Goal: Task Accomplishment & Management: Manage account settings

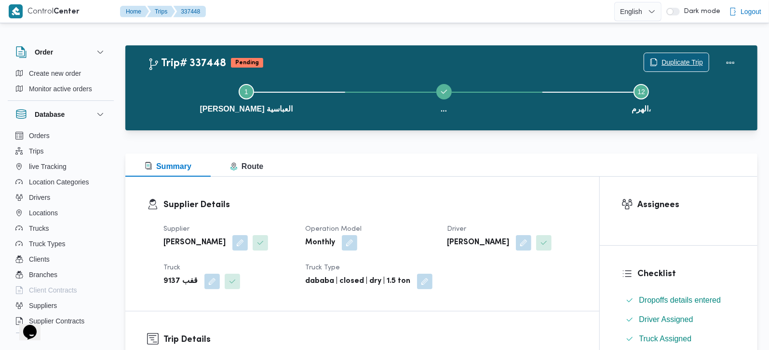
click at [694, 63] on span "Duplicate Trip" at bounding box center [682, 62] width 41 height 12
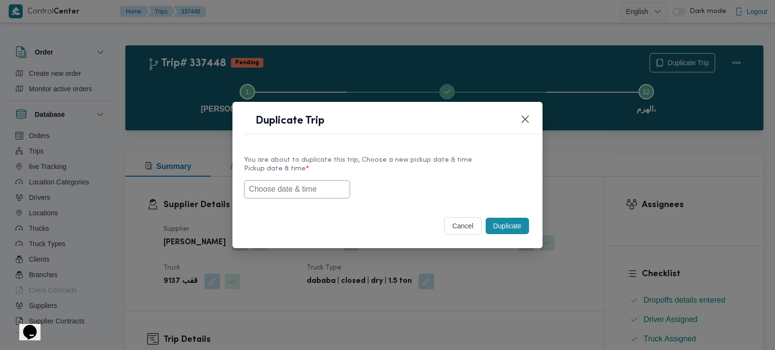
click at [282, 181] on input "text" at bounding box center [297, 189] width 106 height 18
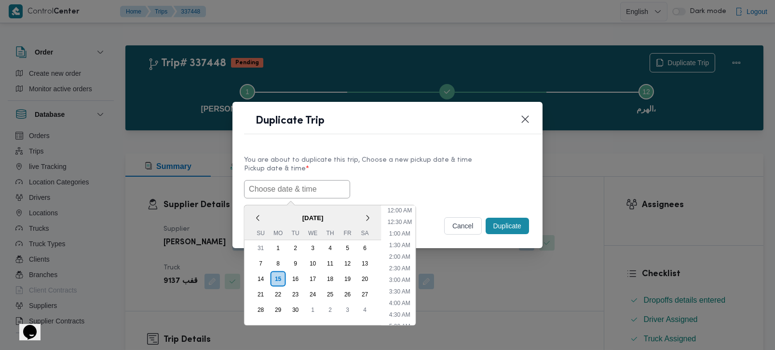
scroll to position [282, 0]
paste input "lastday 15-9"
type input "lastday 15-9"
click at [271, 187] on input "lastday 15-9" at bounding box center [297, 189] width 106 height 18
click at [297, 143] on div "Duplicate Trip" at bounding box center [387, 124] width 310 height 44
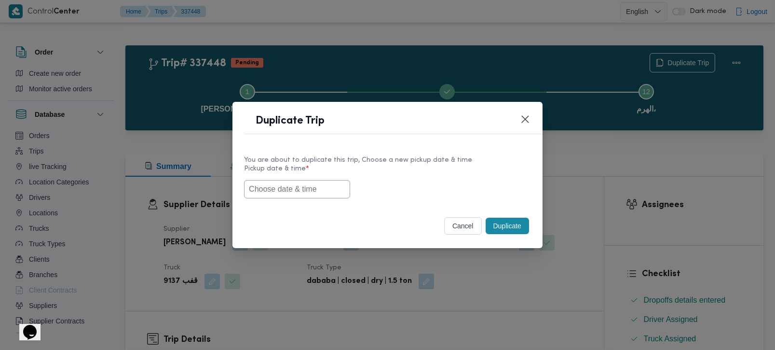
click at [300, 195] on input "text" at bounding box center [297, 189] width 106 height 18
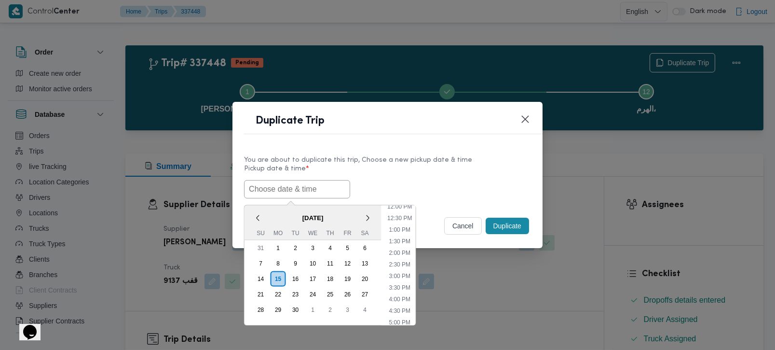
click at [271, 218] on span "[DATE]" at bounding box center [312, 217] width 137 height 17
click at [298, 275] on div "16" at bounding box center [295, 278] width 18 height 18
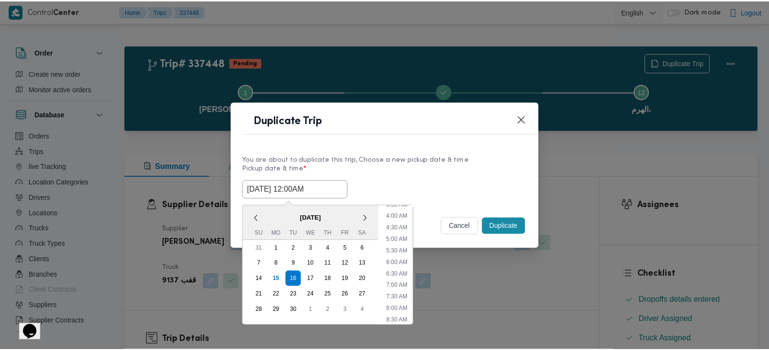
scroll to position [113, 0]
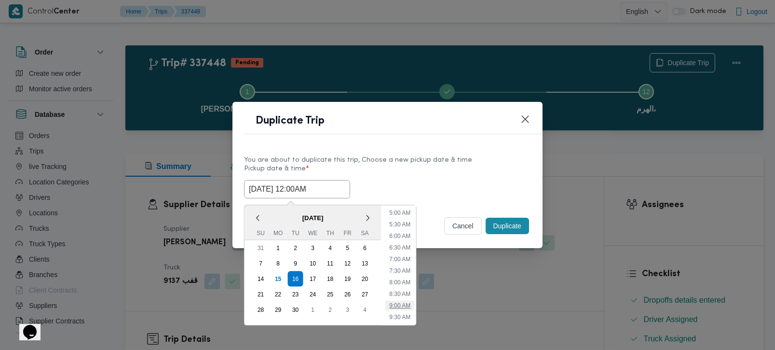
click at [408, 303] on li "9:00 AM" at bounding box center [399, 305] width 29 height 10
type input "16/09/2025 9:00AM"
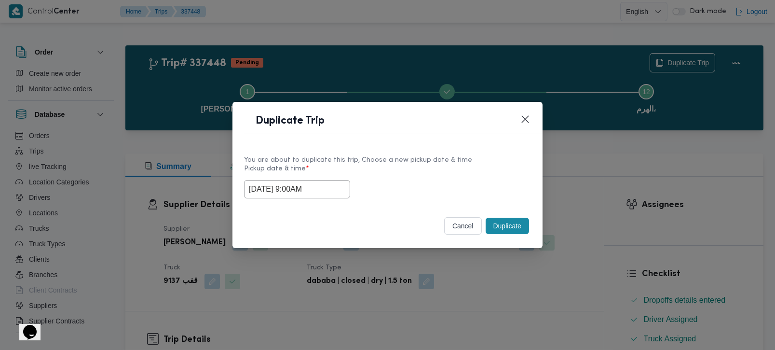
click at [486, 230] on button "Duplicate" at bounding box center [507, 225] width 43 height 16
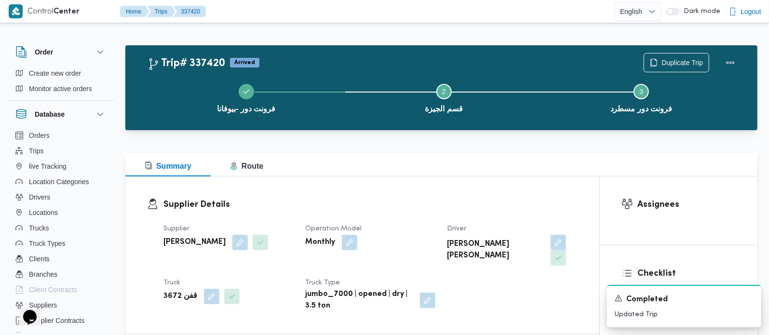
click at [689, 67] on div "فرونت دور -بيوفانا Step 2 is incomplete 2 قسم الجيزة Step 3 is incomplete 3 فرو…" at bounding box center [444, 98] width 604 height 62
click at [687, 65] on span "Duplicate Trip" at bounding box center [682, 62] width 41 height 12
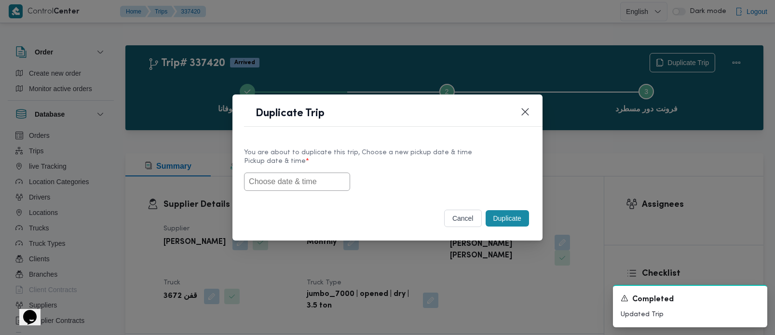
click at [301, 181] on input "text" at bounding box center [297, 182] width 106 height 18
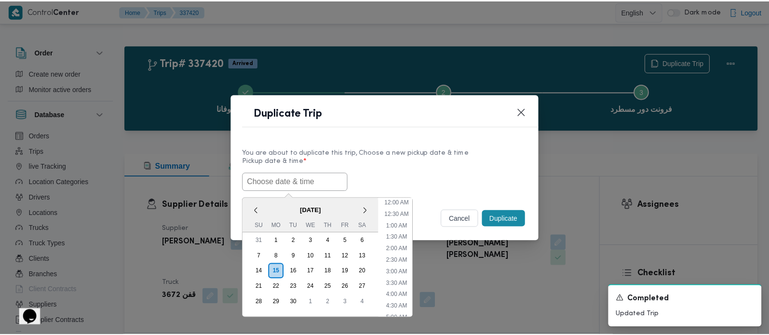
scroll to position [271, 0]
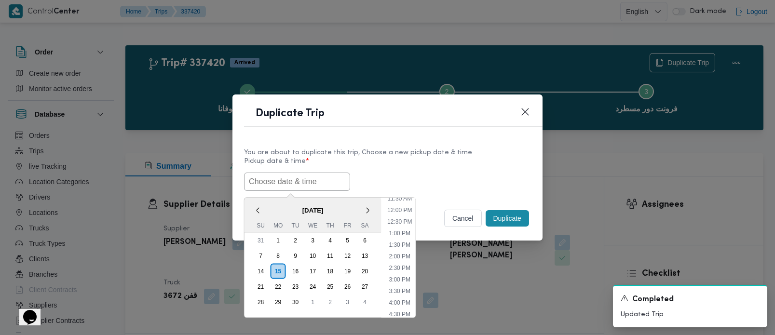
paste input "[DATE] 7:00AM"
type input "[DATE] 7:00AM"
click at [381, 170] on label "Pickup date & time *" at bounding box center [387, 165] width 287 height 15
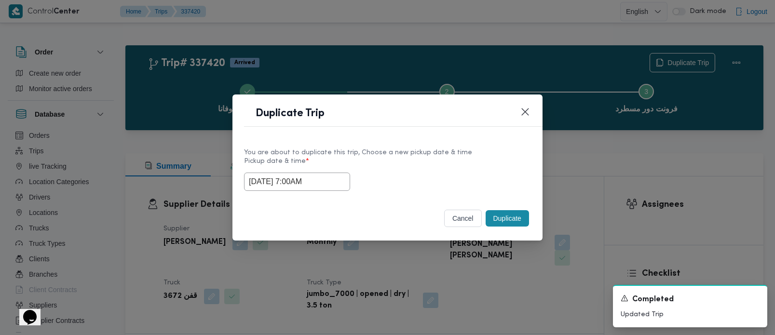
click at [487, 214] on button "Duplicate" at bounding box center [507, 218] width 43 height 16
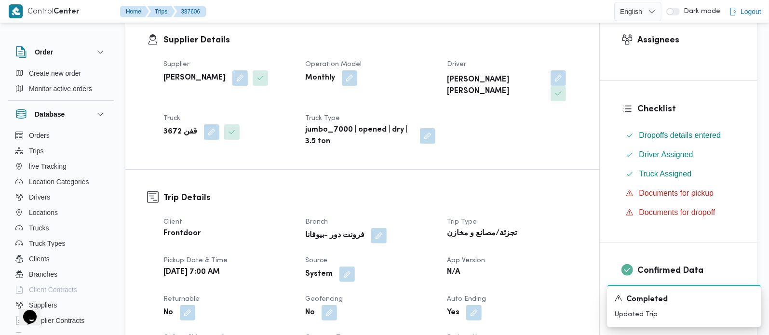
scroll to position [170, 0]
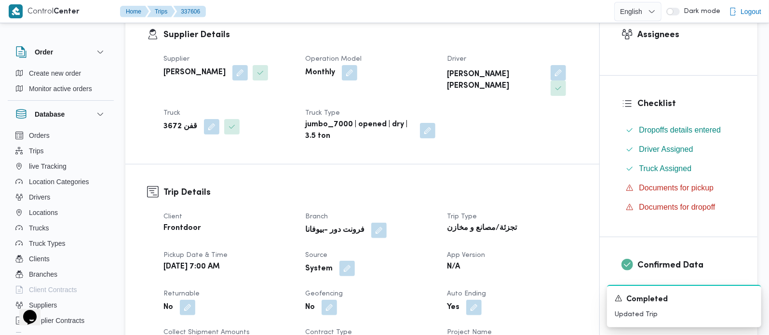
click at [349, 263] on button "button" at bounding box center [346, 268] width 15 height 15
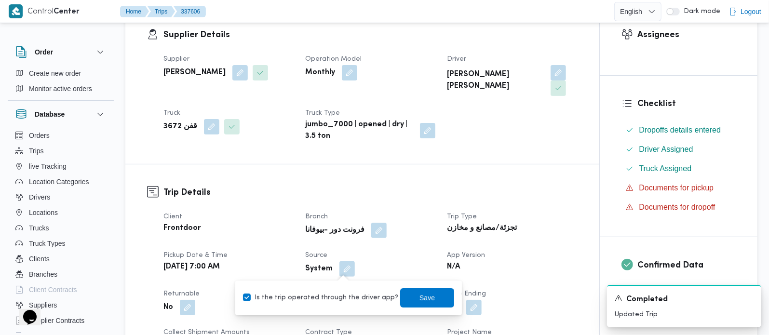
click at [345, 292] on label "Is the trip operated through the driver app?" at bounding box center [320, 298] width 155 height 12
checkbox input "false"
click at [400, 298] on span "Save" at bounding box center [427, 297] width 54 height 19
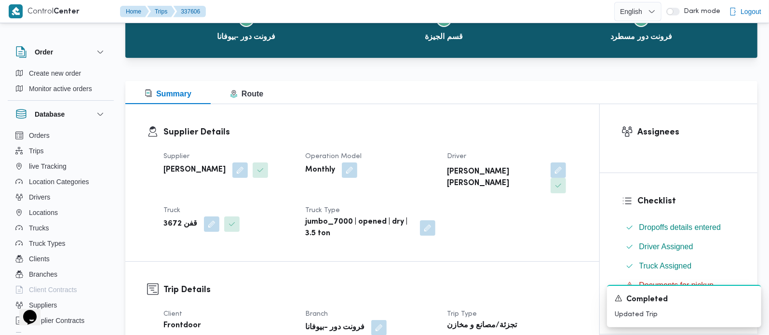
scroll to position [0, 0]
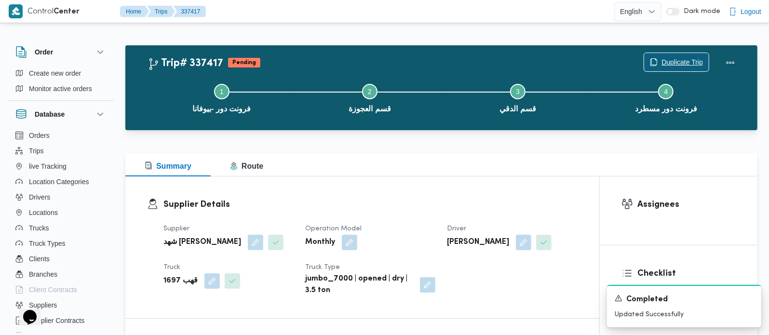
click at [662, 58] on span "Duplicate Trip" at bounding box center [682, 62] width 41 height 12
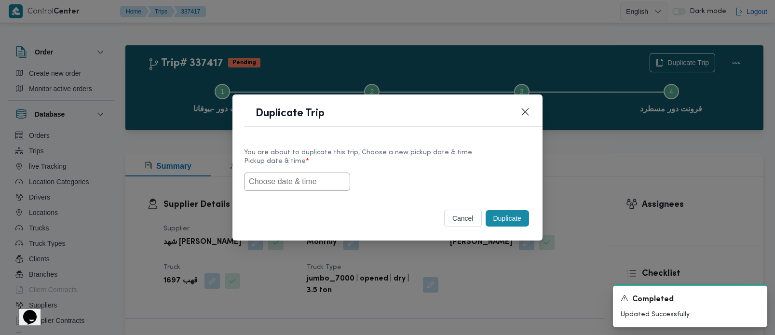
click at [297, 182] on input "text" at bounding box center [297, 182] width 106 height 18
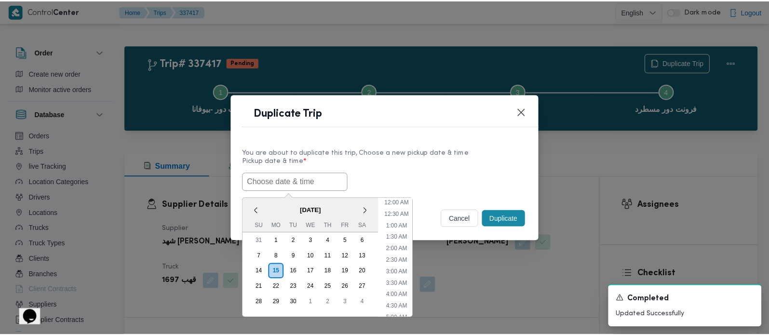
scroll to position [271, 0]
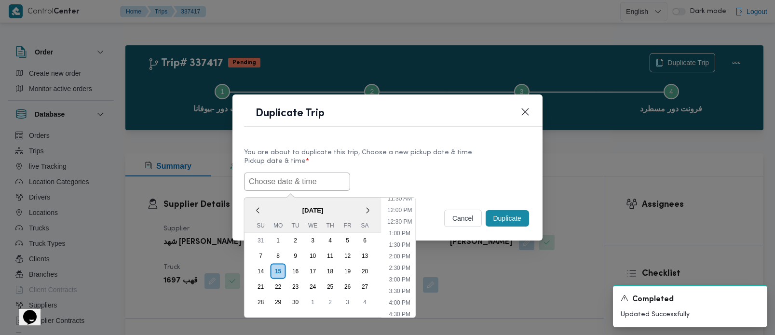
paste input "[DATE] 7:00AM"
type input "[DATE] 7:00AM"
click at [441, 164] on label "Pickup date & time *" at bounding box center [387, 165] width 287 height 15
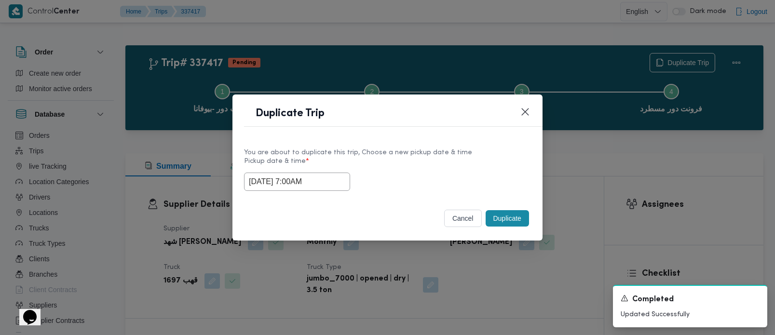
click at [507, 219] on button "Duplicate" at bounding box center [507, 218] width 43 height 16
click at [310, 181] on input "text" at bounding box center [297, 182] width 106 height 18
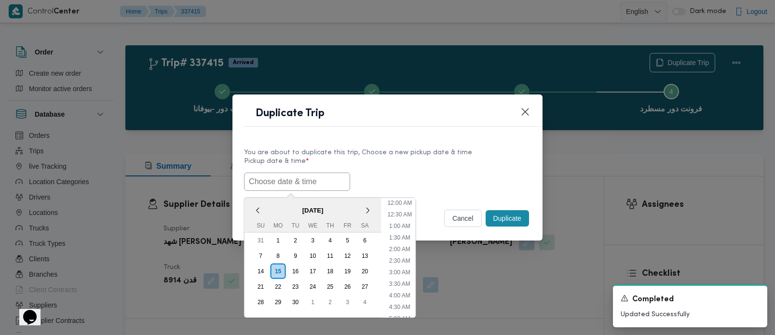
scroll to position [271, 0]
click at [269, 204] on span "[DATE]" at bounding box center [312, 210] width 137 height 17
click at [294, 269] on div "16" at bounding box center [295, 271] width 18 height 18
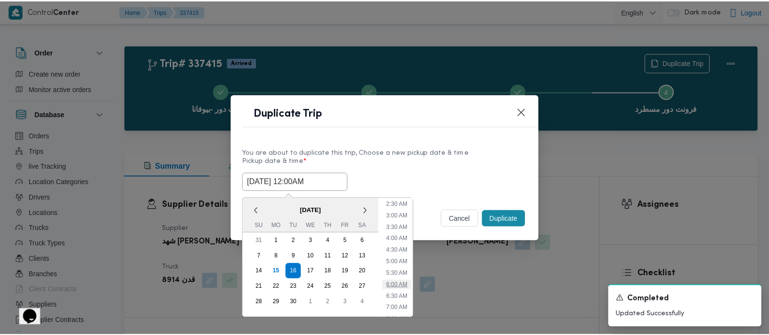
scroll to position [113, 0]
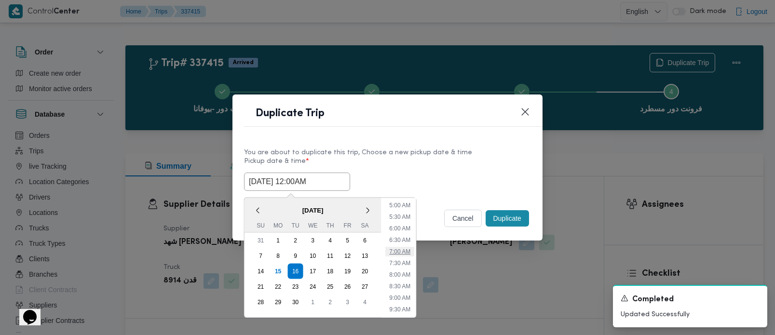
click at [404, 251] on li "7:00 AM" at bounding box center [399, 251] width 29 height 10
type input "[DATE] 7:00AM"
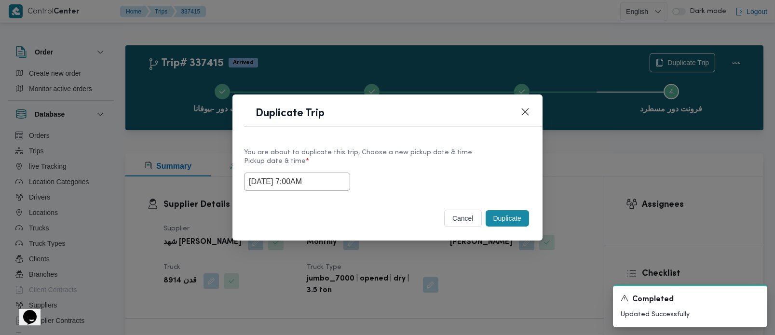
drag, startPoint x: 317, startPoint y: 181, endPoint x: 114, endPoint y: 201, distance: 203.9
click at [121, 201] on div "Duplicate Trip You are about to duplicate this trip, Choose a new pickup date &…" at bounding box center [387, 167] width 775 height 335
click at [489, 215] on button "Duplicate" at bounding box center [507, 218] width 43 height 16
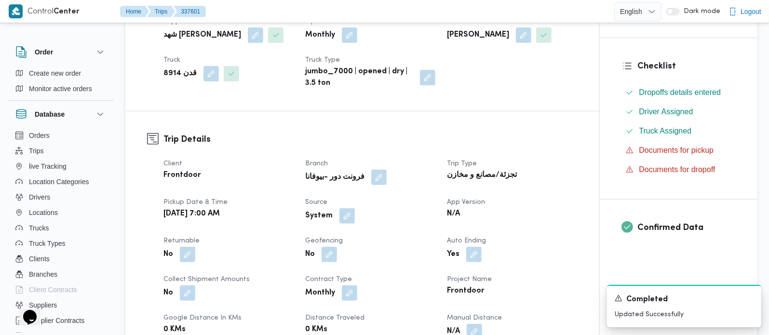
scroll to position [227, 0]
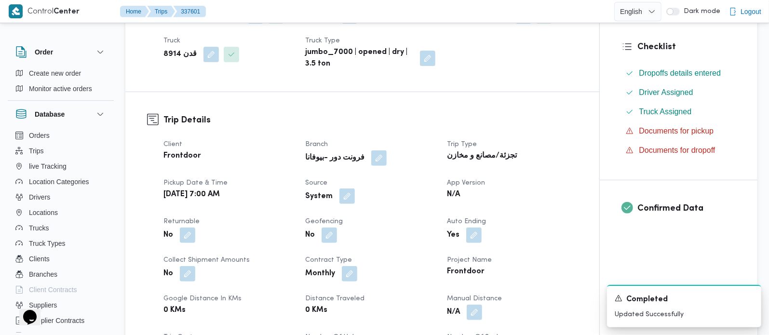
click at [340, 204] on button "button" at bounding box center [346, 196] width 15 height 15
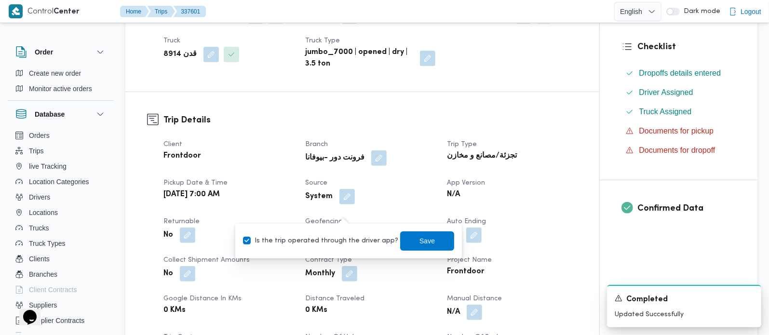
click at [341, 242] on label "Is the trip operated through the driver app?" at bounding box center [320, 241] width 155 height 12
checkbox input "false"
click at [420, 242] on span "Save" at bounding box center [427, 241] width 15 height 12
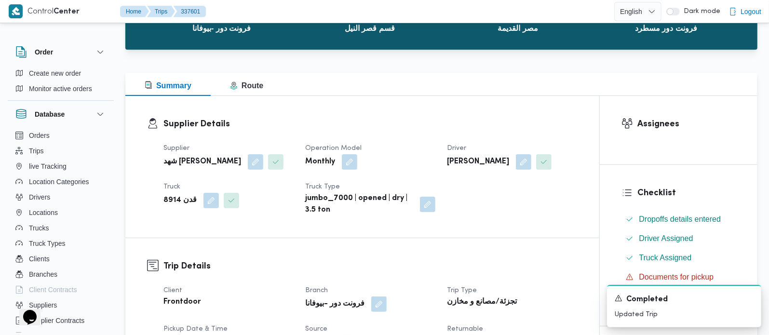
scroll to position [0, 0]
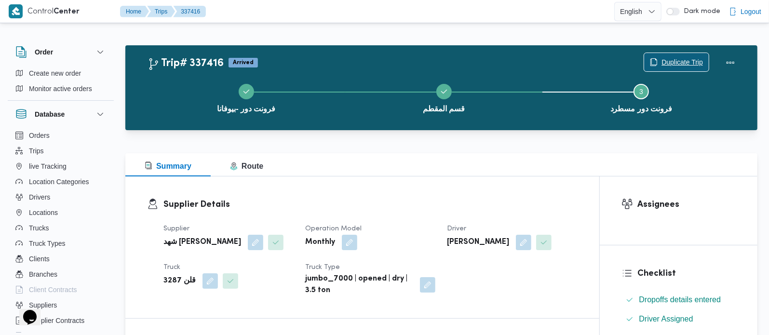
click at [676, 66] on span "Duplicate Trip" at bounding box center [682, 62] width 41 height 12
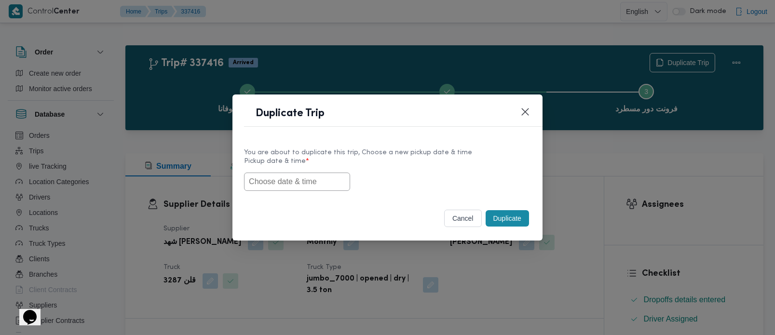
click at [284, 181] on input "text" at bounding box center [297, 182] width 106 height 18
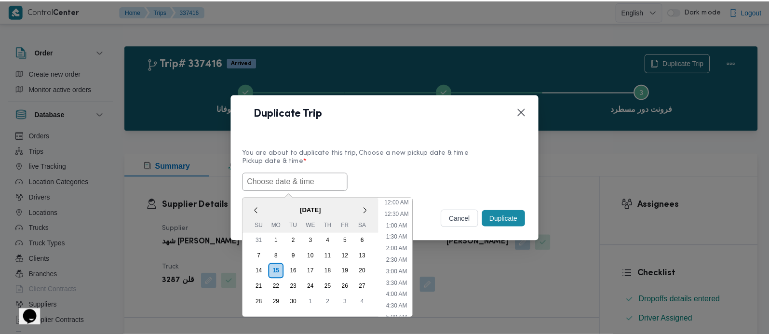
scroll to position [271, 0]
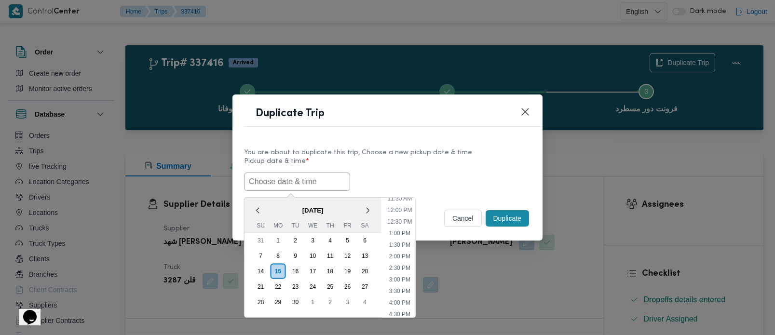
paste input "[DATE] 7:00AM"
type input "[DATE] 7:00AM"
click at [393, 162] on label "Pickup date & time *" at bounding box center [387, 165] width 287 height 15
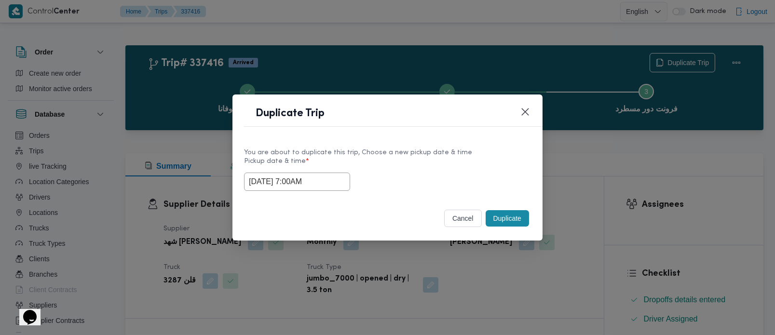
click at [498, 217] on button "Duplicate" at bounding box center [507, 218] width 43 height 16
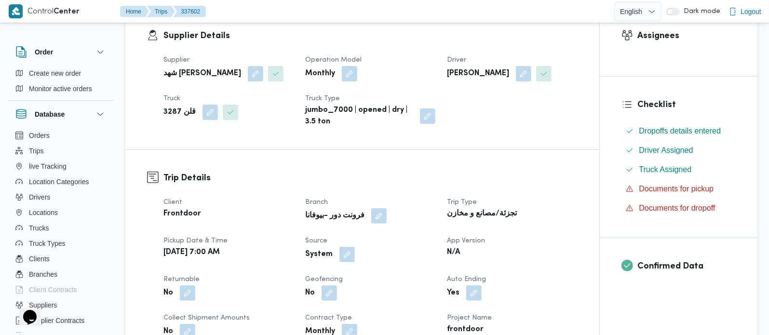
scroll to position [170, 0]
click at [345, 261] on button "button" at bounding box center [346, 252] width 15 height 15
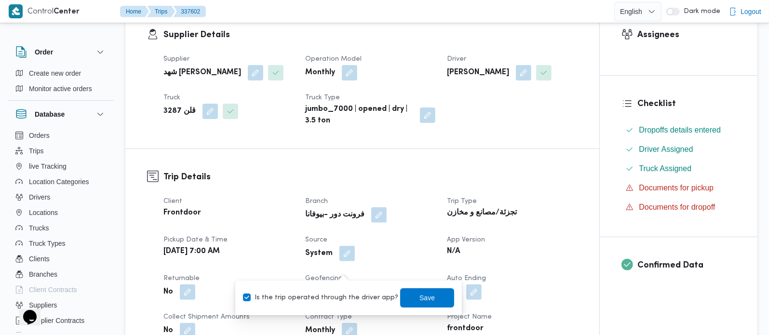
click at [345, 294] on label "Is the trip operated through the driver app?" at bounding box center [320, 298] width 155 height 12
checkbox input "false"
click at [420, 295] on span "Save" at bounding box center [427, 298] width 15 height 12
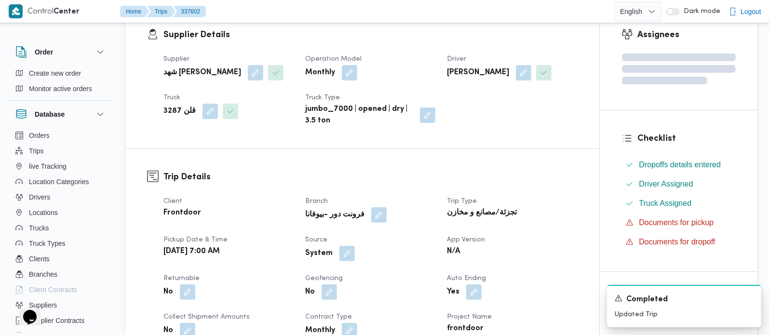
scroll to position [0, 0]
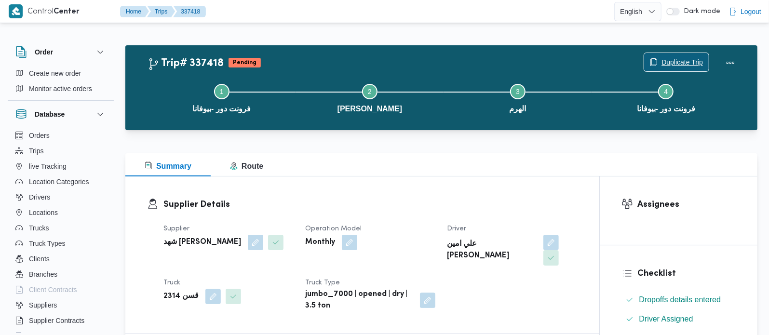
click at [666, 65] on span "Duplicate Trip" at bounding box center [682, 62] width 41 height 12
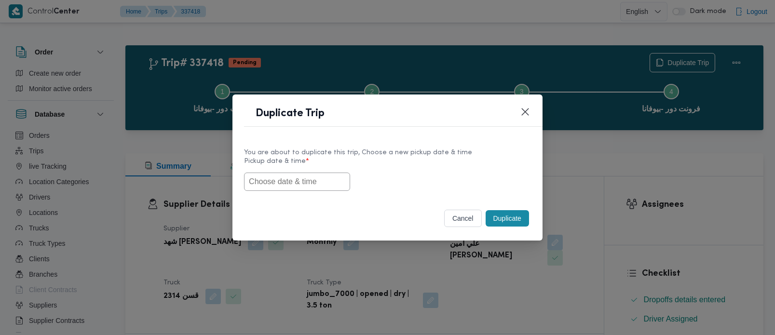
click at [317, 176] on input "text" at bounding box center [297, 182] width 106 height 18
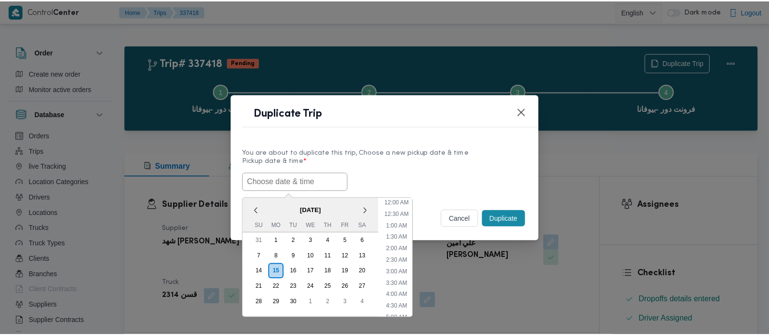
scroll to position [271, 0]
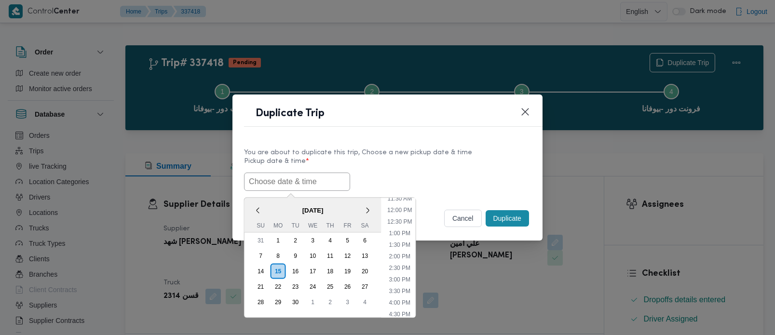
paste input "[DATE] 7:00AM"
type input "[DATE] 7:00AM"
click at [407, 168] on label "Pickup date & time *" at bounding box center [387, 165] width 287 height 15
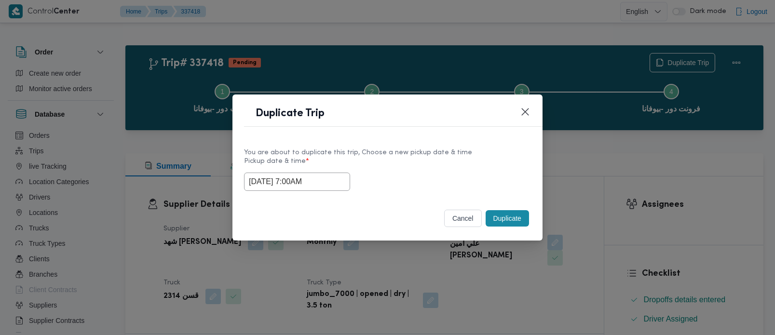
click at [512, 219] on button "Duplicate" at bounding box center [507, 218] width 43 height 16
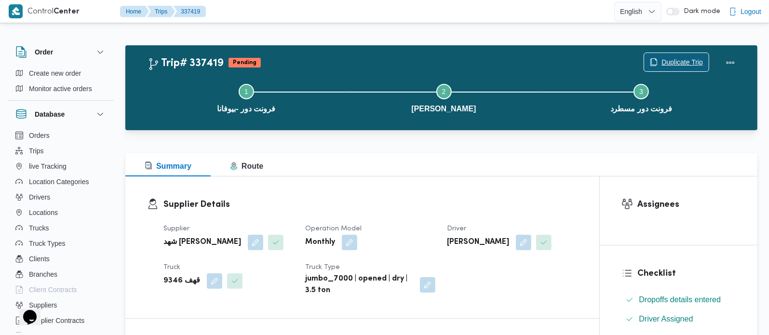
click at [662, 57] on span "Duplicate Trip" at bounding box center [682, 62] width 41 height 12
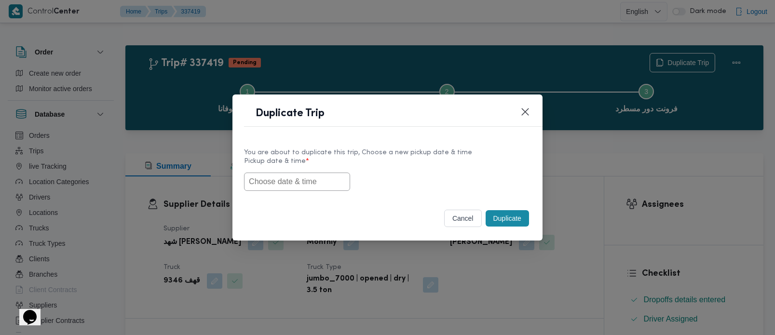
click at [296, 179] on input "text" at bounding box center [297, 182] width 106 height 18
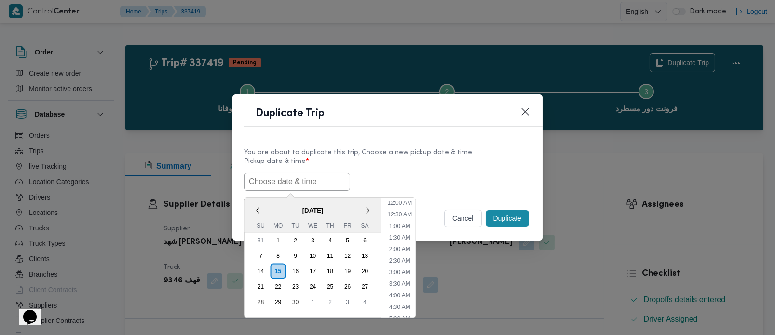
paste input "[DATE] 7:00AM"
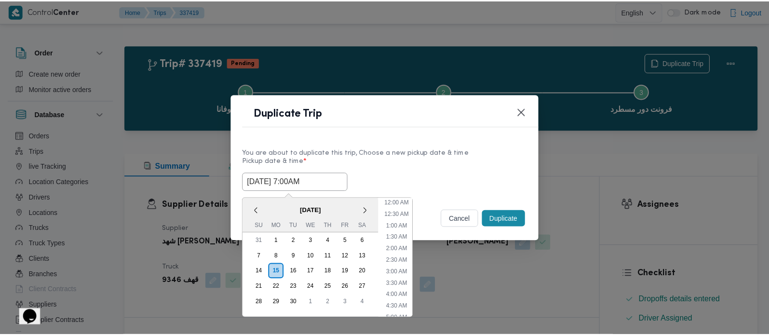
scroll to position [271, 0]
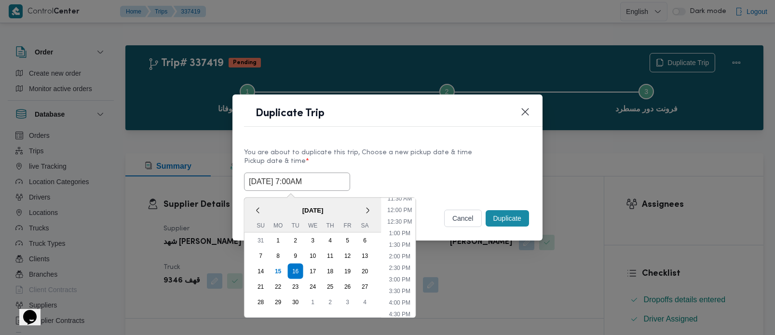
type input "[DATE] 7:00AM"
click at [454, 154] on div "You are about to duplicate this trip, Choose a new pickup date & time" at bounding box center [387, 153] width 287 height 10
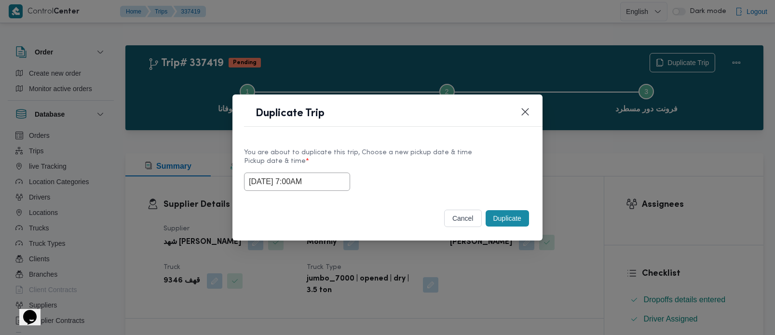
click at [515, 220] on button "Duplicate" at bounding box center [507, 218] width 43 height 16
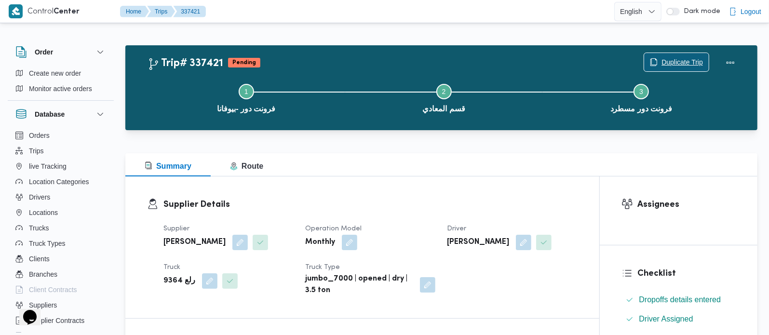
click at [675, 61] on span "Duplicate Trip" at bounding box center [682, 62] width 41 height 12
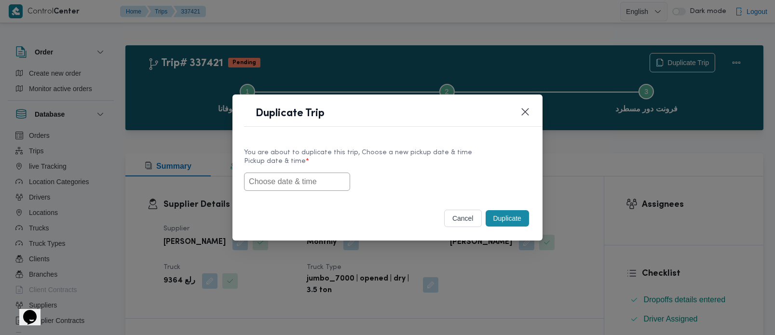
click at [310, 190] on input "text" at bounding box center [297, 182] width 106 height 18
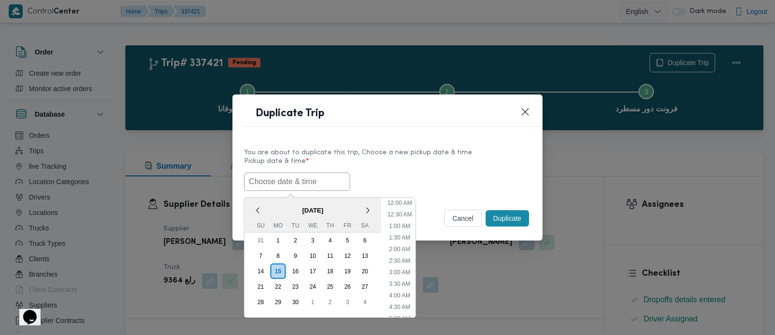
paste input "[DATE] 7:00AM"
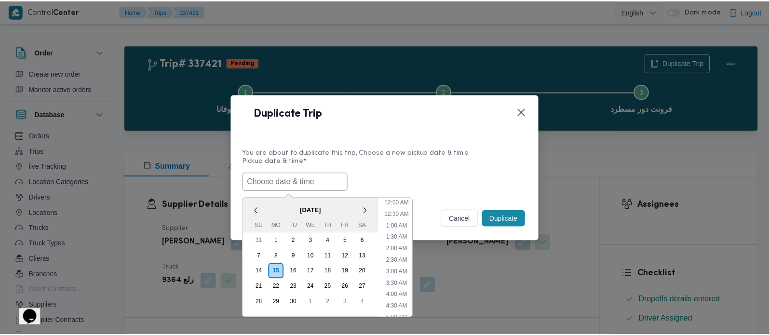
scroll to position [271, 0]
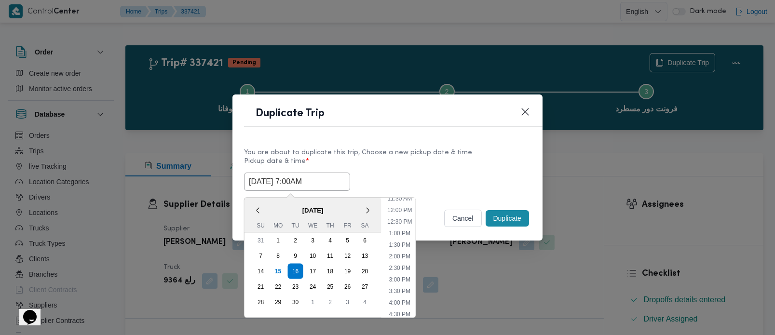
type input "[DATE] 7:00AM"
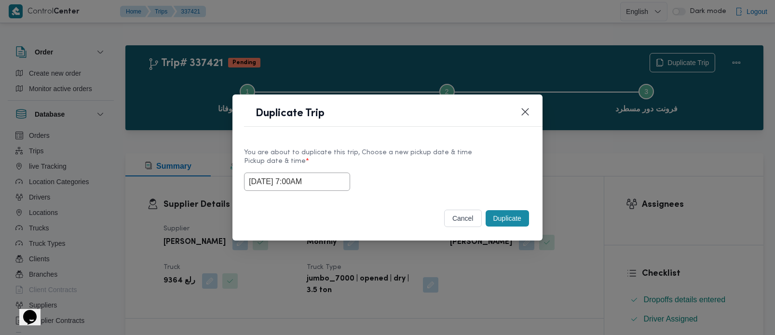
click at [380, 173] on div "[DATE] 7:00AM" at bounding box center [387, 182] width 287 height 18
click at [507, 222] on button "Duplicate" at bounding box center [507, 218] width 43 height 16
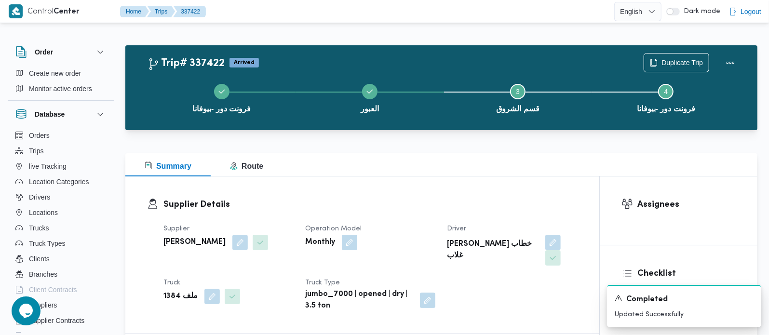
click at [684, 67] on div "فرونت دور -بيوفانا العبور Step 3 is incomplete 3 قسم الشروق Step 4 is incomplet…" at bounding box center [444, 98] width 604 height 62
click at [680, 56] on span "Duplicate Trip" at bounding box center [676, 62] width 65 height 18
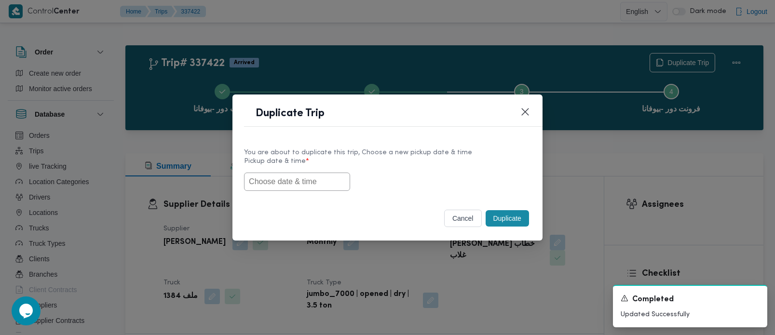
click at [318, 179] on input "text" at bounding box center [297, 182] width 106 height 18
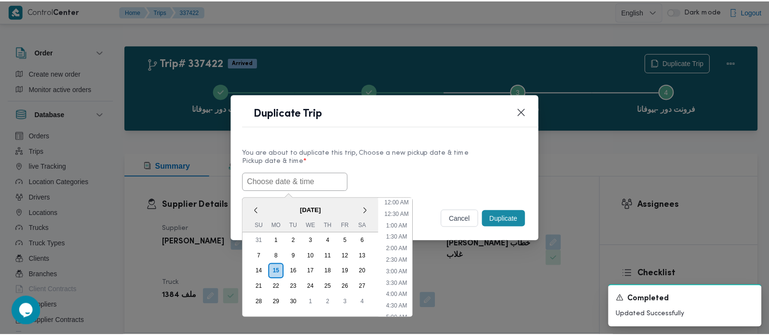
scroll to position [271, 0]
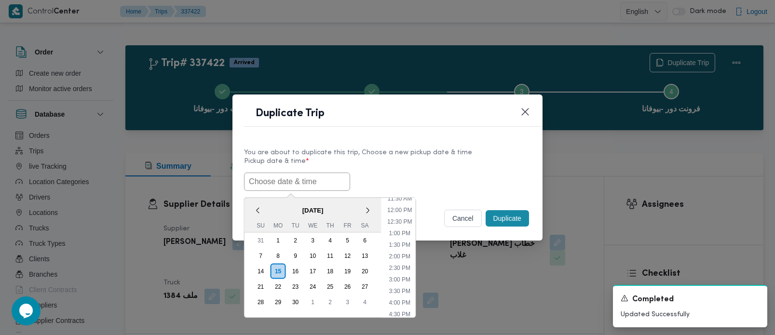
paste input "[DATE] 7:00AM"
type input "[DATE] 7:00AM"
click at [468, 166] on label "Pickup date & time *" at bounding box center [387, 165] width 287 height 15
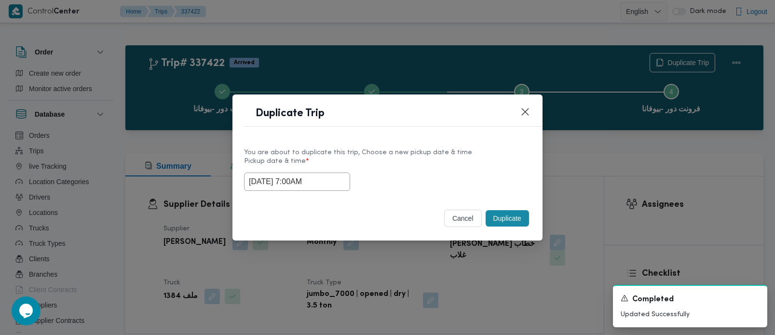
click at [502, 209] on div "Duplicate" at bounding box center [507, 218] width 47 height 20
click at [502, 210] on button "Duplicate" at bounding box center [507, 218] width 43 height 16
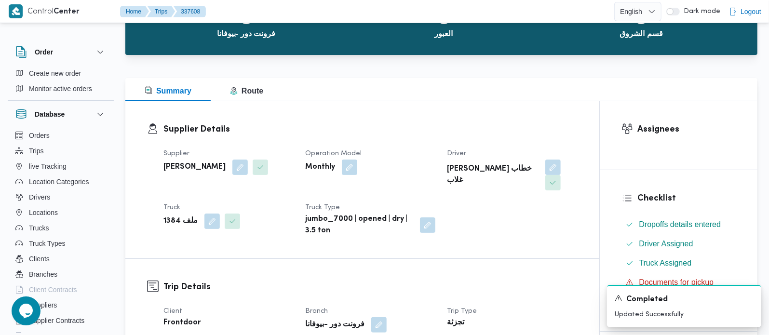
scroll to position [170, 0]
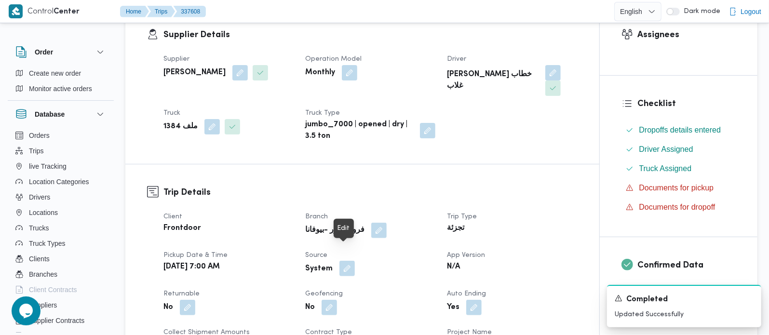
click at [347, 261] on button "button" at bounding box center [346, 268] width 15 height 15
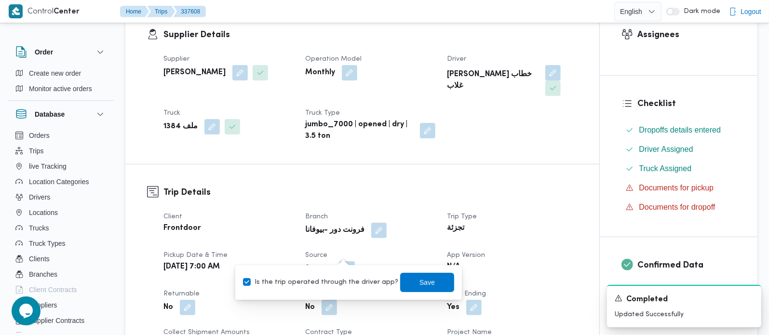
click at [344, 280] on label "Is the trip operated through the driver app?" at bounding box center [320, 283] width 155 height 12
checkbox input "false"
click at [400, 280] on span "Save" at bounding box center [427, 281] width 54 height 19
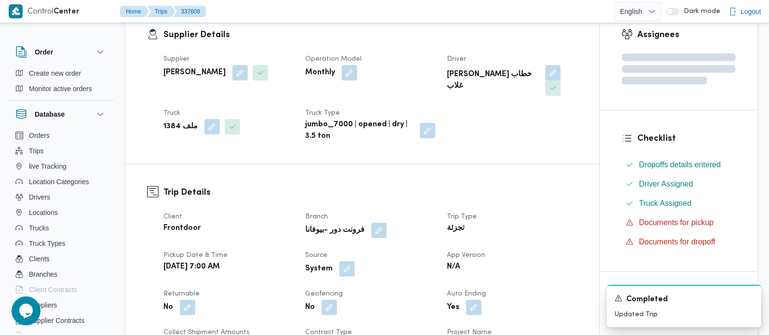
scroll to position [0, 0]
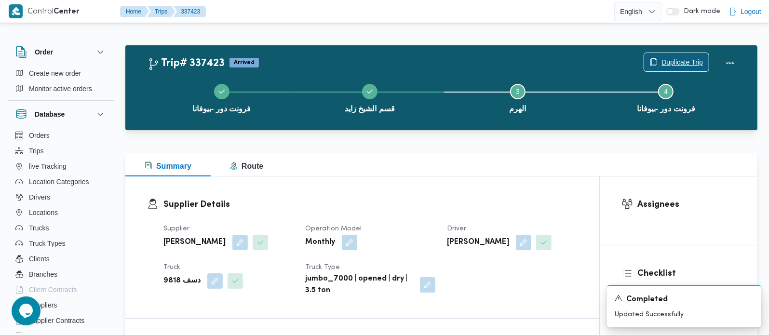
click at [666, 65] on span "Duplicate Trip" at bounding box center [682, 62] width 41 height 12
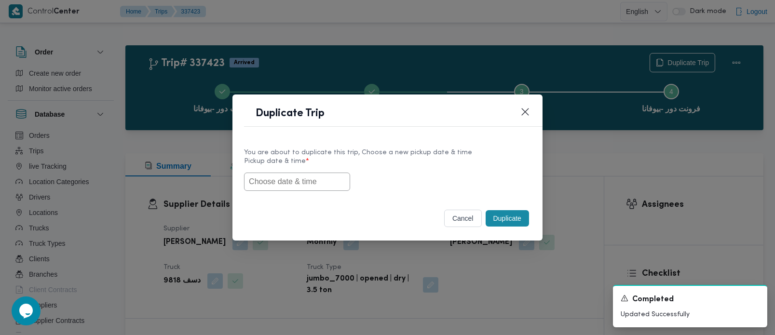
click at [287, 182] on input "text" at bounding box center [297, 182] width 106 height 18
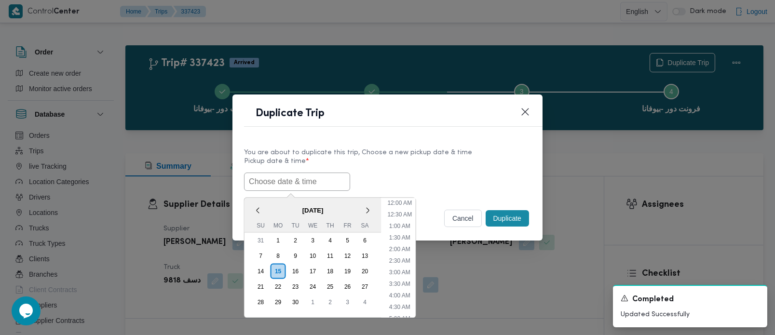
paste input "[DATE] 7:00AM"
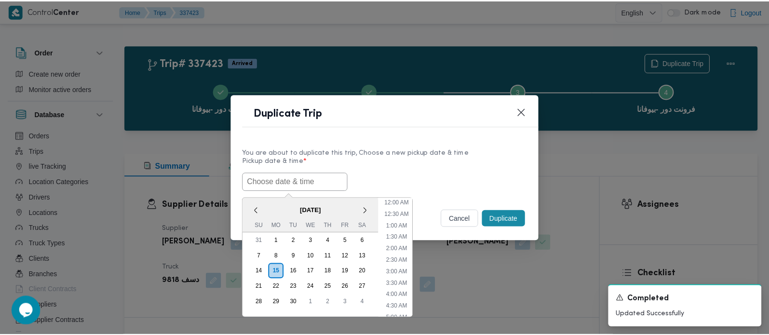
scroll to position [271, 0]
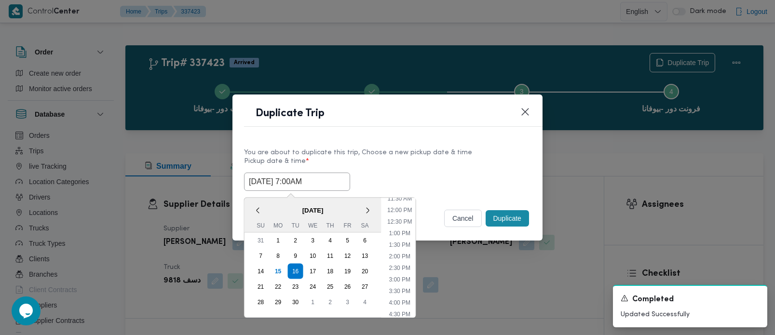
type input "[DATE] 7:00AM"
click at [461, 165] on label "Pickup date & time *" at bounding box center [387, 165] width 287 height 15
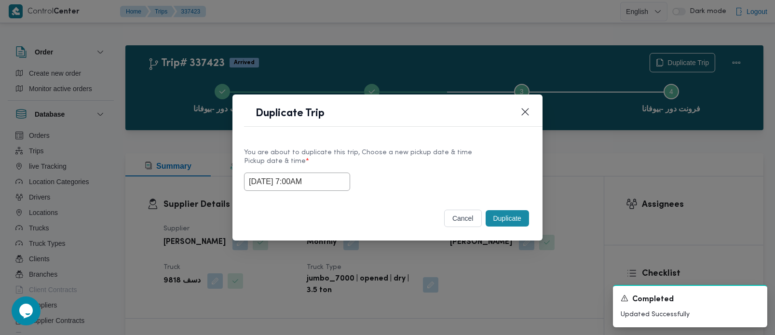
click at [506, 210] on button "Duplicate" at bounding box center [507, 218] width 43 height 16
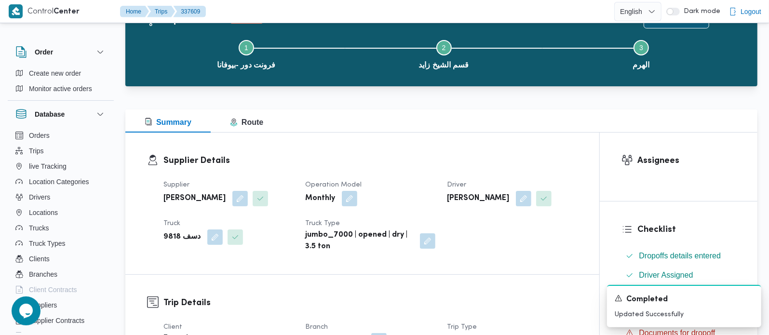
scroll to position [227, 0]
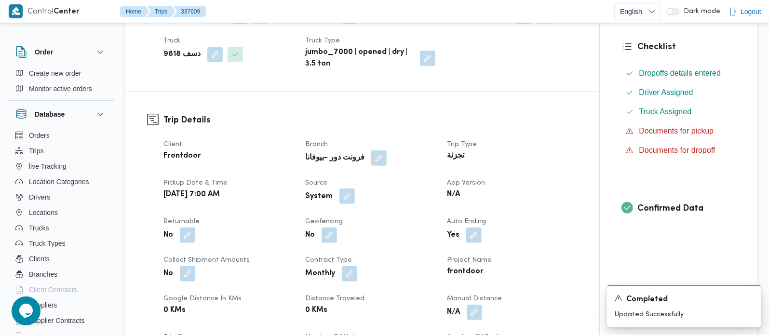
click at [351, 189] on button "button" at bounding box center [346, 196] width 15 height 15
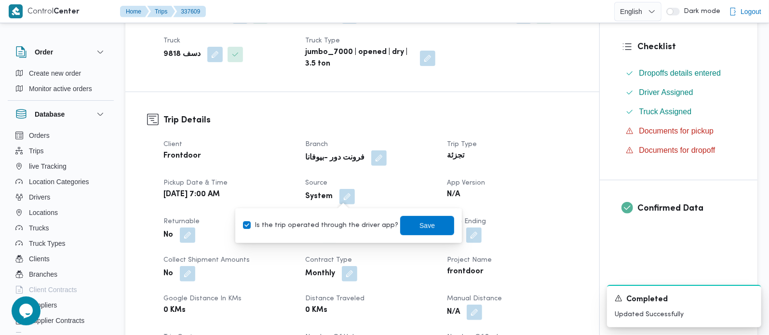
click at [342, 222] on label "Is the trip operated through the driver app?" at bounding box center [320, 226] width 155 height 12
checkbox input "false"
click at [420, 225] on span "Save" at bounding box center [427, 225] width 15 height 12
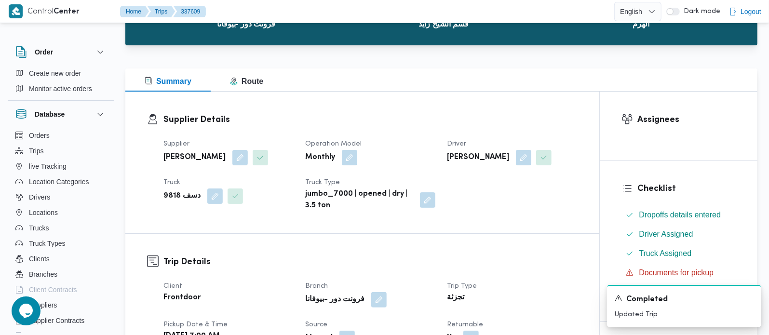
scroll to position [0, 0]
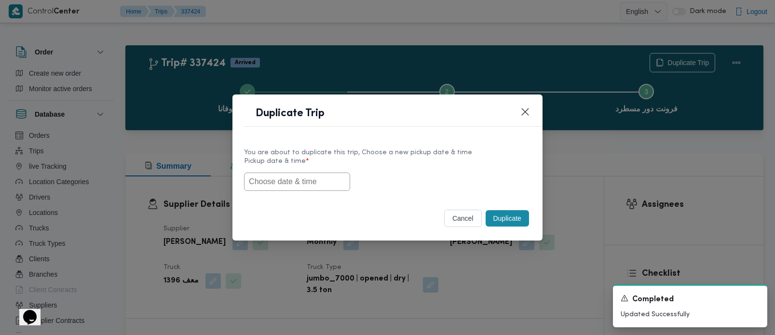
click at [293, 181] on input "text" at bounding box center [297, 182] width 106 height 18
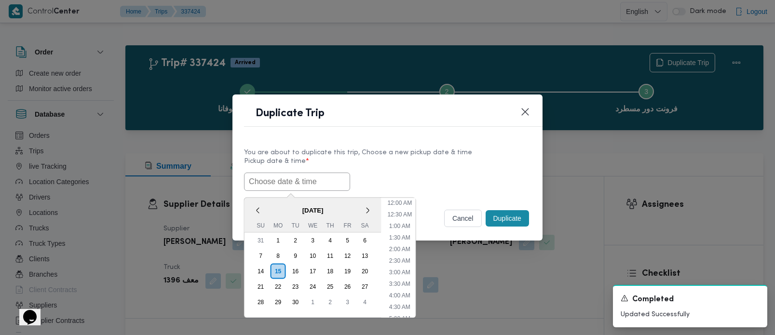
paste input "[DATE] 7:00AM"
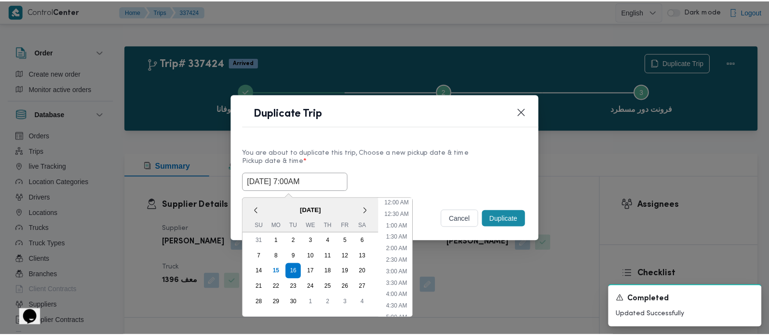
scroll to position [271, 0]
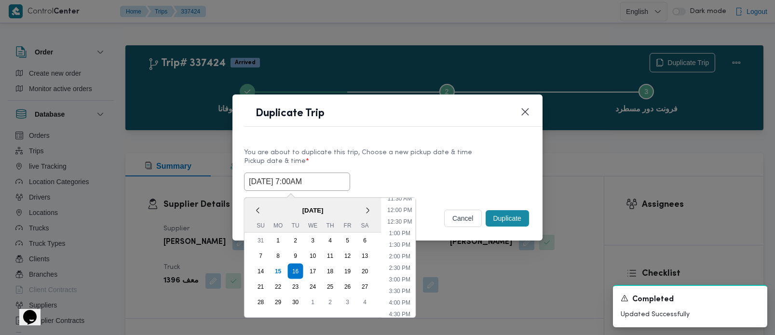
type input "[DATE] 7:00AM"
click at [417, 163] on label "Pickup date & time *" at bounding box center [387, 165] width 287 height 15
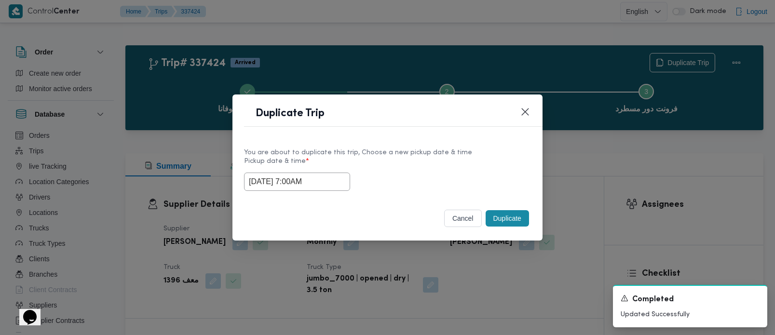
click at [499, 211] on button "Duplicate" at bounding box center [507, 218] width 43 height 16
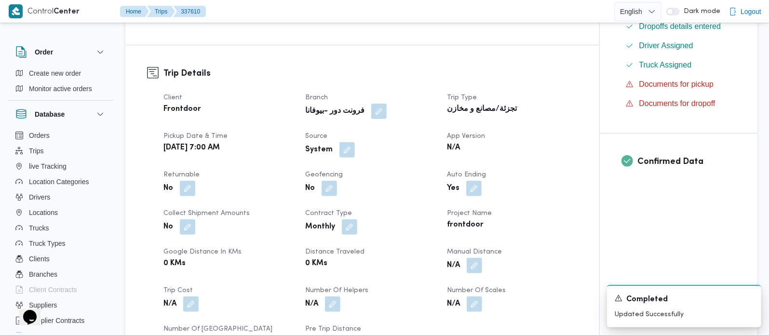
scroll to position [284, 0]
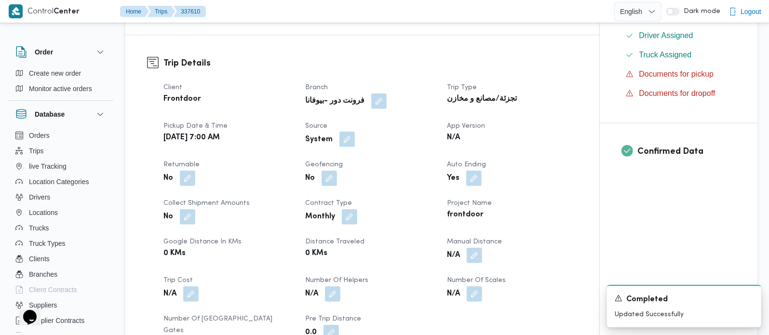
click at [344, 144] on button "button" at bounding box center [346, 139] width 15 height 15
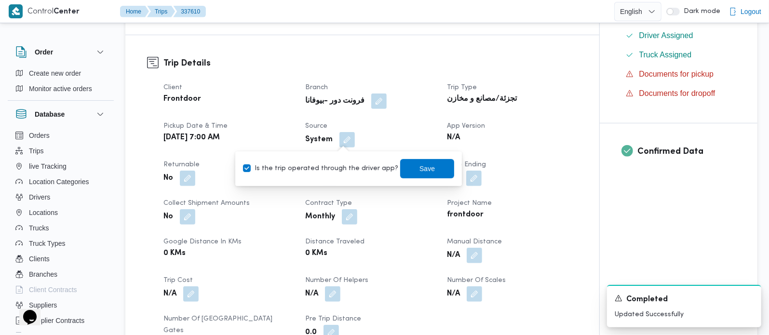
click at [342, 171] on label "Is the trip operated through the driver app?" at bounding box center [320, 169] width 155 height 12
checkbox input "false"
click at [420, 169] on span "Save" at bounding box center [427, 169] width 15 height 12
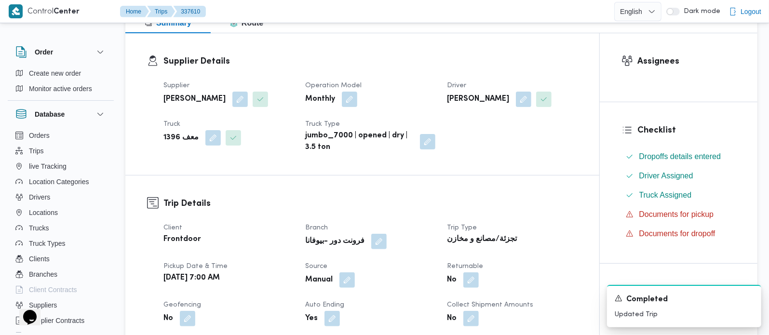
scroll to position [0, 0]
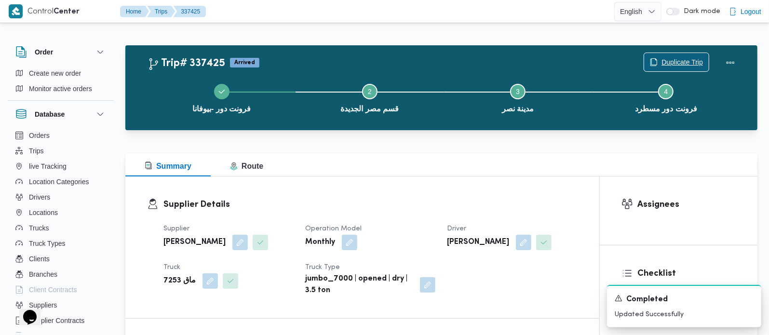
click at [696, 54] on span "Duplicate Trip" at bounding box center [676, 62] width 65 height 18
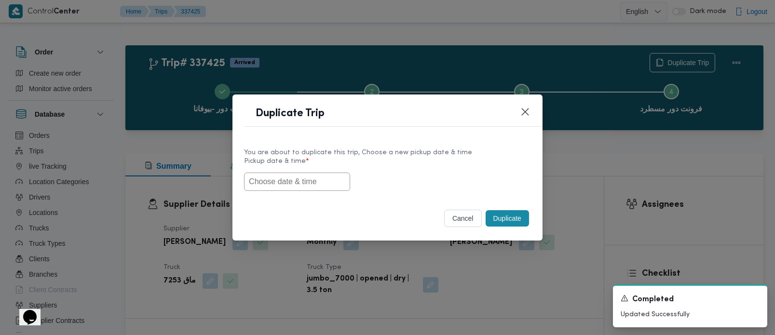
click at [294, 185] on input "text" at bounding box center [297, 182] width 106 height 18
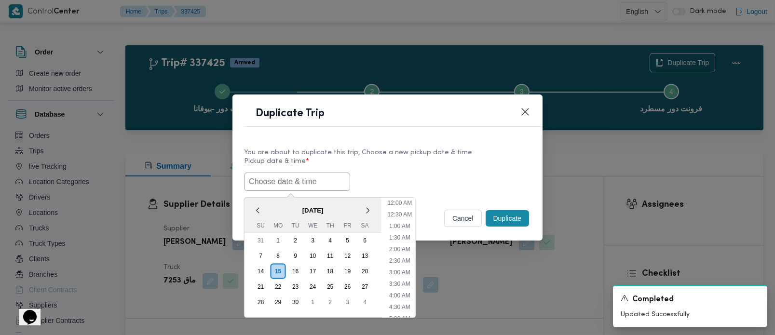
paste input "[DATE] 7:00AM"
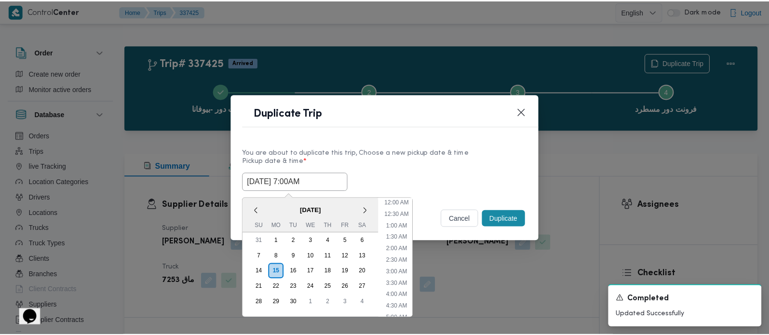
scroll to position [271, 0]
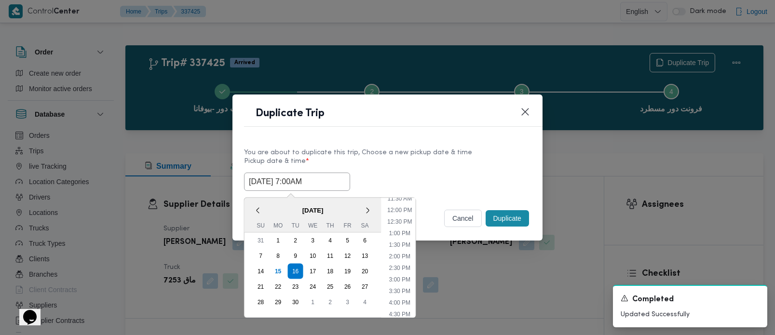
type input "[DATE] 7:00AM"
click at [429, 164] on label "Pickup date & time *" at bounding box center [387, 165] width 287 height 15
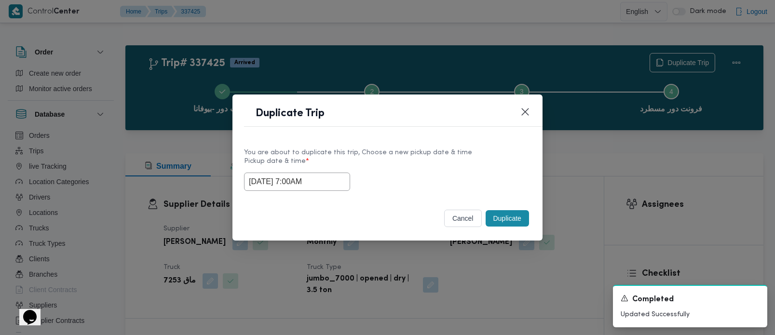
click at [505, 215] on button "Duplicate" at bounding box center [507, 218] width 43 height 16
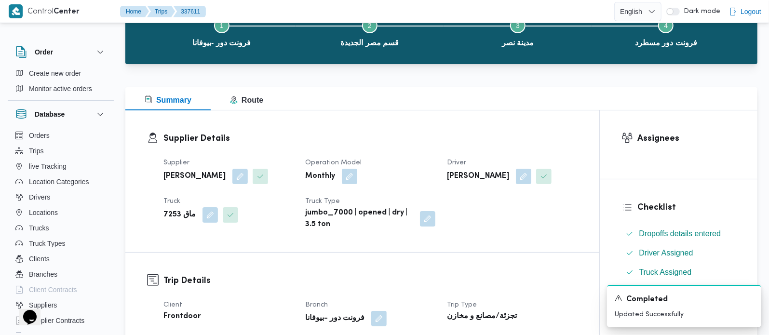
scroll to position [170, 0]
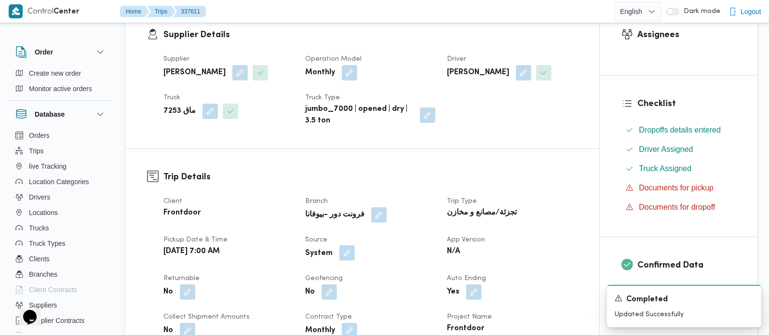
click at [348, 249] on button "button" at bounding box center [346, 252] width 15 height 15
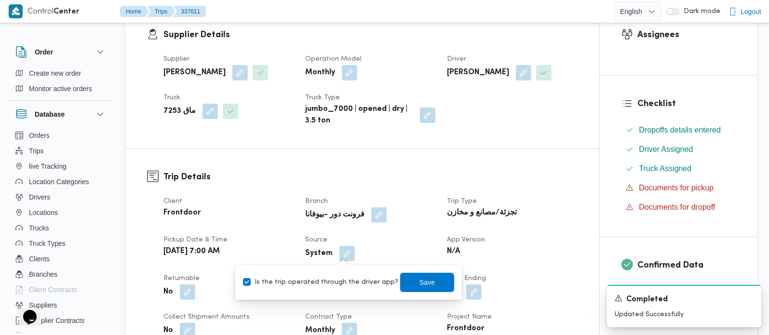
click at [340, 282] on label "Is the trip operated through the driver app?" at bounding box center [320, 283] width 155 height 12
checkbox input "false"
click at [407, 282] on span "Save" at bounding box center [427, 281] width 54 height 19
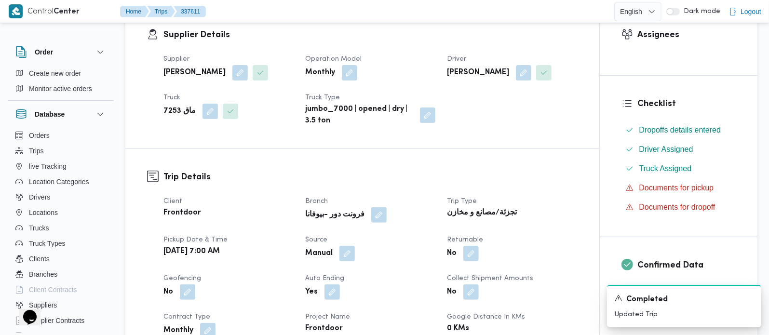
scroll to position [0, 0]
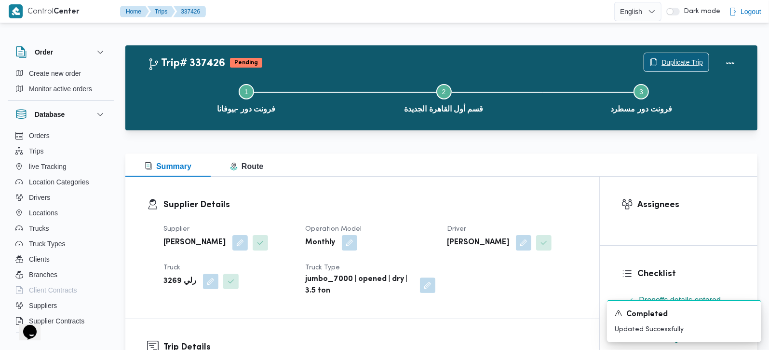
click at [666, 56] on span "Duplicate Trip" at bounding box center [676, 62] width 65 height 18
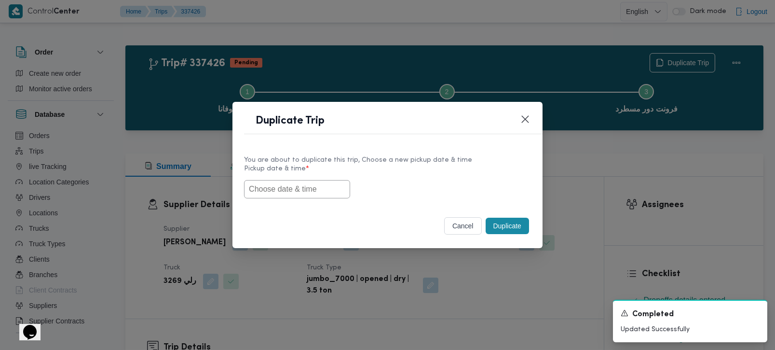
click at [284, 185] on input "text" at bounding box center [297, 189] width 106 height 18
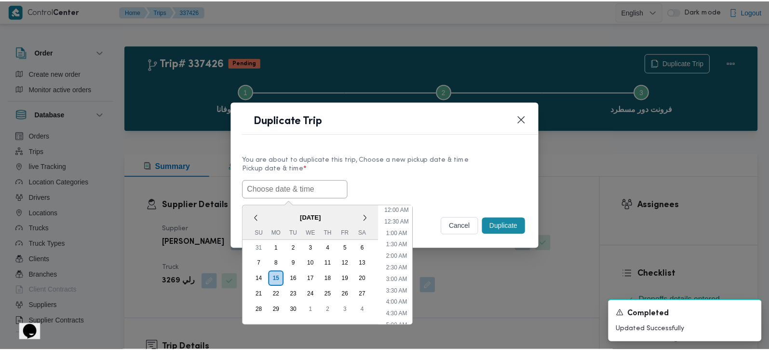
scroll to position [271, 0]
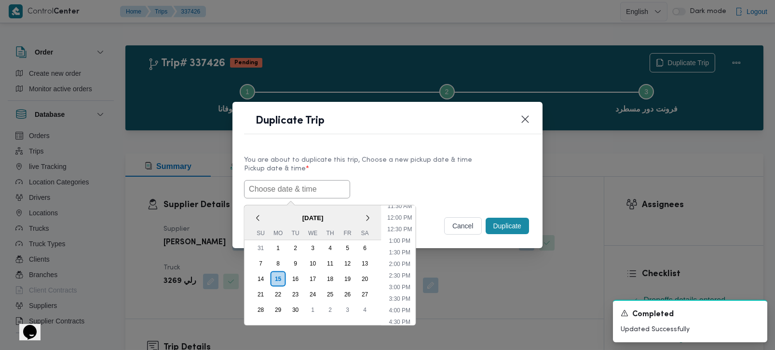
paste input "[DATE] 7:00AM"
type input "[DATE] 7:00AM"
click at [403, 173] on label "Pickup date & time *" at bounding box center [387, 172] width 287 height 15
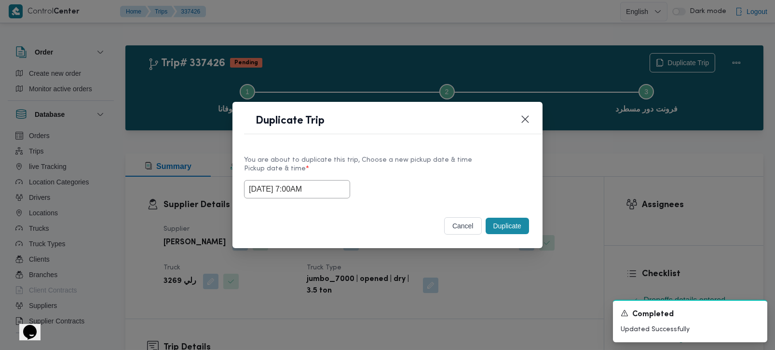
click at [492, 232] on button "Duplicate" at bounding box center [507, 225] width 43 height 16
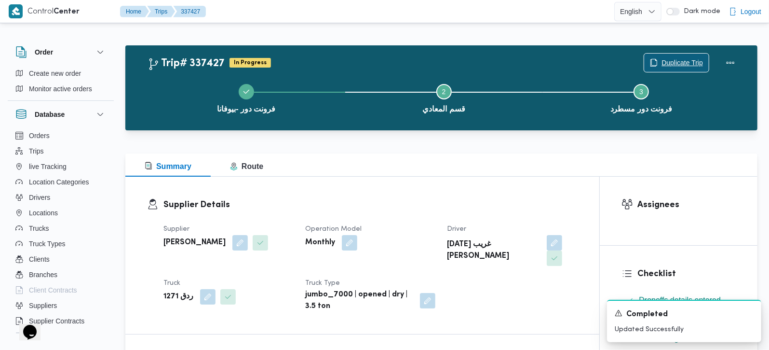
click at [664, 65] on span "Duplicate Trip" at bounding box center [682, 63] width 41 height 12
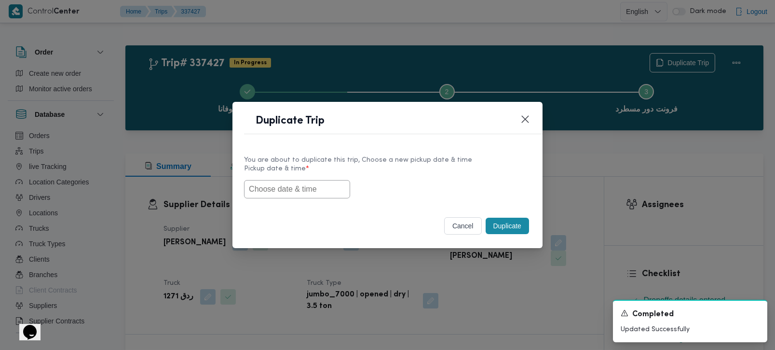
click at [279, 189] on input "text" at bounding box center [297, 189] width 106 height 18
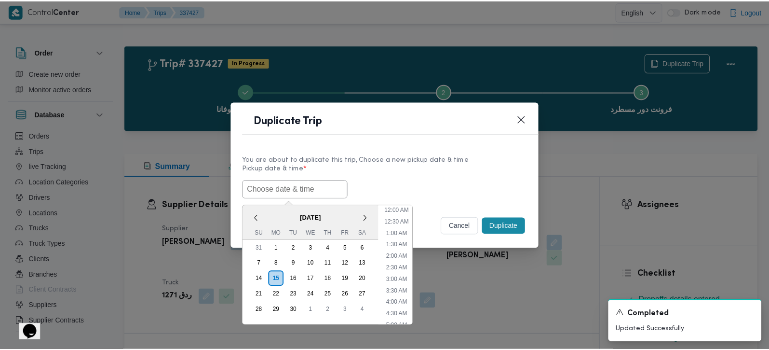
scroll to position [271, 0]
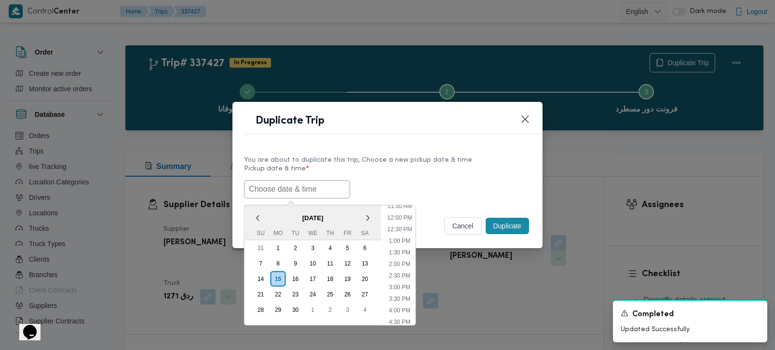
paste input "[DATE] 7:00AM"
type input "[DATE] 7:00AM"
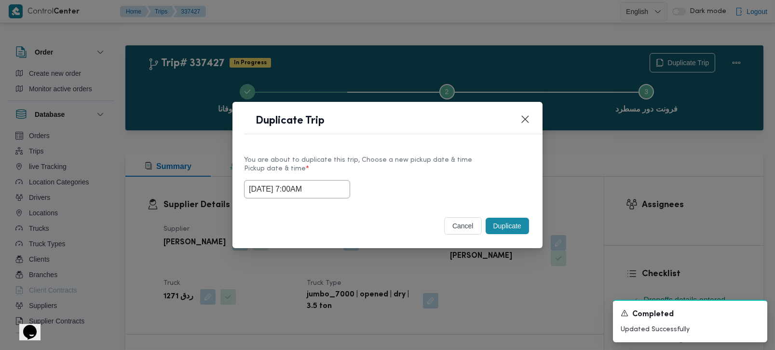
click at [375, 171] on label "Pickup date & time *" at bounding box center [387, 172] width 287 height 15
click at [491, 230] on button "Duplicate" at bounding box center [507, 225] width 43 height 16
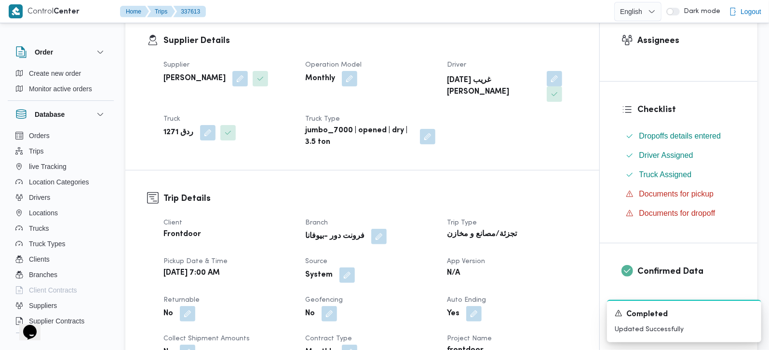
scroll to position [170, 0]
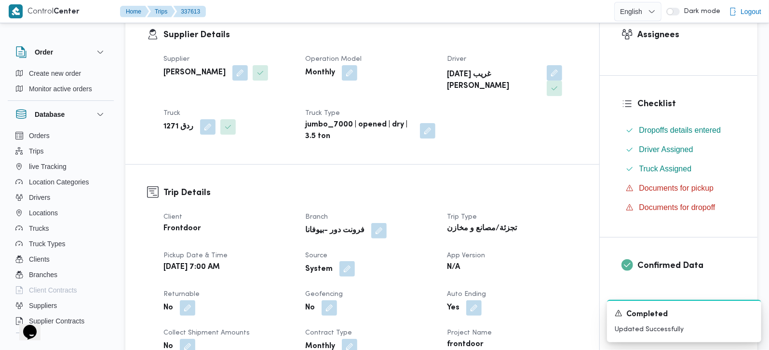
click at [347, 261] on button "button" at bounding box center [346, 268] width 15 height 15
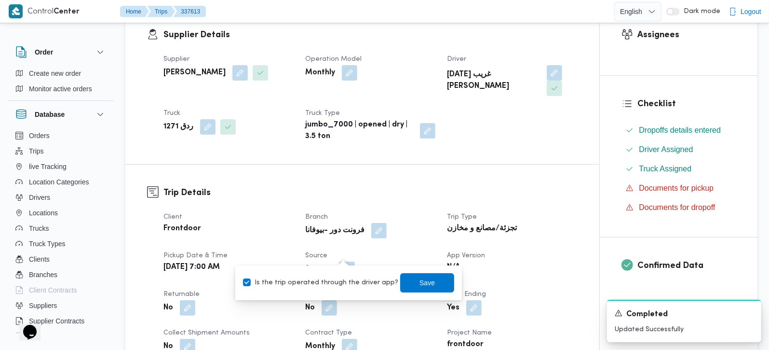
click at [348, 281] on label "Is the trip operated through the driver app?" at bounding box center [320, 283] width 155 height 12
checkbox input "false"
click at [420, 279] on span "Save" at bounding box center [427, 282] width 15 height 12
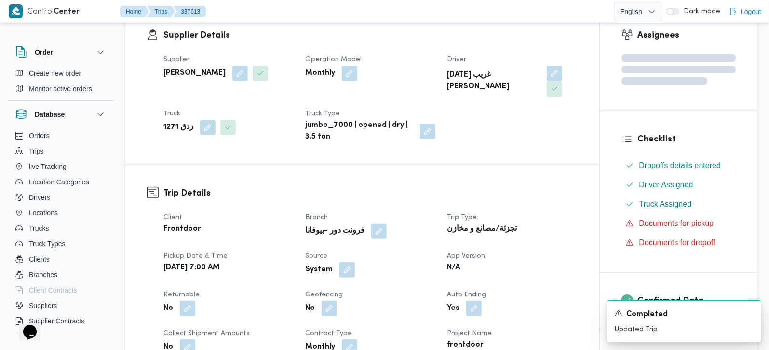
scroll to position [0, 0]
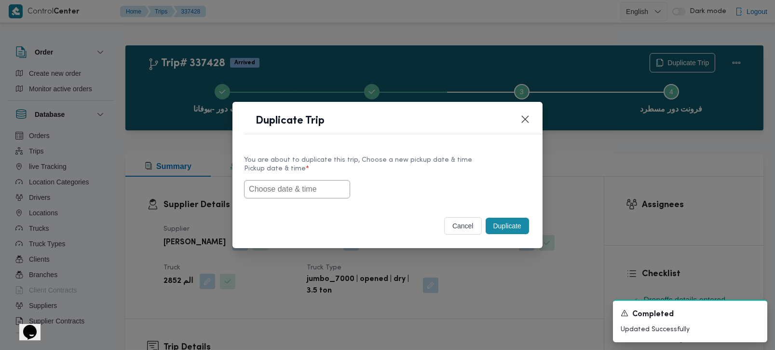
click at [274, 187] on input "text" at bounding box center [297, 189] width 106 height 18
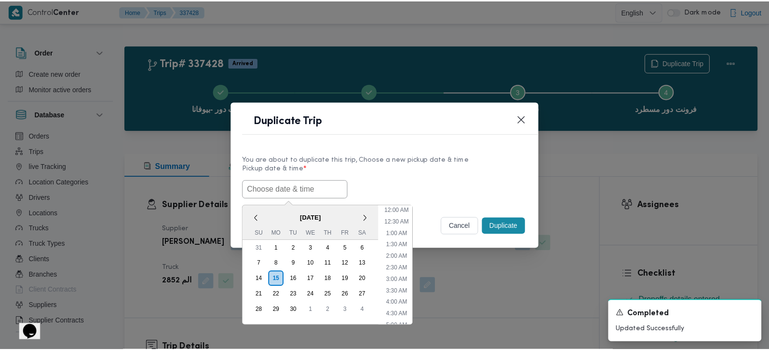
scroll to position [271, 0]
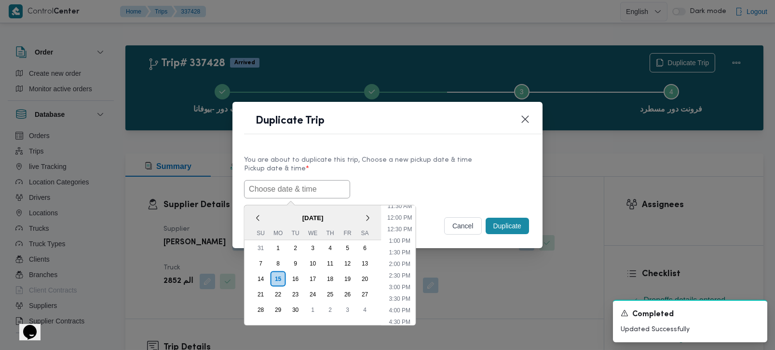
paste input "[DATE] 7:00AM"
type input "[DATE] 7:00AM"
click at [428, 171] on label "Pickup date & time *" at bounding box center [387, 172] width 287 height 15
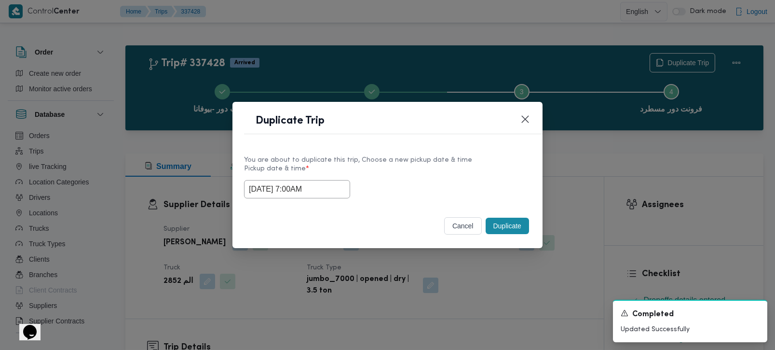
click at [491, 223] on button "Duplicate" at bounding box center [507, 225] width 43 height 16
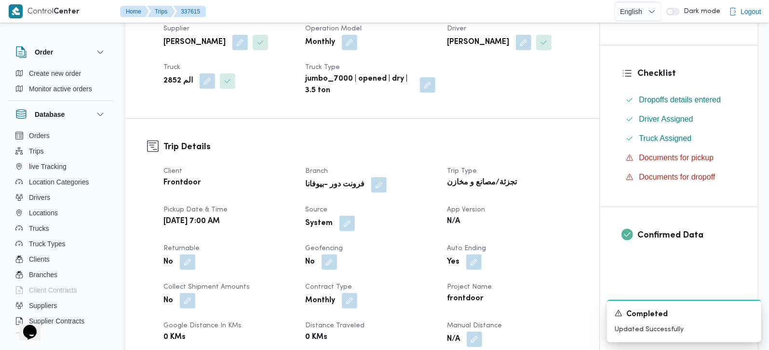
scroll to position [227, 0]
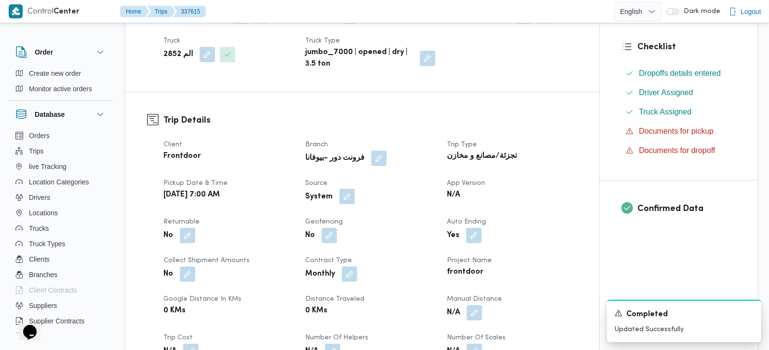
click at [349, 198] on button "button" at bounding box center [346, 196] width 15 height 15
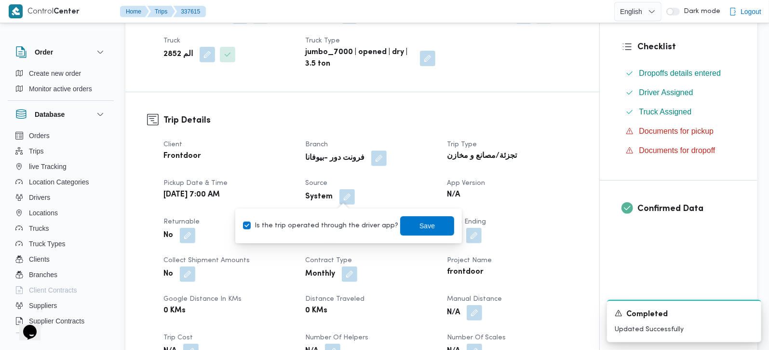
click at [343, 227] on label "Is the trip operated through the driver app?" at bounding box center [320, 226] width 155 height 12
checkbox input "false"
click at [420, 227] on span "Save" at bounding box center [427, 225] width 15 height 12
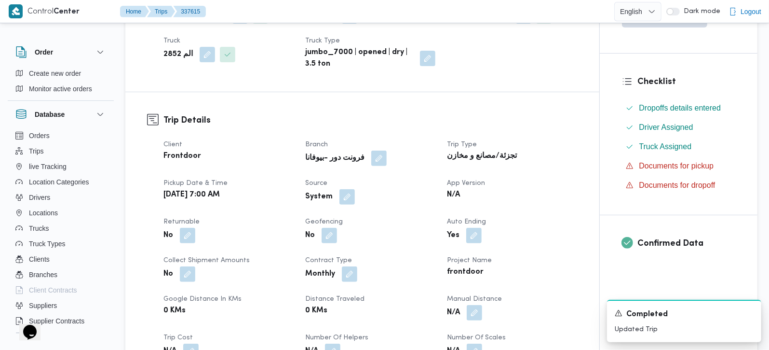
scroll to position [0, 0]
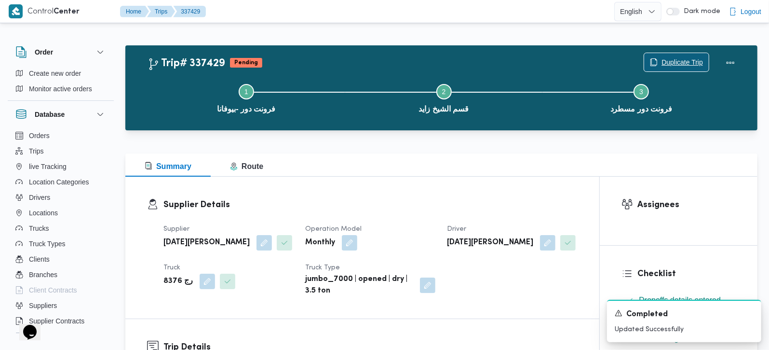
click at [689, 57] on span "Duplicate Trip" at bounding box center [682, 62] width 41 height 12
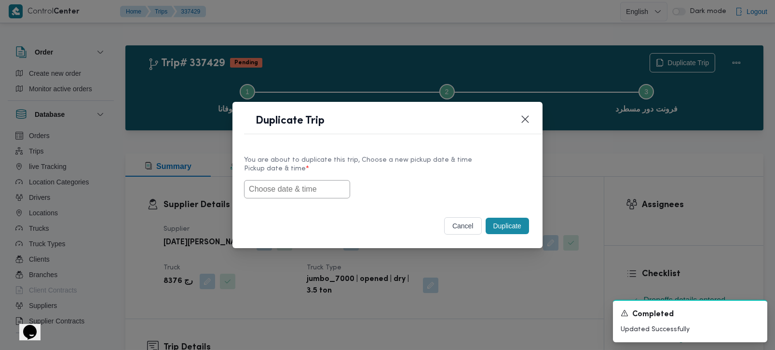
click at [324, 185] on input "text" at bounding box center [297, 189] width 106 height 18
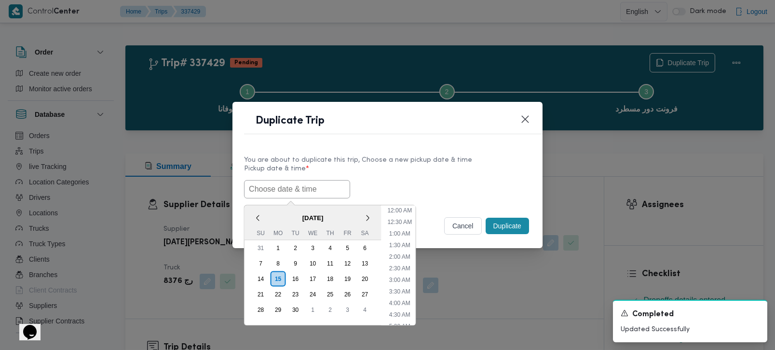
paste input "[DATE] 7:00AM"
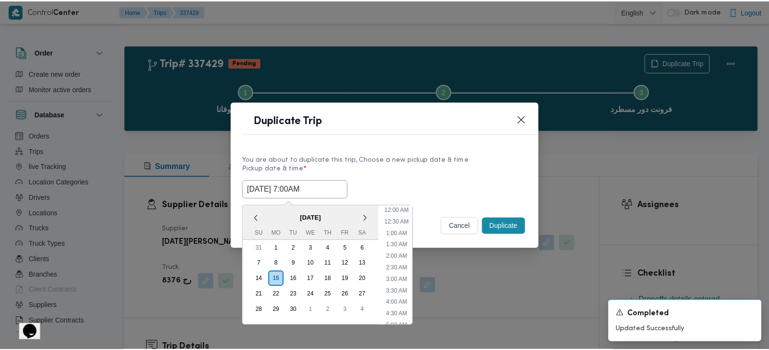
scroll to position [271, 0]
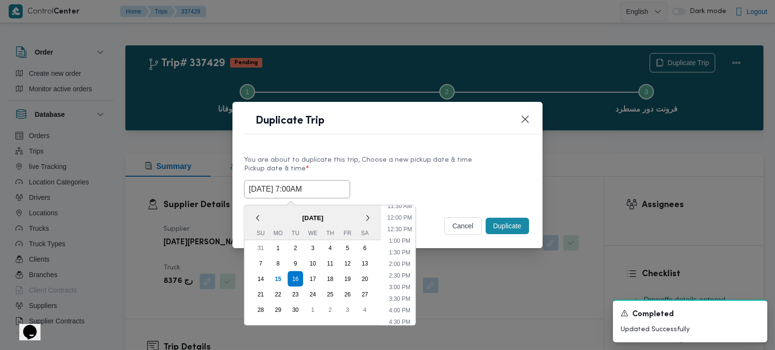
type input "[DATE] 7:00AM"
drag, startPoint x: 400, startPoint y: 170, endPoint x: 443, endPoint y: 207, distance: 57.4
click at [400, 170] on label "Pickup date & time *" at bounding box center [387, 172] width 287 height 15
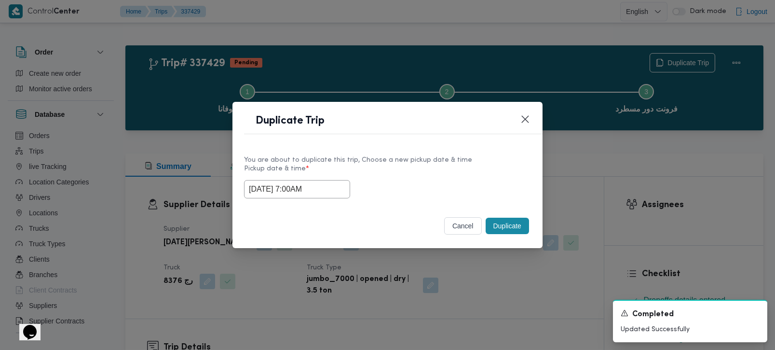
click at [496, 230] on button "Duplicate" at bounding box center [507, 225] width 43 height 16
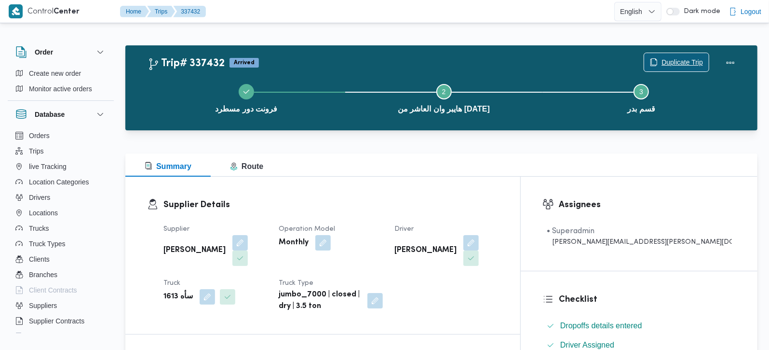
click at [659, 64] on span "Duplicate Trip" at bounding box center [676, 62] width 65 height 18
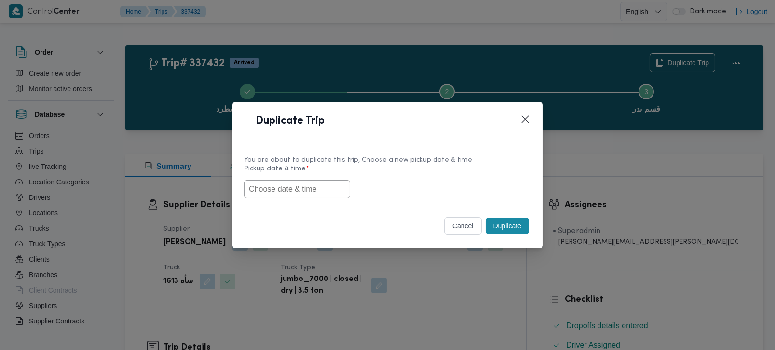
click at [336, 191] on input "text" at bounding box center [297, 189] width 106 height 18
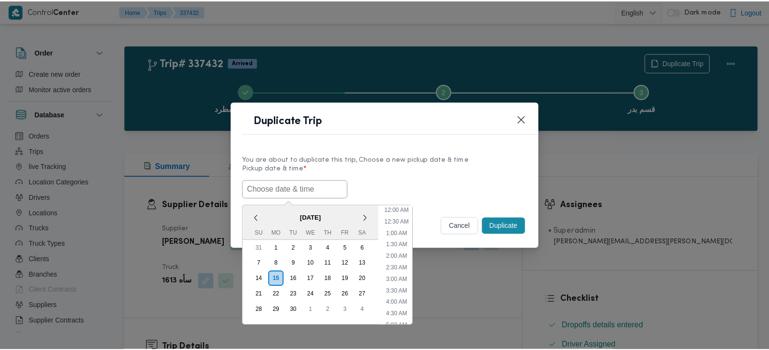
scroll to position [271, 0]
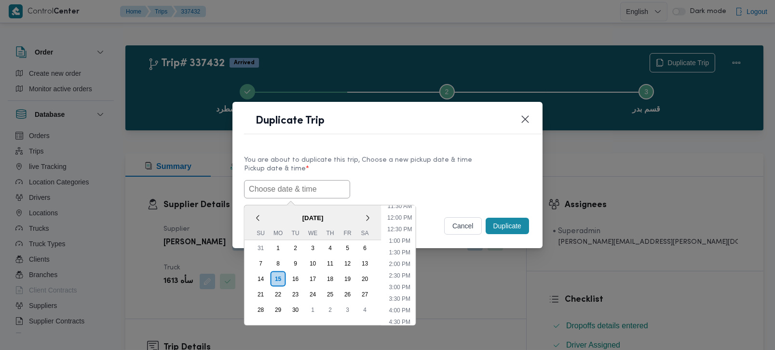
paste input "[DATE] 7:00AM"
type input "[DATE] 7:00AM"
click at [465, 176] on label "Pickup date & time *" at bounding box center [387, 172] width 287 height 15
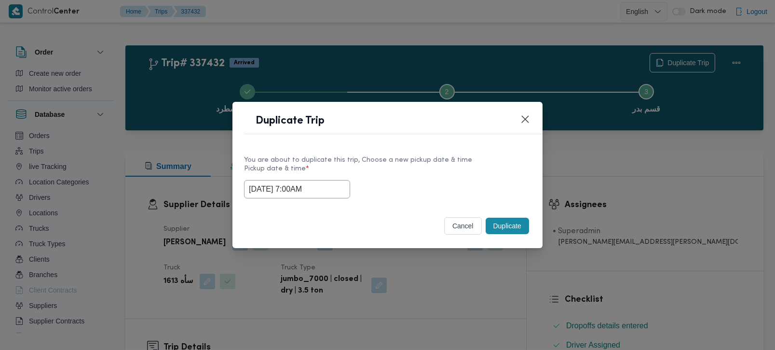
click at [512, 230] on button "Duplicate" at bounding box center [507, 225] width 43 height 16
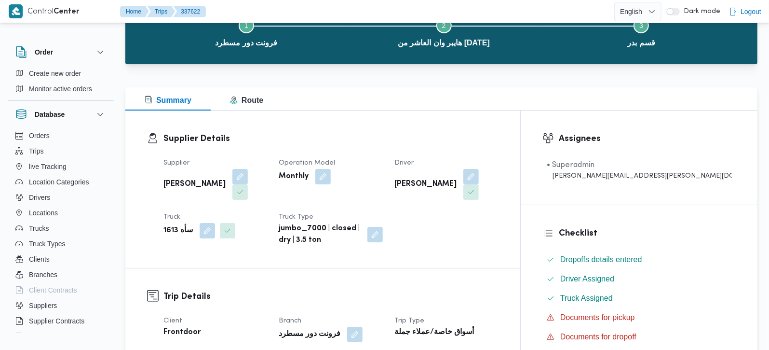
scroll to position [170, 0]
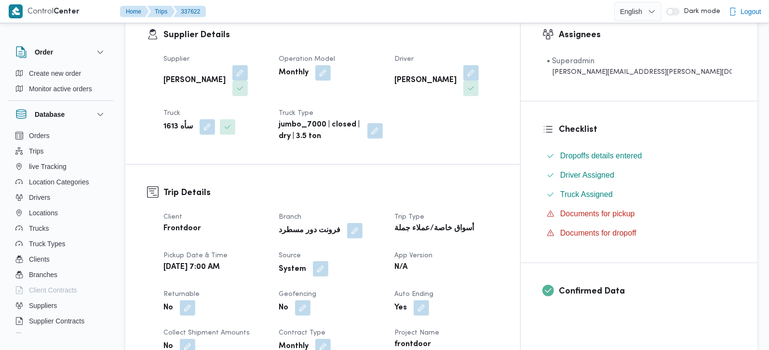
click at [328, 261] on button "button" at bounding box center [320, 268] width 15 height 15
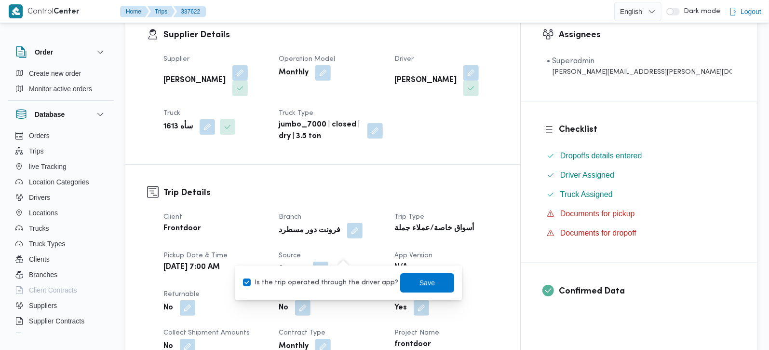
click at [345, 279] on label "Is the trip operated through the driver app?" at bounding box center [320, 283] width 155 height 12
checkbox input "false"
click at [420, 282] on span "Save" at bounding box center [427, 282] width 15 height 12
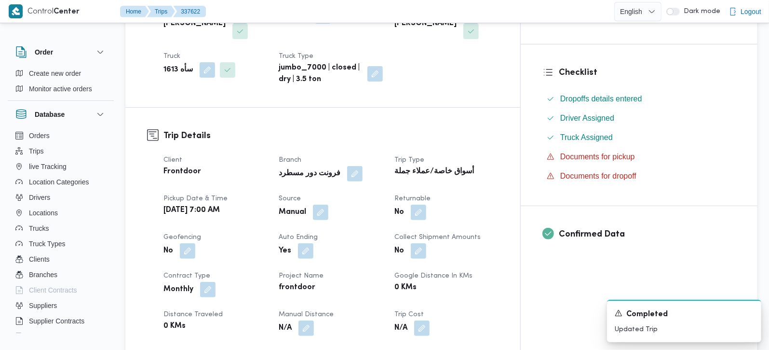
scroll to position [0, 0]
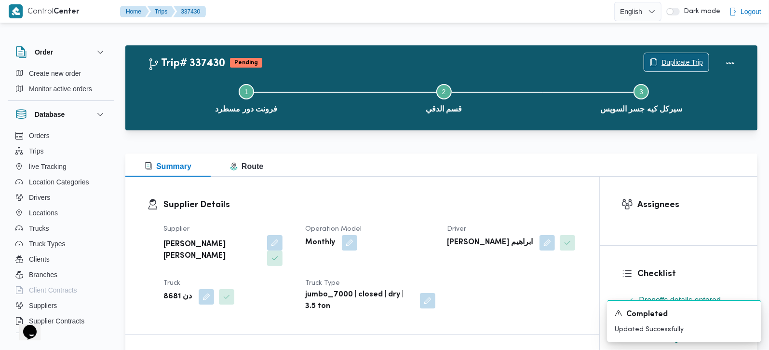
click at [667, 59] on span "Duplicate Trip" at bounding box center [682, 62] width 41 height 12
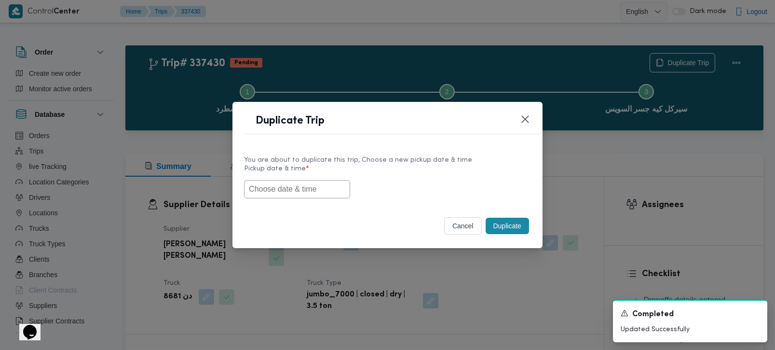
click at [323, 184] on input "text" at bounding box center [297, 189] width 106 height 18
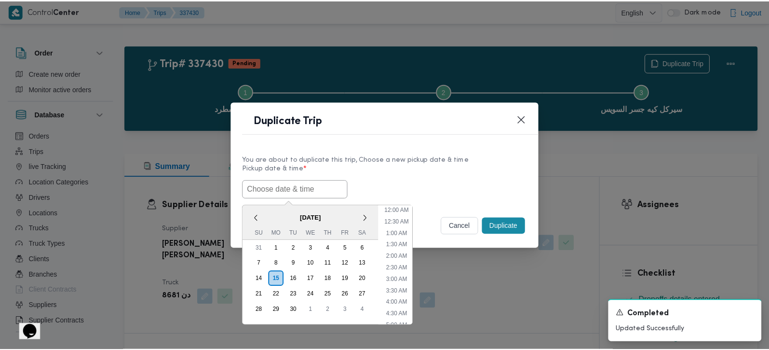
scroll to position [271, 0]
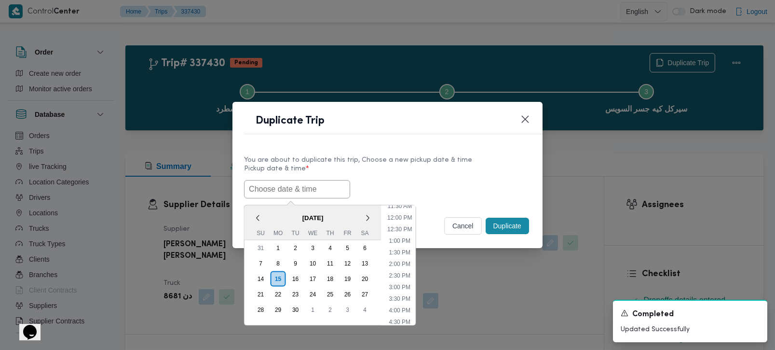
paste input "[DATE] 7:00AM"
type input "[DATE] 7:00AM"
click at [406, 166] on label "Pickup date & time *" at bounding box center [387, 172] width 287 height 15
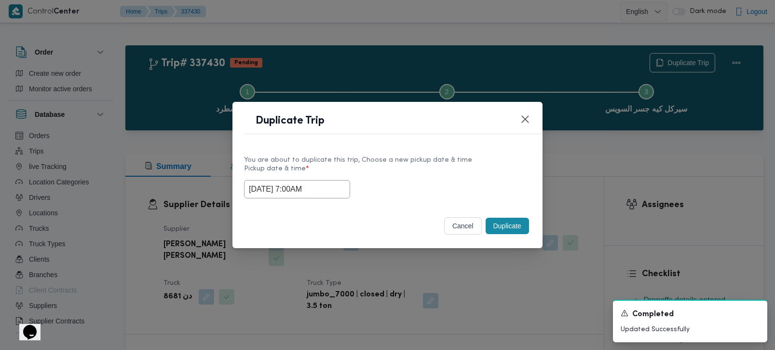
click at [503, 220] on button "Duplicate" at bounding box center [507, 225] width 43 height 16
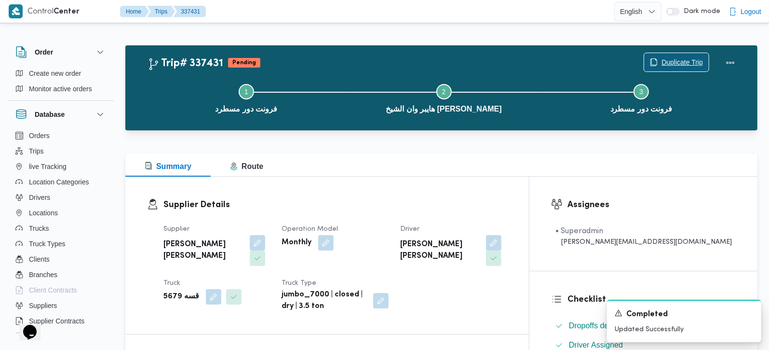
click at [671, 62] on span "Duplicate Trip" at bounding box center [682, 62] width 41 height 12
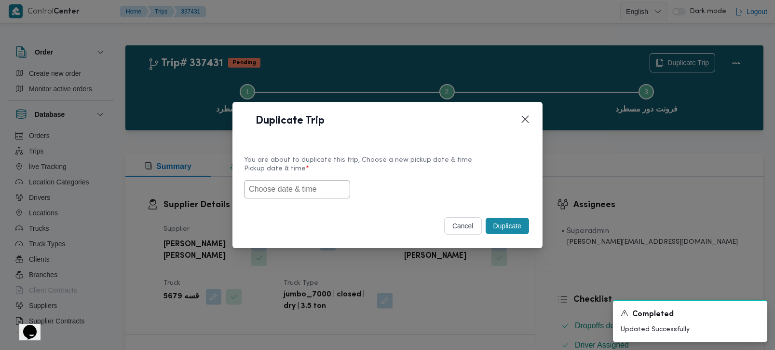
click at [311, 183] on input "text" at bounding box center [297, 189] width 106 height 18
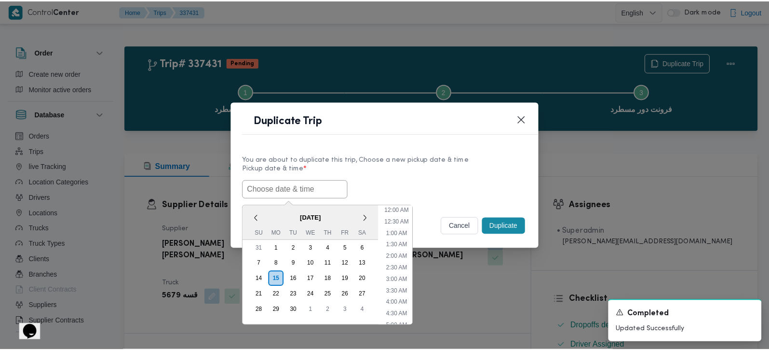
scroll to position [271, 0]
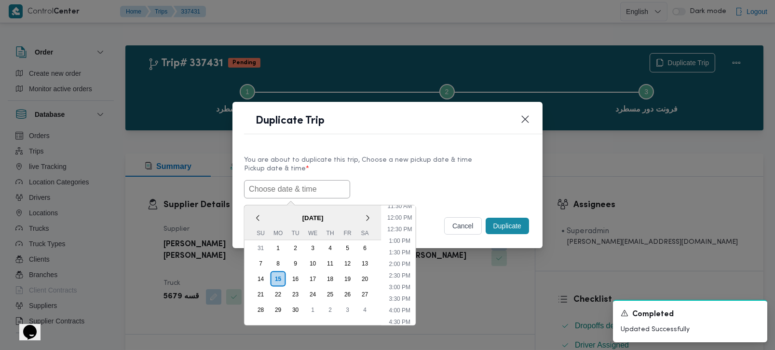
paste input "[DATE] 7:00AM"
type input "[DATE] 7:00AM"
drag, startPoint x: 420, startPoint y: 171, endPoint x: 480, endPoint y: 200, distance: 66.4
click at [420, 171] on label "Pickup date & time *" at bounding box center [387, 172] width 287 height 15
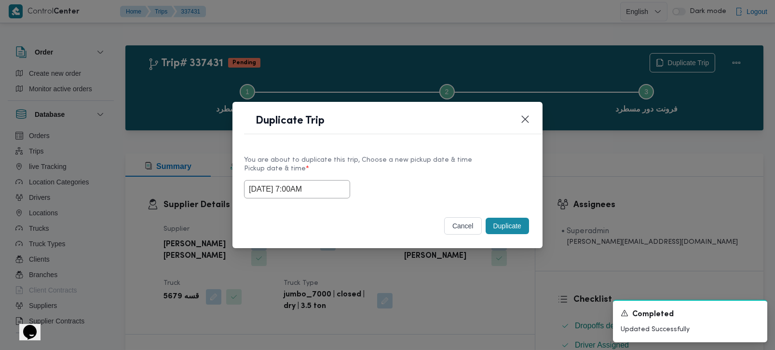
click at [519, 220] on button "Duplicate" at bounding box center [507, 225] width 43 height 16
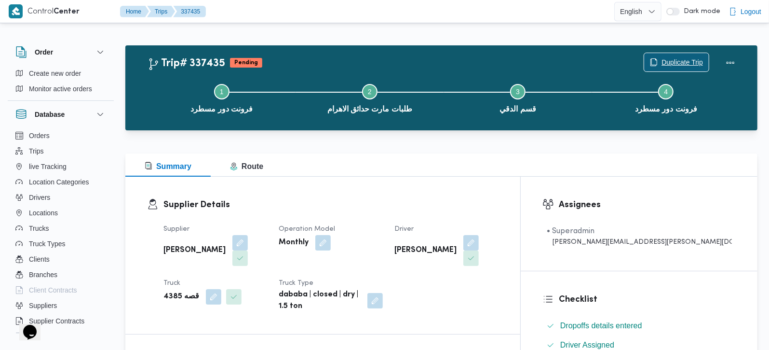
click at [696, 60] on span "Duplicate Trip" at bounding box center [682, 62] width 41 height 12
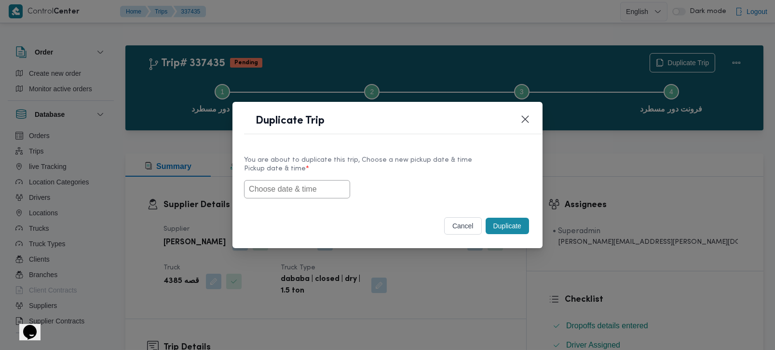
click at [298, 195] on input "text" at bounding box center [297, 189] width 106 height 18
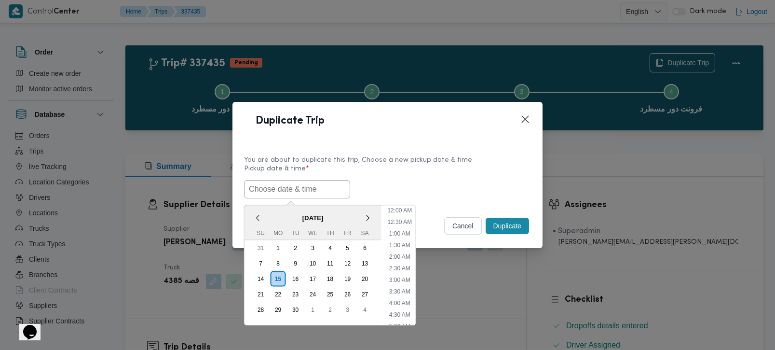
scroll to position [271, 0]
paste input "[DATE] 7:00AM"
type input "[DATE] 7:00AM"
click at [411, 172] on label "Pickup date & time *" at bounding box center [387, 172] width 287 height 15
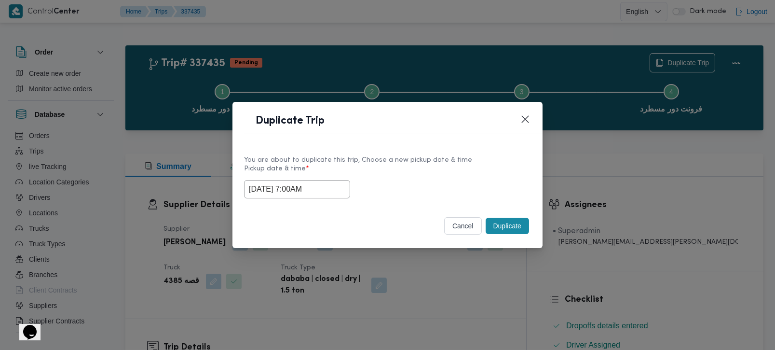
click at [506, 226] on button "Duplicate" at bounding box center [507, 225] width 43 height 16
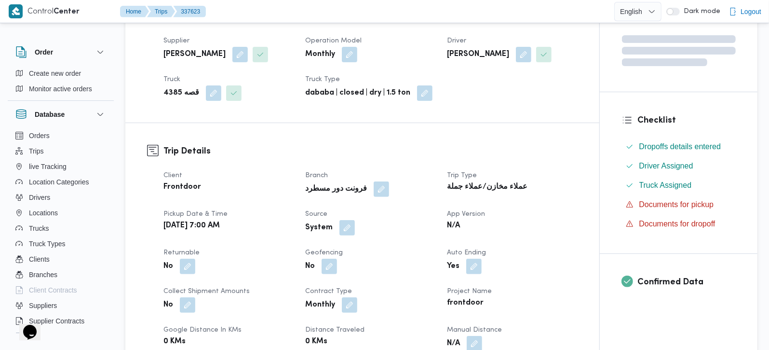
scroll to position [227, 0]
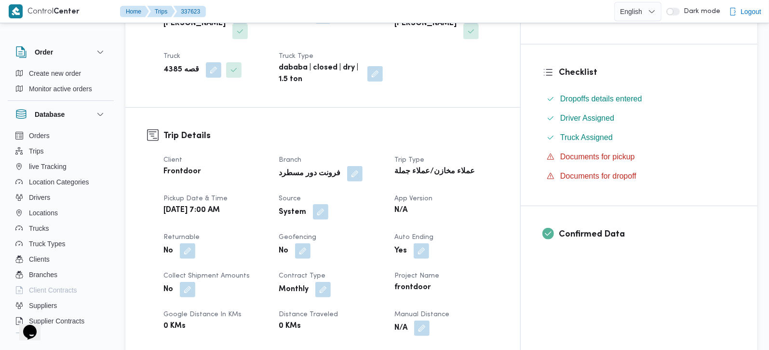
click at [328, 204] on button "button" at bounding box center [320, 211] width 15 height 15
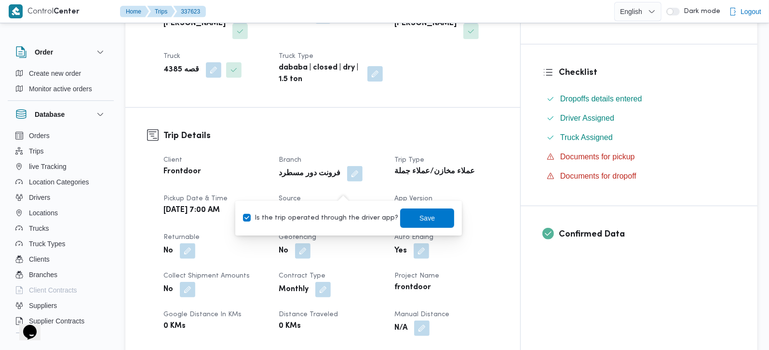
click at [349, 220] on label "Is the trip operated through the driver app?" at bounding box center [320, 218] width 155 height 12
checkbox input "false"
click at [430, 213] on span "Save" at bounding box center [427, 217] width 54 height 19
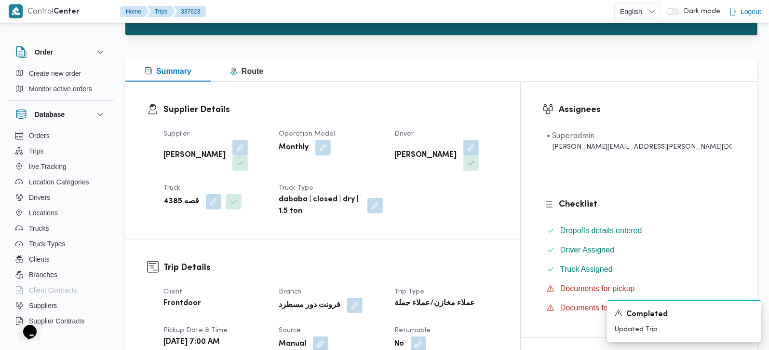
scroll to position [0, 0]
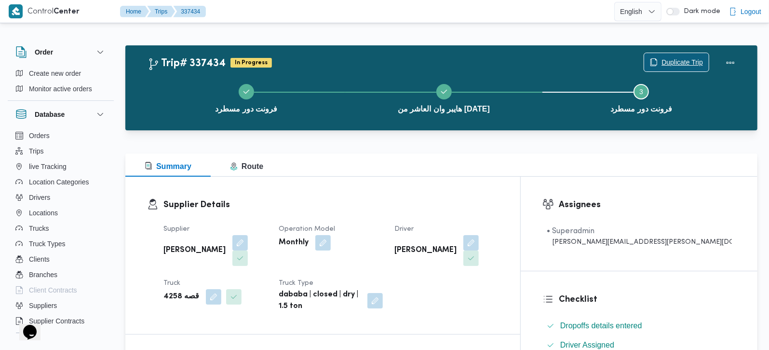
click at [669, 62] on span "Duplicate Trip" at bounding box center [682, 62] width 41 height 12
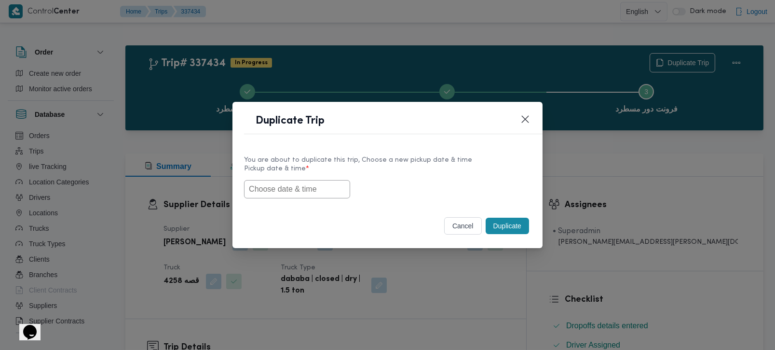
click at [288, 187] on input "text" at bounding box center [297, 189] width 106 height 18
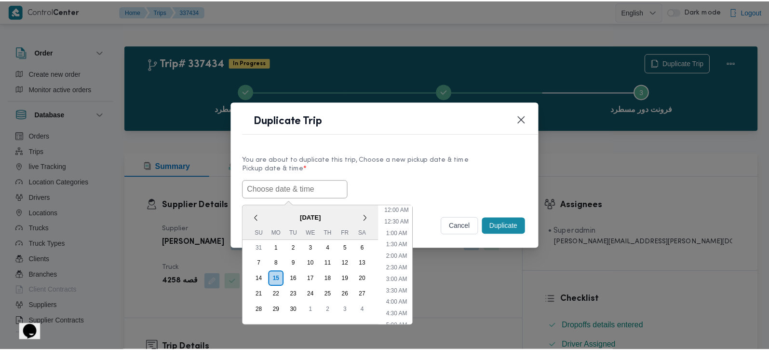
scroll to position [271, 0]
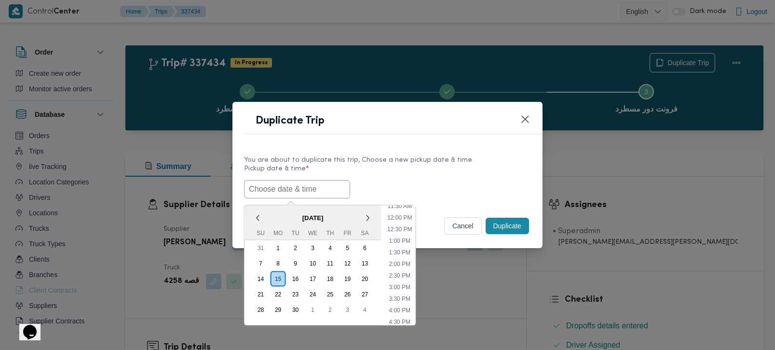
paste input "[DATE] 7:00AM"
type input "[DATE] 7:00AM"
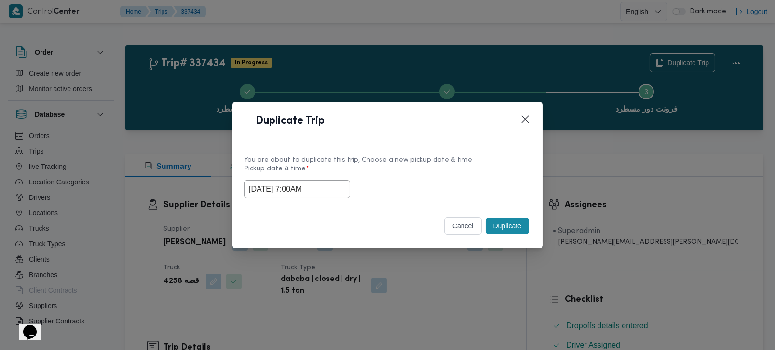
click at [425, 163] on div "You are about to duplicate this trip, Choose a new pickup date & time" at bounding box center [387, 160] width 287 height 10
click at [499, 224] on button "Duplicate" at bounding box center [507, 225] width 43 height 16
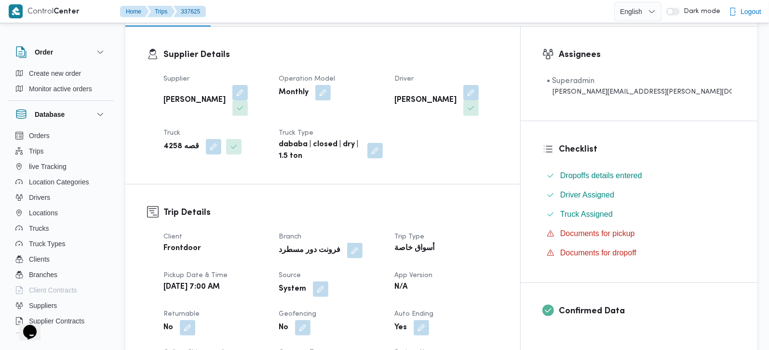
scroll to position [170, 0]
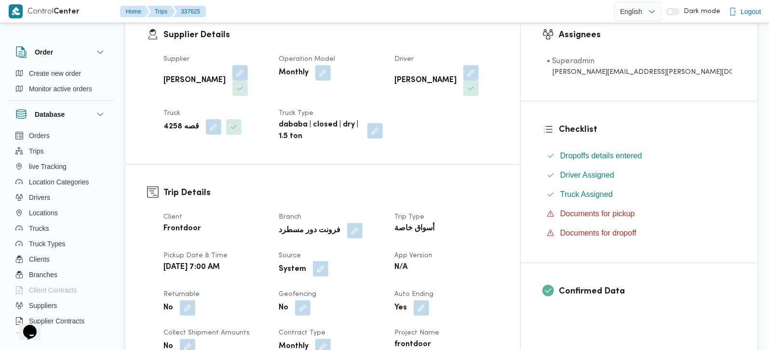
click at [328, 261] on button "button" at bounding box center [320, 268] width 15 height 15
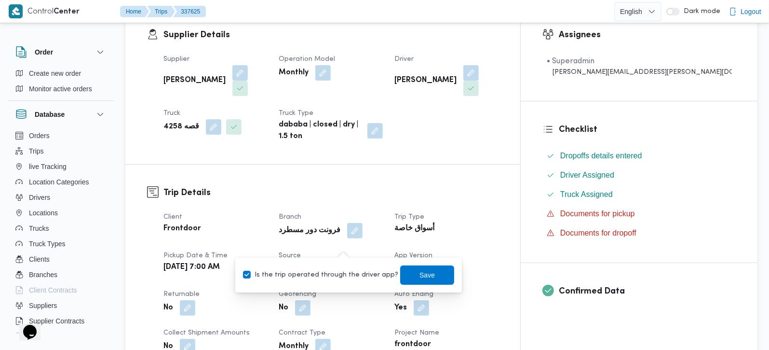
click at [343, 271] on label "Is the trip operated through the driver app?" at bounding box center [320, 275] width 155 height 12
checkbox input "false"
click at [404, 271] on span "Save" at bounding box center [427, 274] width 54 height 19
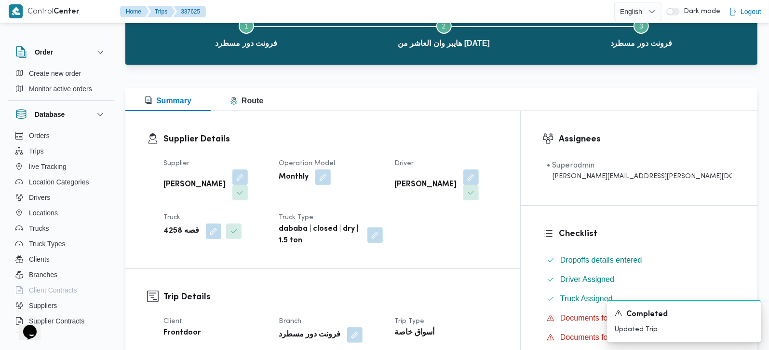
scroll to position [0, 0]
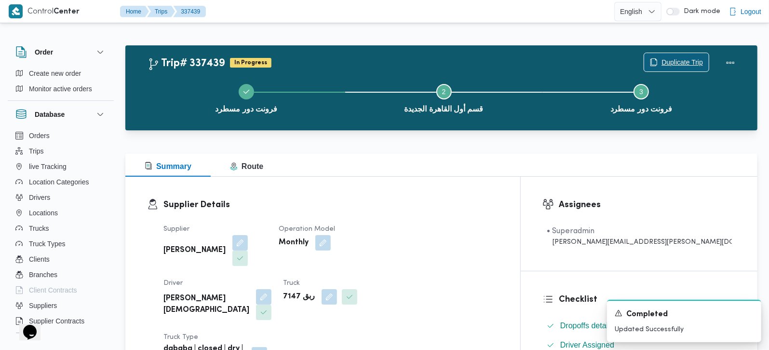
click at [664, 56] on span "Duplicate Trip" at bounding box center [676, 62] width 65 height 18
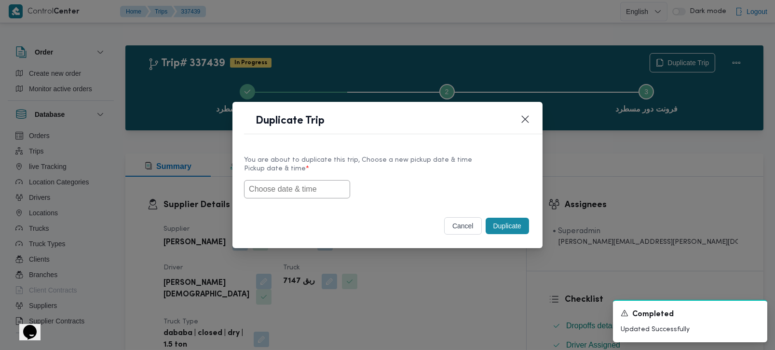
click at [324, 177] on label "Pickup date & time *" at bounding box center [387, 172] width 287 height 15
click at [323, 181] on input "text" at bounding box center [297, 189] width 106 height 18
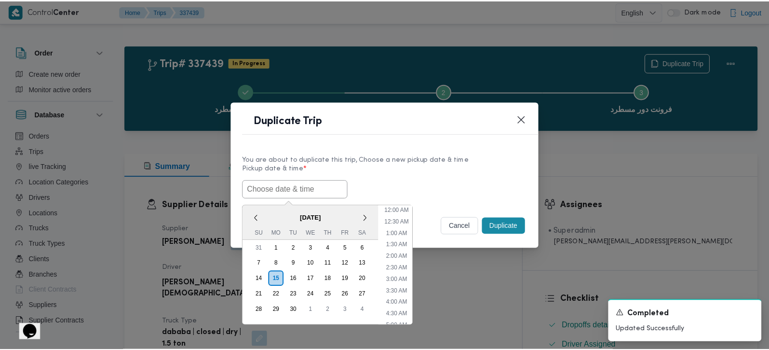
scroll to position [271, 0]
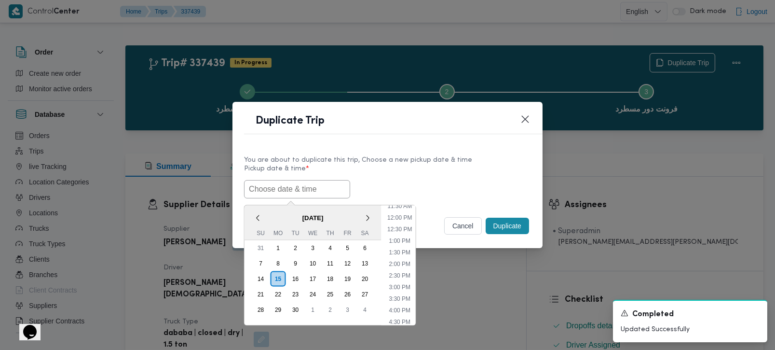
paste input "16/09/2025 7:00AM"
type input "16/09/2025 7:00AM"
click at [416, 173] on label "Pickup date & time *" at bounding box center [387, 172] width 287 height 15
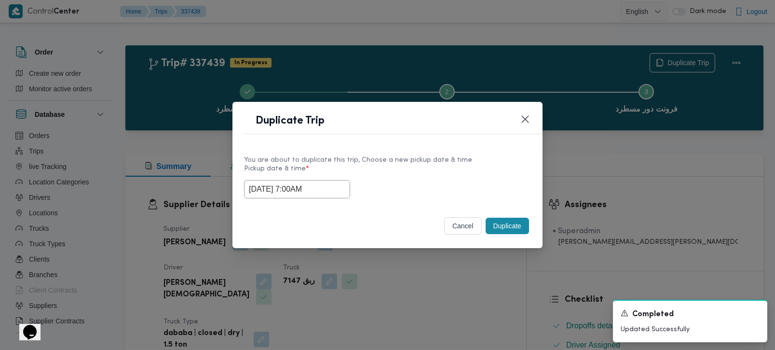
click at [499, 229] on button "Duplicate" at bounding box center [507, 225] width 43 height 16
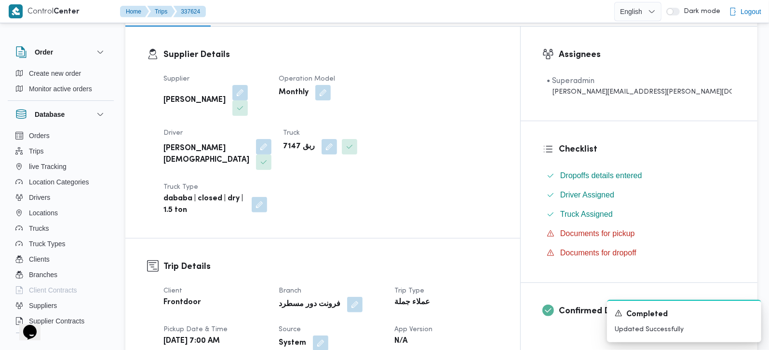
scroll to position [170, 0]
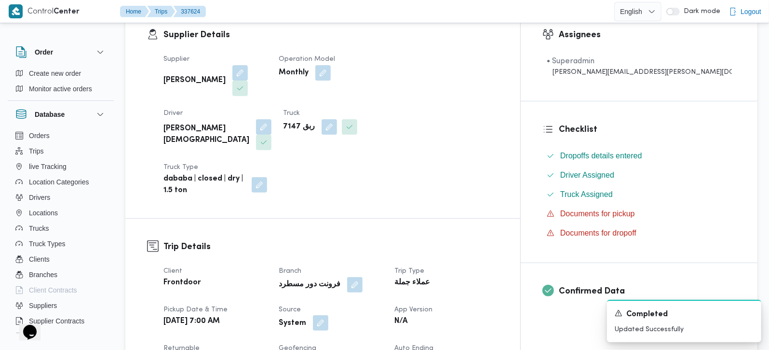
click at [328, 315] on button "button" at bounding box center [320, 322] width 15 height 15
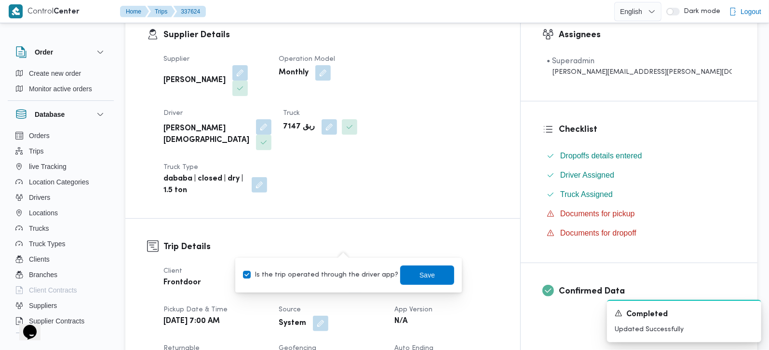
click at [351, 269] on label "Is the trip operated through the driver app?" at bounding box center [320, 275] width 155 height 12
checkbox input "false"
click at [419, 266] on span "Save" at bounding box center [427, 274] width 54 height 19
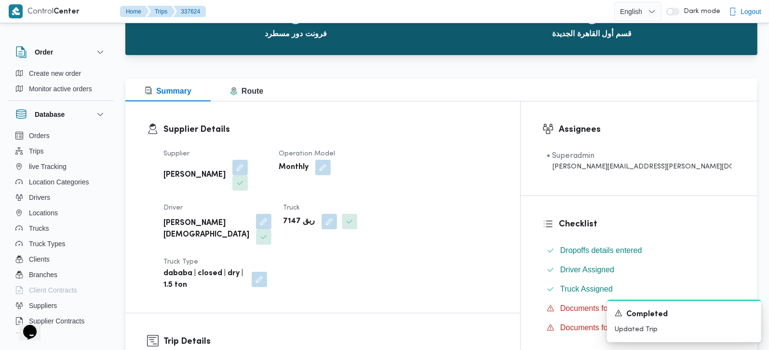
scroll to position [0, 0]
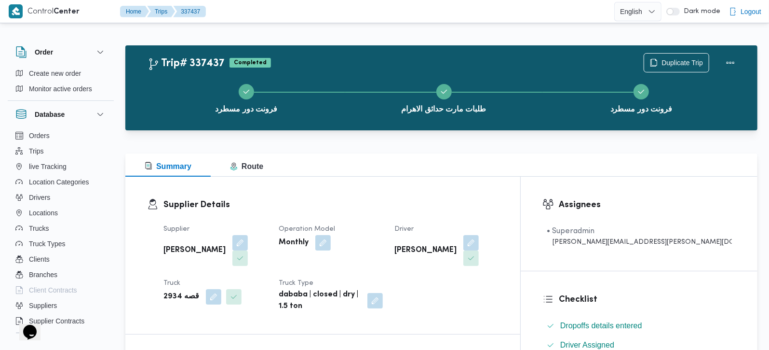
click at [687, 51] on div "Duplicate Trip" at bounding box center [692, 62] width 108 height 31
click at [676, 67] on span "Duplicate Trip" at bounding box center [682, 62] width 41 height 12
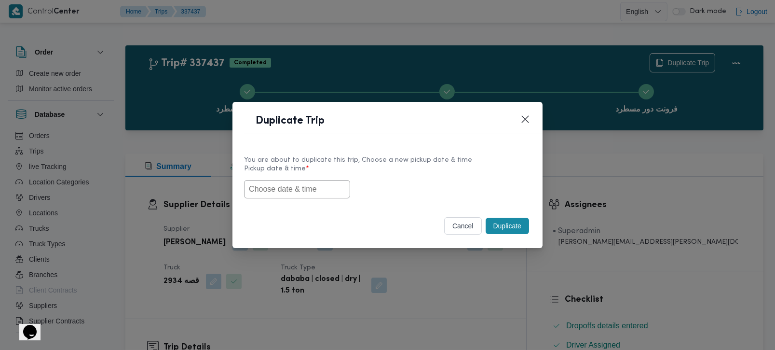
click at [308, 190] on input "text" at bounding box center [297, 189] width 106 height 18
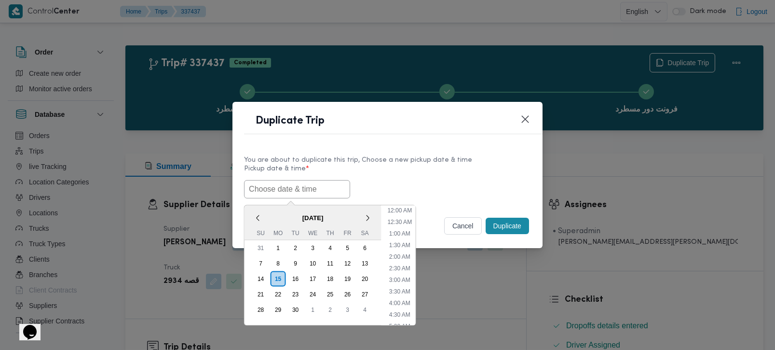
paste input "[DATE] 7:00AM"
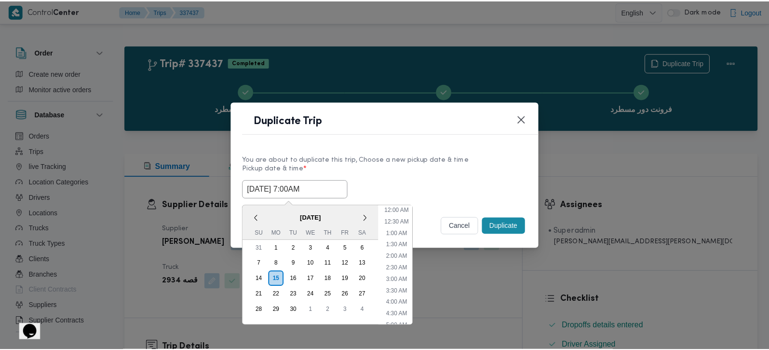
scroll to position [271, 0]
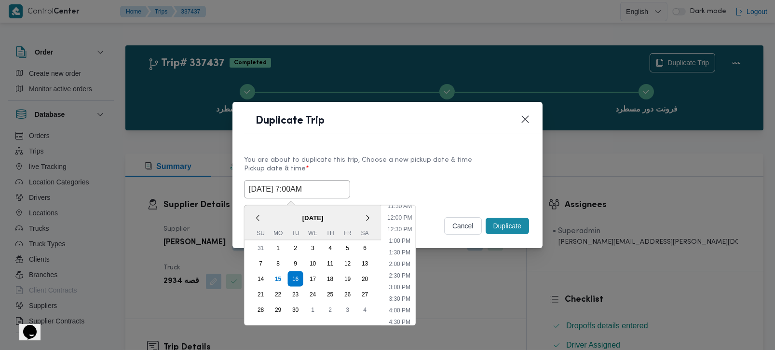
type input "[DATE] 7:00AM"
click at [409, 169] on label "Pickup date & time *" at bounding box center [387, 172] width 287 height 15
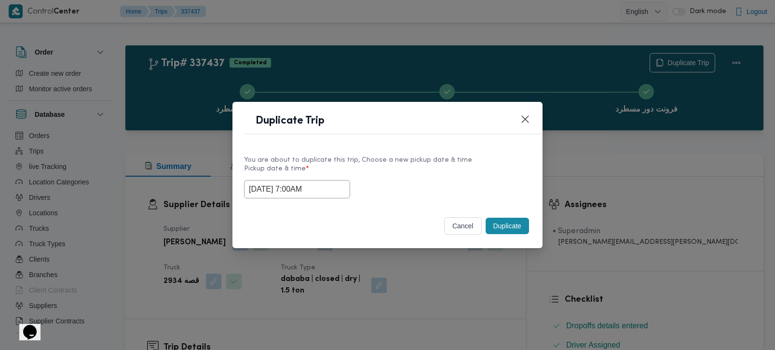
click at [517, 229] on button "Duplicate" at bounding box center [507, 225] width 43 height 16
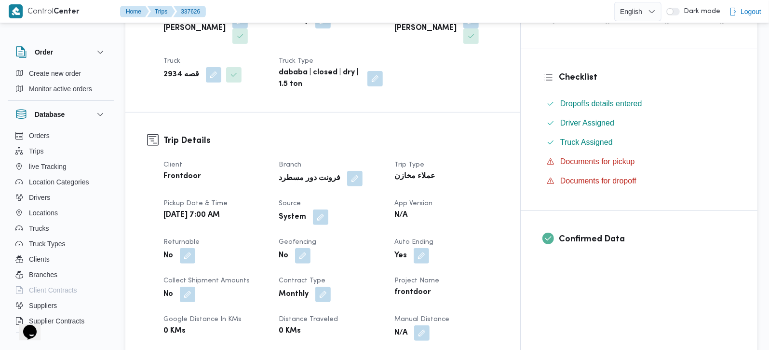
scroll to position [227, 0]
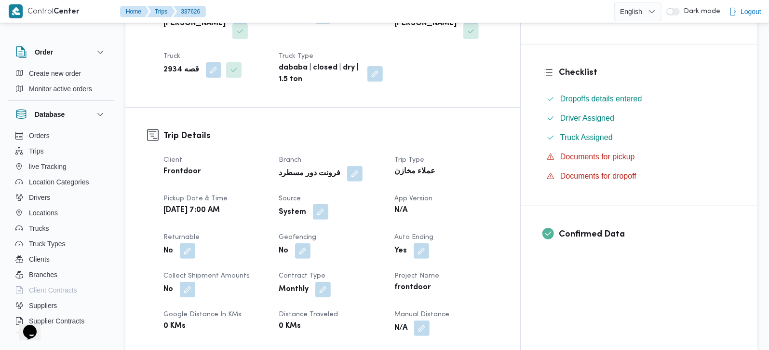
click at [328, 204] on button "button" at bounding box center [320, 211] width 15 height 15
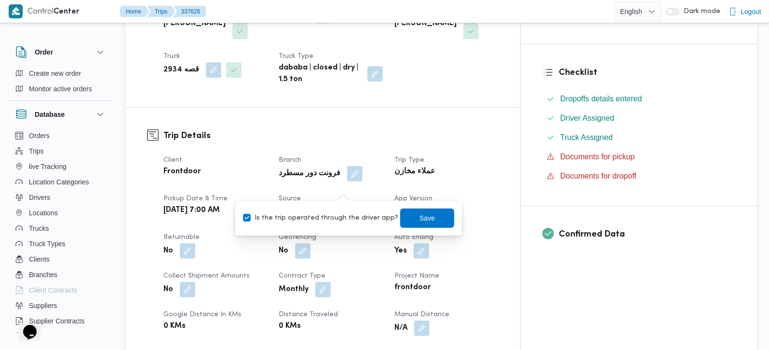
click at [351, 217] on label "Is the trip operated through the driver app?" at bounding box center [320, 218] width 155 height 12
checkbox input "false"
click at [420, 219] on span "Save" at bounding box center [427, 218] width 15 height 12
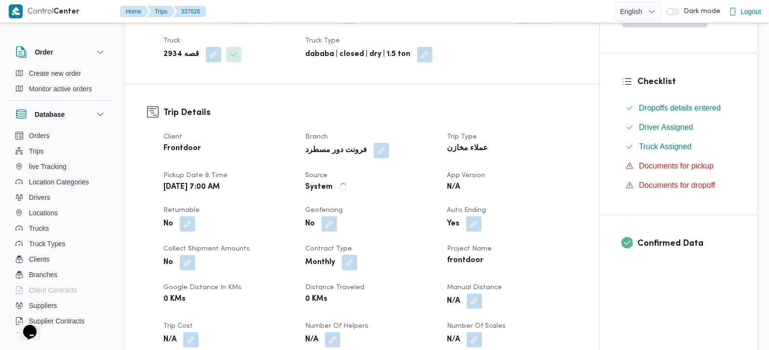
scroll to position [0, 0]
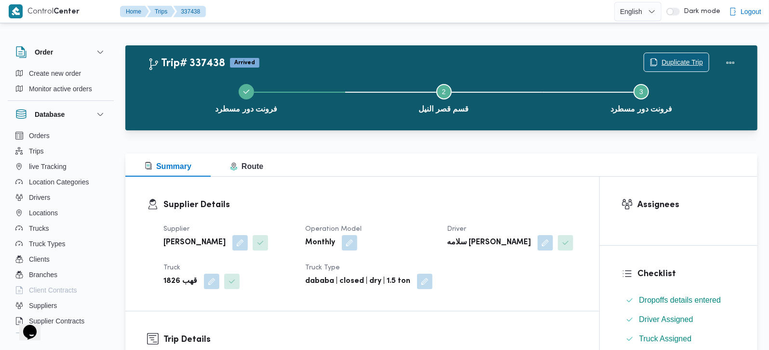
click at [679, 55] on span "Duplicate Trip" at bounding box center [676, 62] width 65 height 18
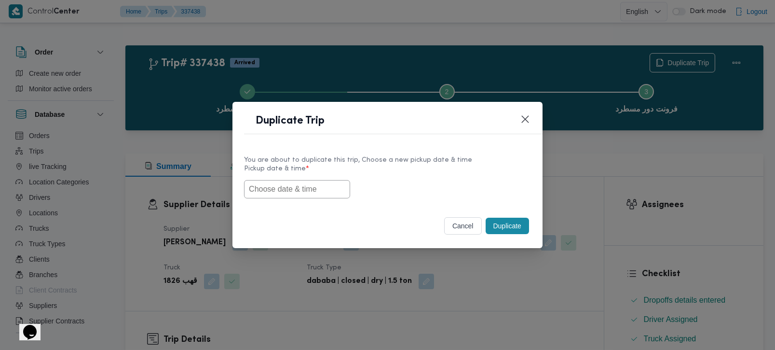
click at [304, 192] on input "text" at bounding box center [297, 189] width 106 height 18
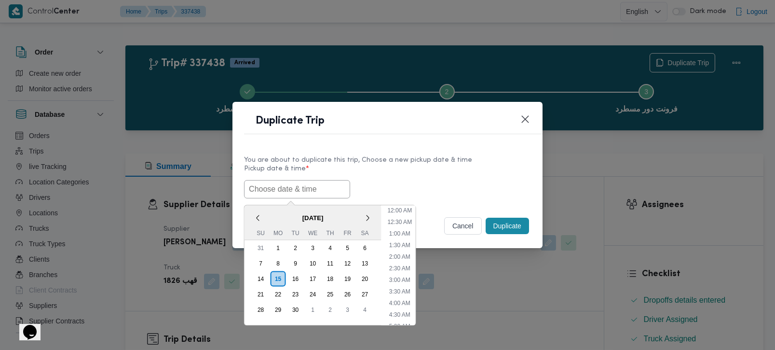
paste input "[DATE] 7:00AM"
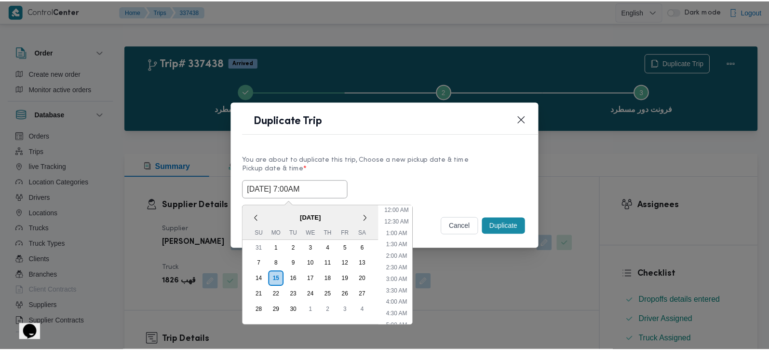
scroll to position [282, 0]
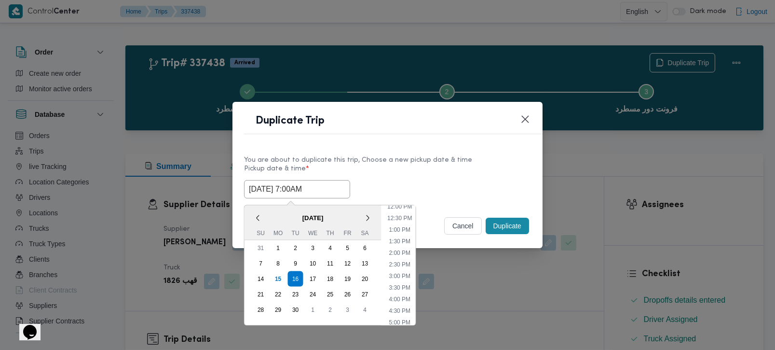
type input "[DATE] 7:00AM"
click at [439, 183] on div "[DATE] 7:00AM < [DATE] > Su Mo Tu We Th Fr Sa 31 1 2 3 4 5 6 7 8 9 10 11 12 13 …" at bounding box center [387, 189] width 287 height 18
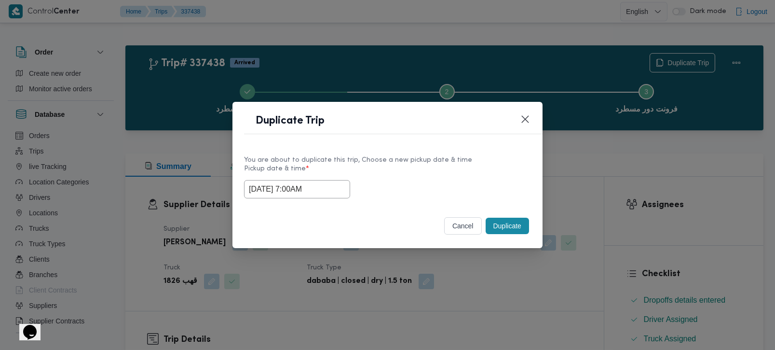
click at [510, 218] on button "Duplicate" at bounding box center [507, 225] width 43 height 16
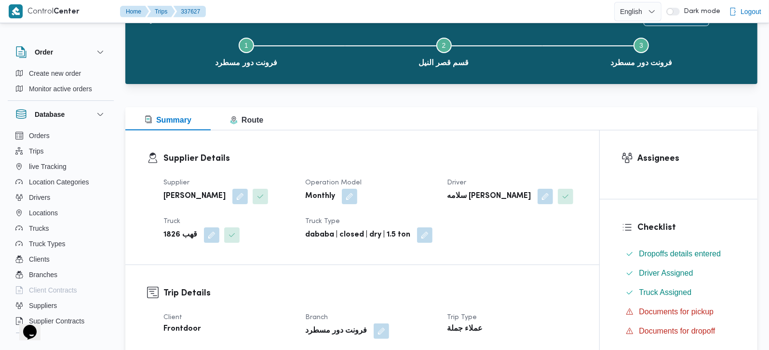
scroll to position [113, 0]
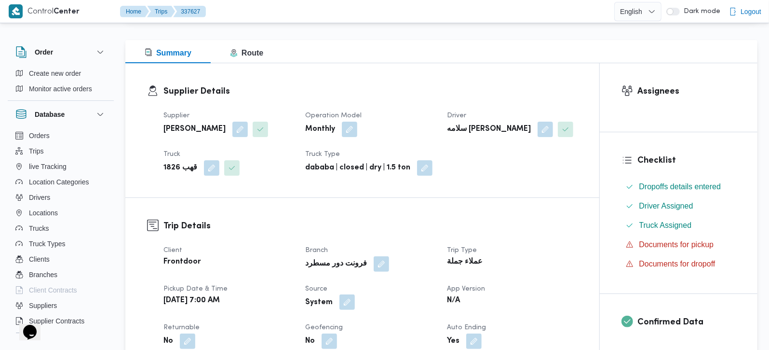
click at [346, 301] on button "button" at bounding box center [346, 301] width 15 height 15
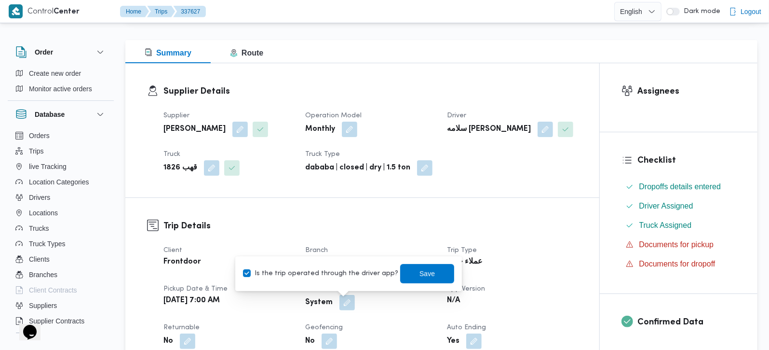
click at [338, 275] on label "Is the trip operated through the driver app?" at bounding box center [320, 274] width 155 height 12
checkbox input "false"
click at [420, 275] on span "Save" at bounding box center [427, 273] width 15 height 12
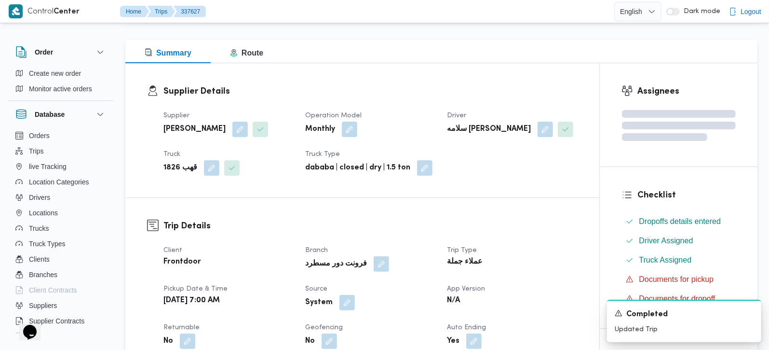
scroll to position [0, 0]
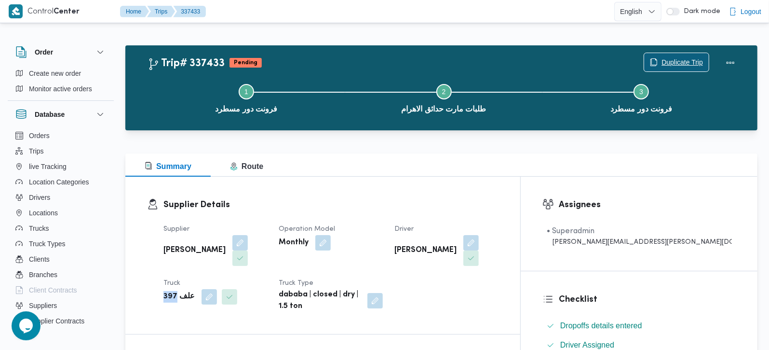
click at [689, 59] on span "Duplicate Trip" at bounding box center [682, 62] width 41 height 12
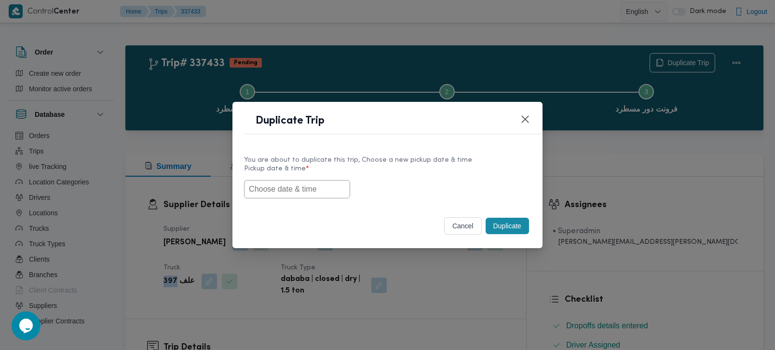
click at [308, 186] on input "text" at bounding box center [297, 189] width 106 height 18
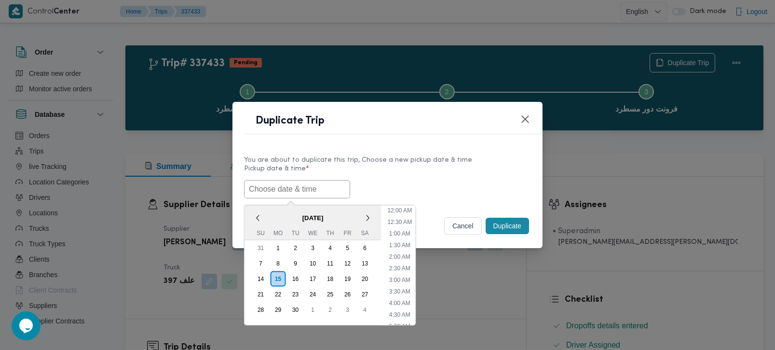
paste input "[DATE] 7:00AM"
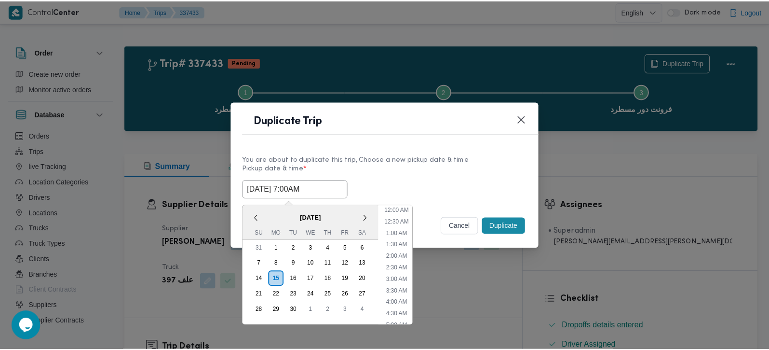
scroll to position [282, 0]
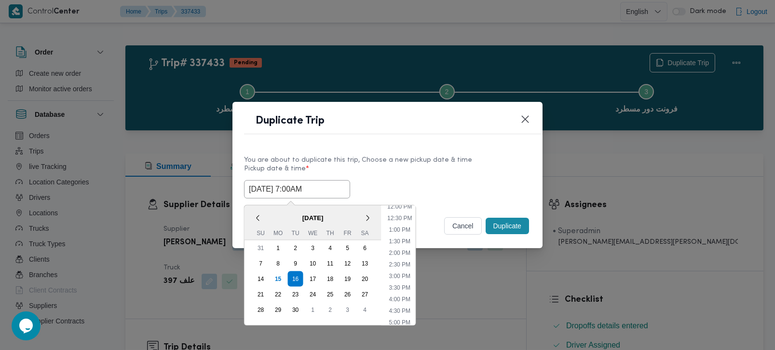
type input "[DATE] 7:00AM"
click at [416, 176] on label "Pickup date & time *" at bounding box center [387, 172] width 287 height 15
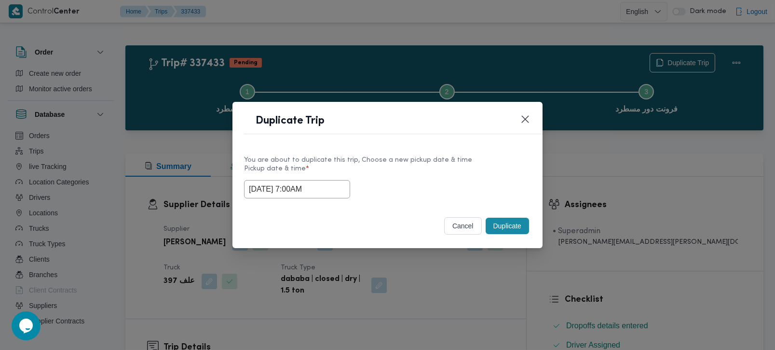
click at [501, 225] on button "Duplicate" at bounding box center [507, 225] width 43 height 16
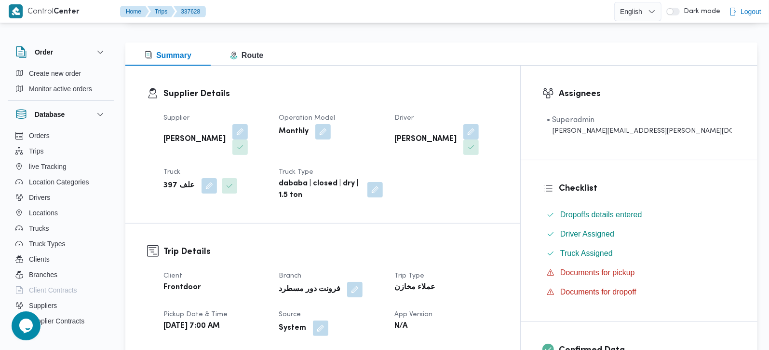
scroll to position [170, 0]
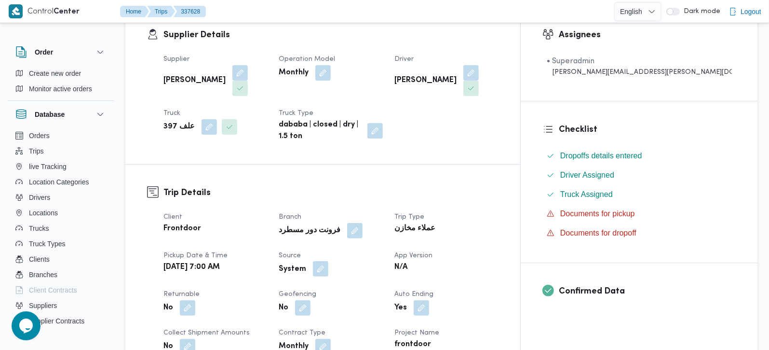
click at [328, 261] on button "button" at bounding box center [320, 268] width 15 height 15
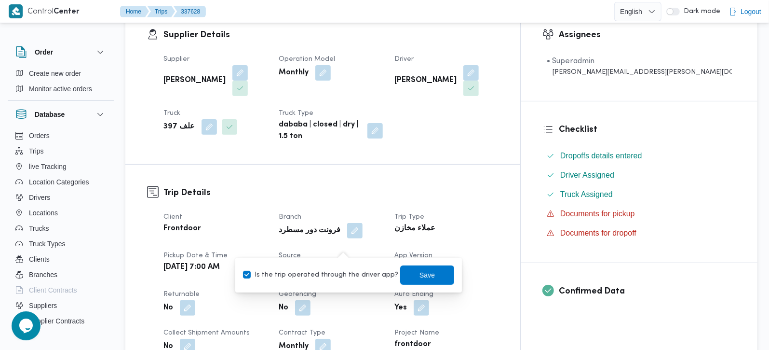
click at [343, 269] on label "Is the trip operated through the driver app?" at bounding box center [320, 275] width 155 height 12
checkbox input "false"
click at [420, 277] on span "Save" at bounding box center [427, 275] width 15 height 12
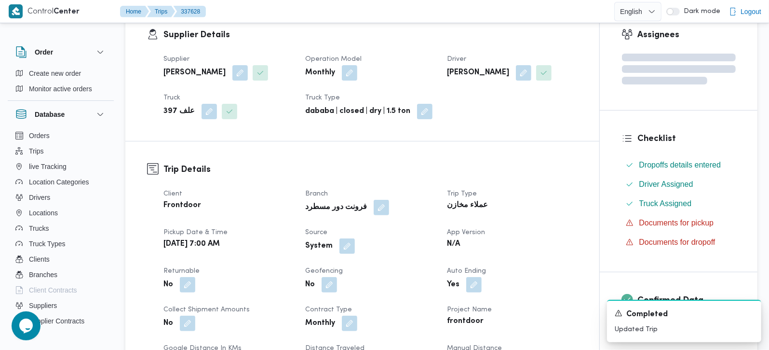
scroll to position [0, 0]
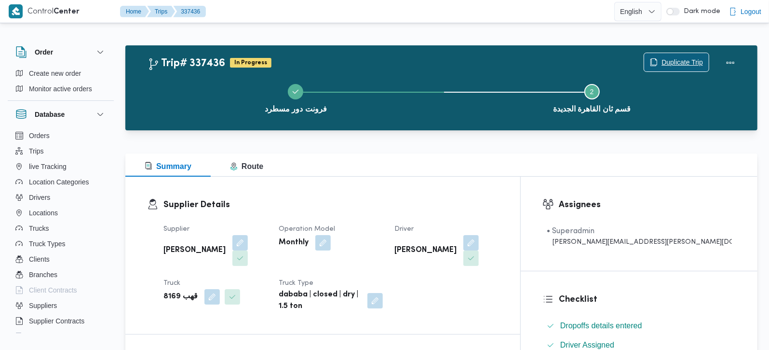
click at [690, 58] on span "Duplicate Trip" at bounding box center [682, 62] width 41 height 12
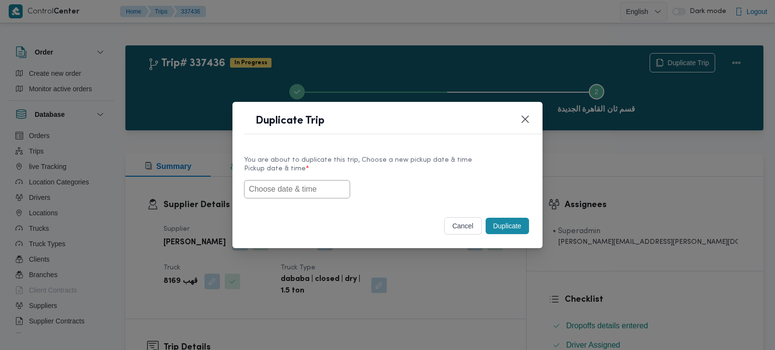
click at [308, 189] on input "text" at bounding box center [297, 189] width 106 height 18
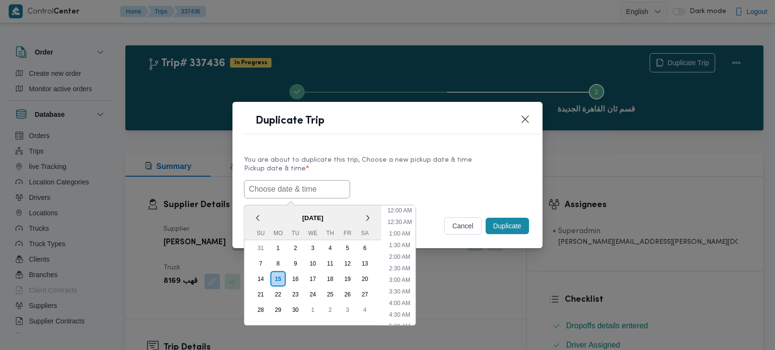
paste input "[DATE] 7:00AM"
type input "[DATE] 7:00AM"
drag, startPoint x: 407, startPoint y: 171, endPoint x: 446, endPoint y: 197, distance: 47.3
click at [407, 171] on label "Pickup date & time *" at bounding box center [387, 172] width 287 height 15
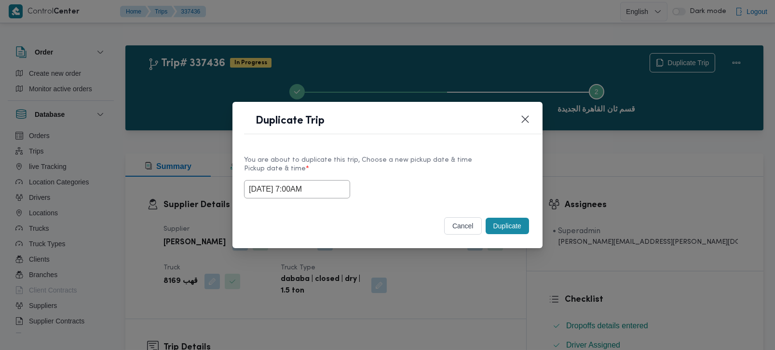
click at [508, 231] on button "Duplicate" at bounding box center [507, 225] width 43 height 16
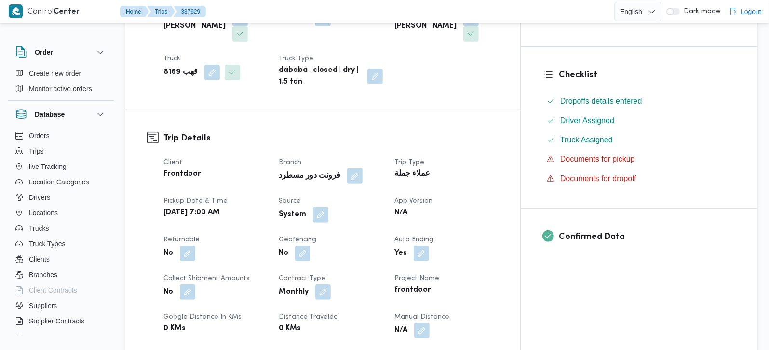
scroll to position [227, 0]
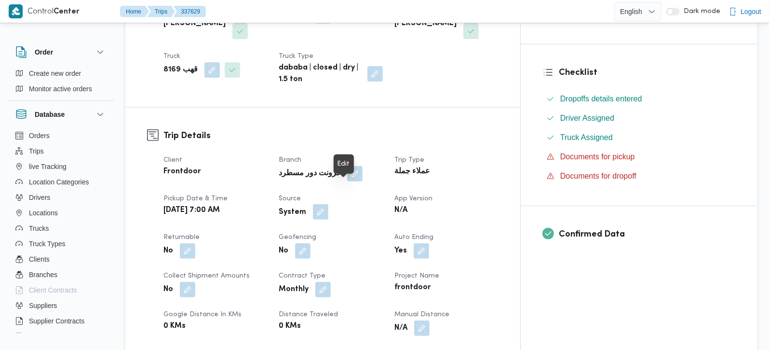
click at [328, 204] on button "button" at bounding box center [320, 211] width 15 height 15
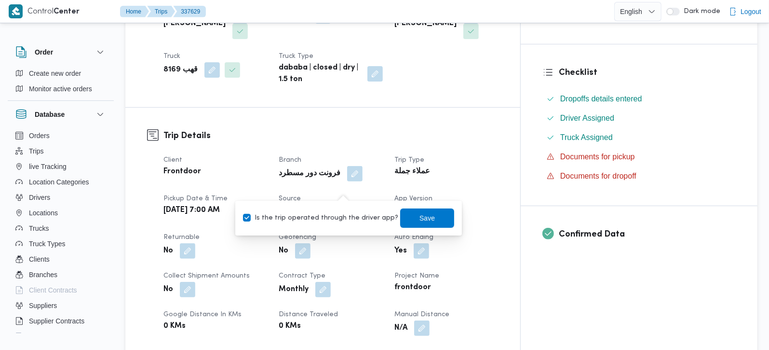
click at [341, 216] on label "Is the trip operated through the driver app?" at bounding box center [320, 218] width 155 height 12
checkbox input "false"
click at [420, 215] on span "Save" at bounding box center [427, 218] width 15 height 12
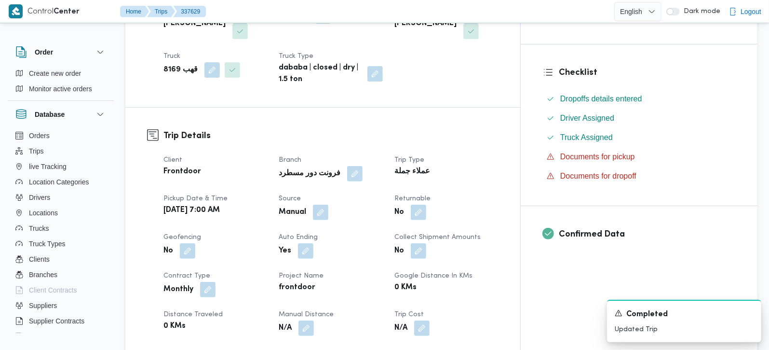
scroll to position [0, 0]
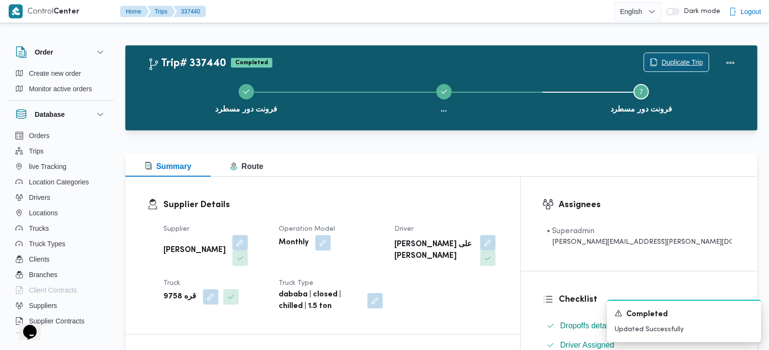
click at [692, 60] on span "Duplicate Trip" at bounding box center [682, 62] width 41 height 12
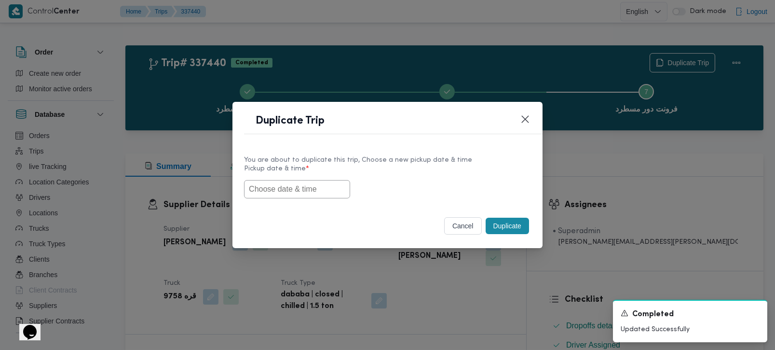
click at [310, 192] on input "text" at bounding box center [297, 189] width 106 height 18
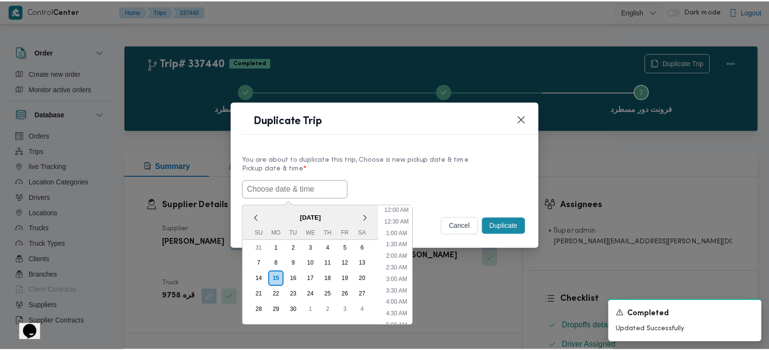
scroll to position [282, 0]
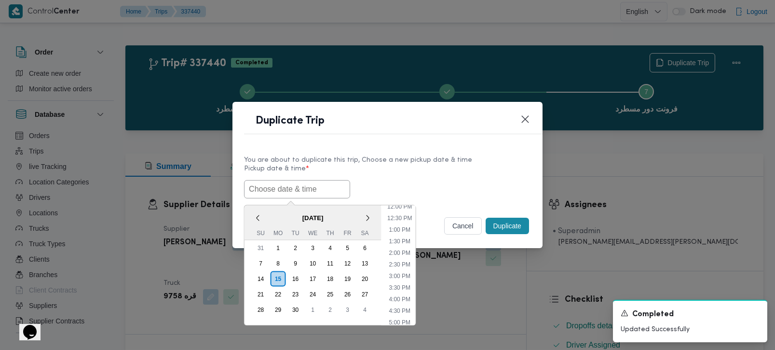
paste input "[DATE] 7:00AM"
type input "[DATE] 7:00AM"
drag, startPoint x: 432, startPoint y: 173, endPoint x: 441, endPoint y: 181, distance: 12.3
click at [432, 173] on label "Pickup date & time *" at bounding box center [387, 172] width 287 height 15
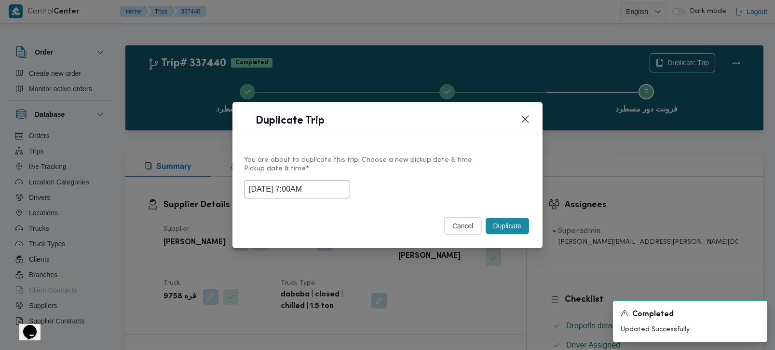
click at [515, 230] on button "Duplicate" at bounding box center [507, 225] width 43 height 16
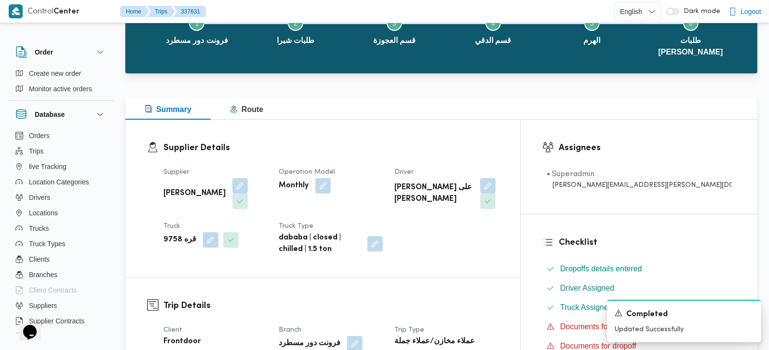
scroll to position [170, 0]
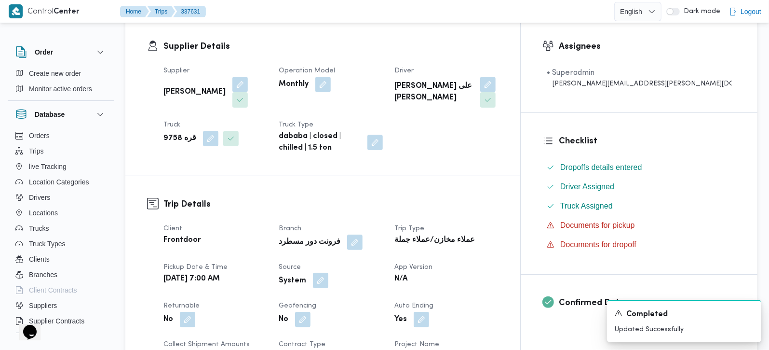
click at [328, 272] on button "button" at bounding box center [320, 279] width 15 height 15
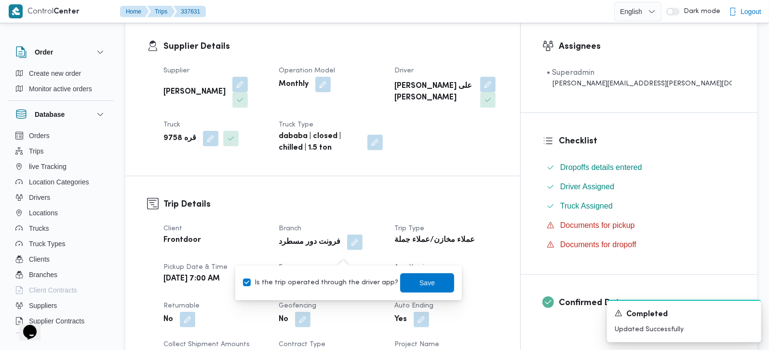
click at [345, 283] on label "Is the trip operated through the driver app?" at bounding box center [320, 283] width 155 height 12
checkbox input "false"
click at [403, 278] on span "Save" at bounding box center [427, 281] width 54 height 19
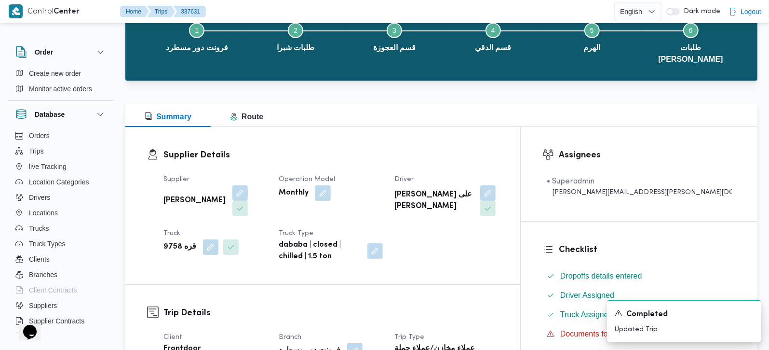
scroll to position [0, 0]
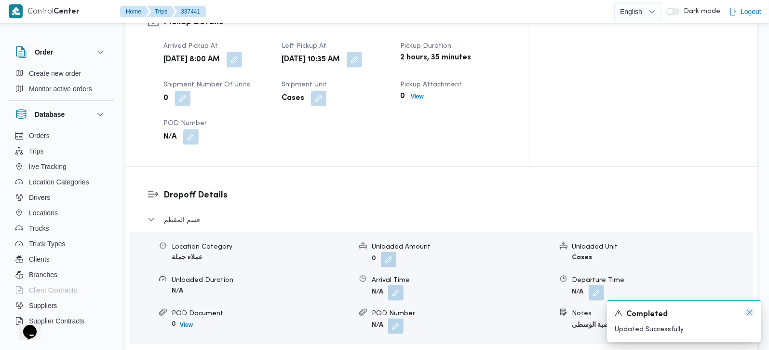
click at [752, 316] on icon "Dismiss toast" at bounding box center [750, 312] width 8 height 8
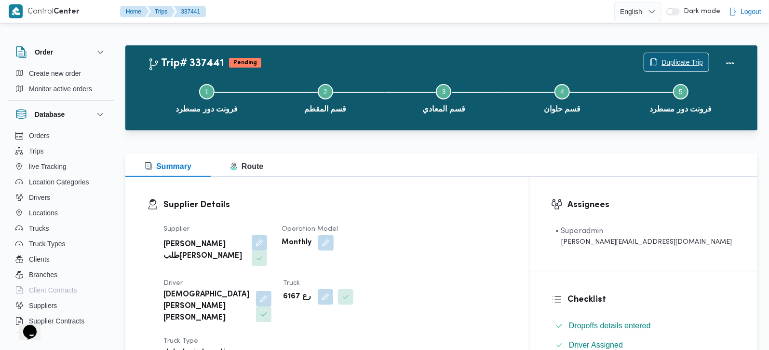
click at [682, 54] on span "Duplicate Trip" at bounding box center [676, 62] width 65 height 18
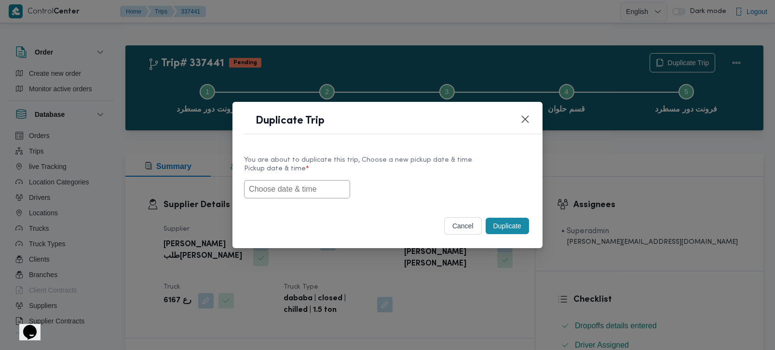
click at [304, 196] on input "text" at bounding box center [297, 189] width 106 height 18
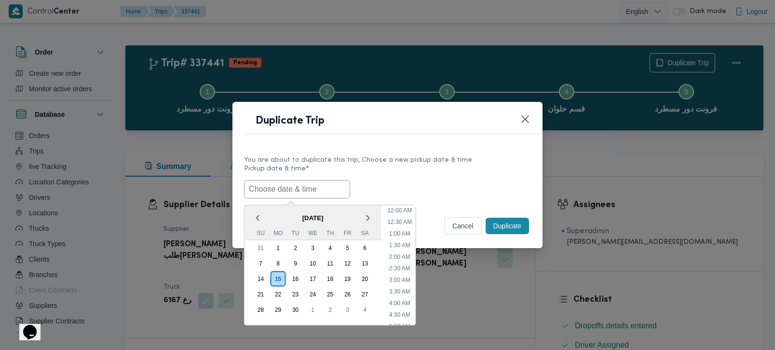
scroll to position [282, 0]
paste input "[DATE] 7:00AM"
type input "[DATE] 7:00AM"
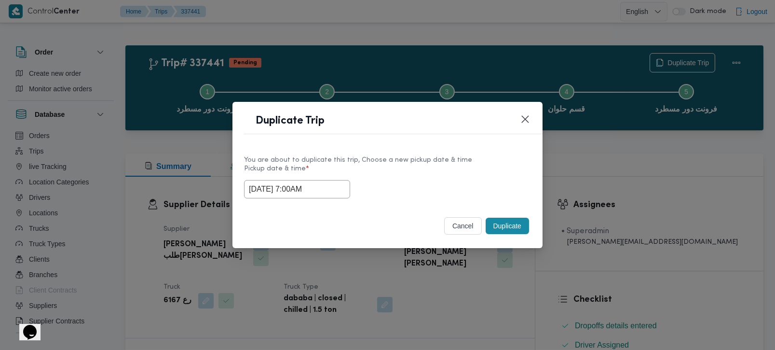
click at [420, 177] on label "Pickup date & time *" at bounding box center [387, 172] width 287 height 15
click at [505, 222] on button "Duplicate" at bounding box center [507, 225] width 43 height 16
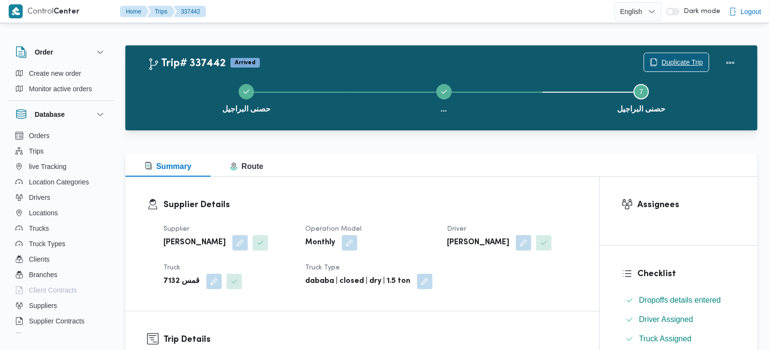
click at [683, 59] on span "Duplicate Trip" at bounding box center [682, 62] width 41 height 12
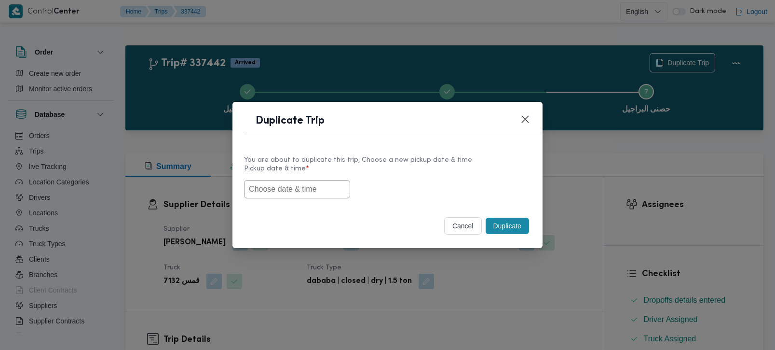
click at [297, 194] on input "text" at bounding box center [297, 189] width 106 height 18
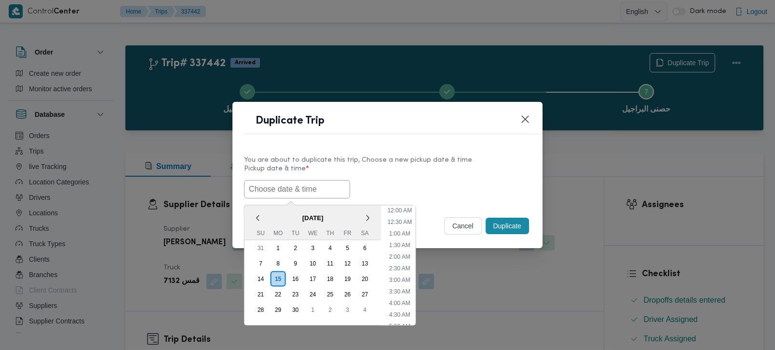
scroll to position [282, 0]
paste input "16/09/2025 7:00AM"
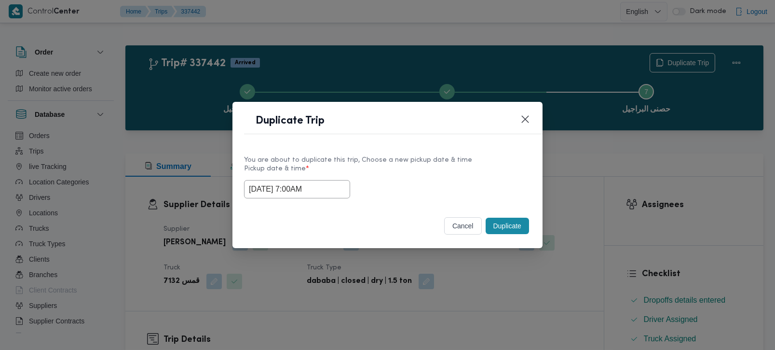
click at [309, 159] on div "You are about to duplicate this trip, Choose a new pickup date & time" at bounding box center [387, 160] width 287 height 10
click at [309, 183] on input "16/09/2025 7:00AM" at bounding box center [297, 189] width 106 height 18
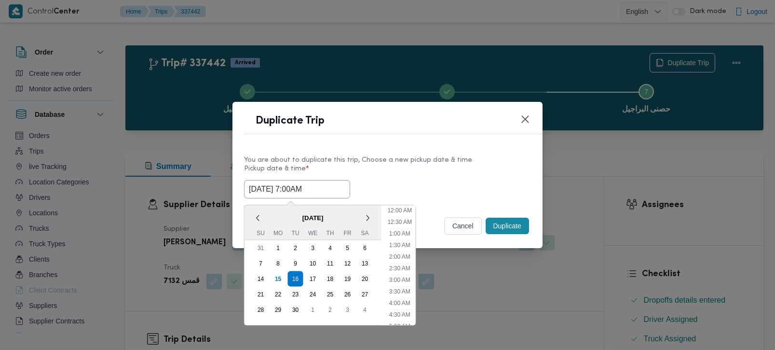
scroll to position [108, 0]
click at [403, 310] on li "9:00 AM" at bounding box center [399, 310] width 29 height 10
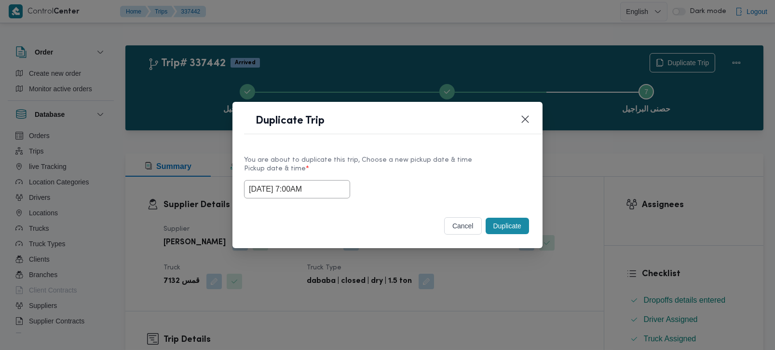
type input "[DATE] 9:00AM"
drag, startPoint x: 325, startPoint y: 192, endPoint x: 207, endPoint y: 198, distance: 118.3
click at [207, 198] on div "Duplicate Trip You are about to duplicate this trip, Choose a new pickup date &…" at bounding box center [387, 175] width 775 height 350
click at [418, 175] on label "Pickup date & time *" at bounding box center [387, 172] width 287 height 15
click at [509, 223] on button "Duplicate" at bounding box center [507, 225] width 43 height 16
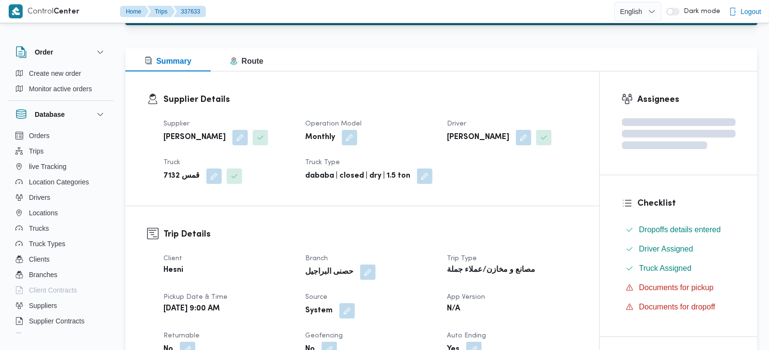
scroll to position [227, 0]
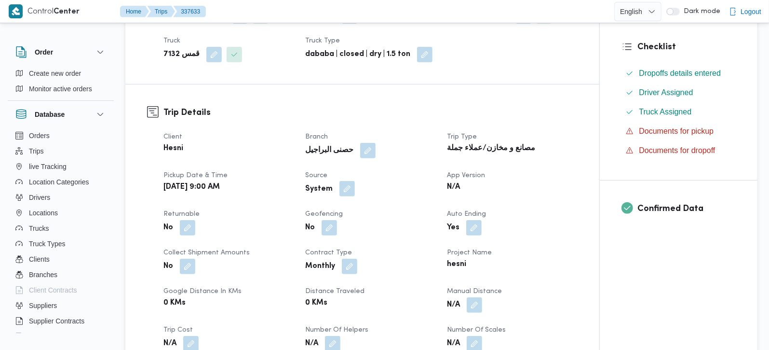
click at [347, 194] on button "button" at bounding box center [346, 188] width 15 height 15
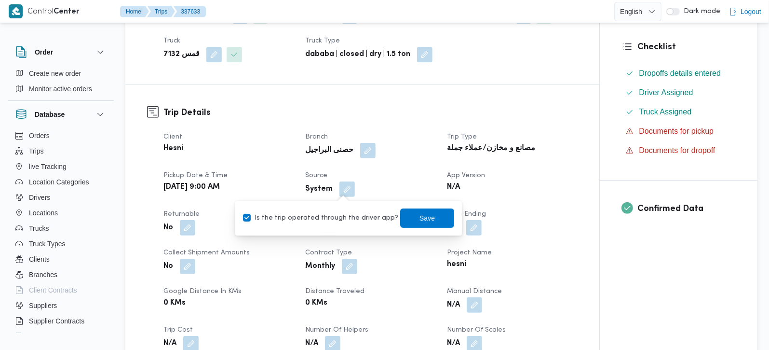
click at [345, 219] on label "Is the trip operated through the driver app?" at bounding box center [320, 218] width 155 height 12
checkbox input "false"
click at [401, 211] on span "Save" at bounding box center [427, 217] width 54 height 19
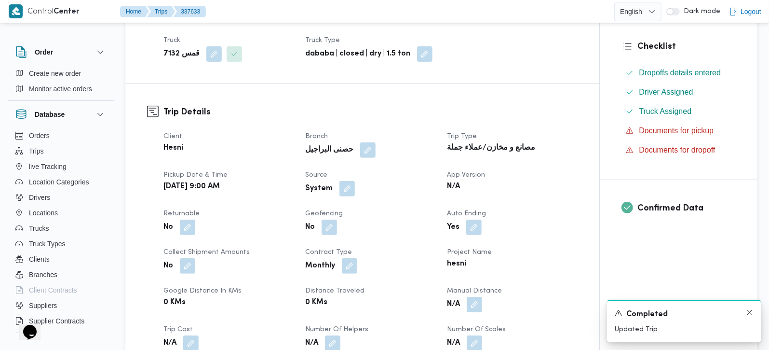
scroll to position [0, 0]
click at [751, 314] on icon "Dismiss toast" at bounding box center [749, 312] width 5 height 5
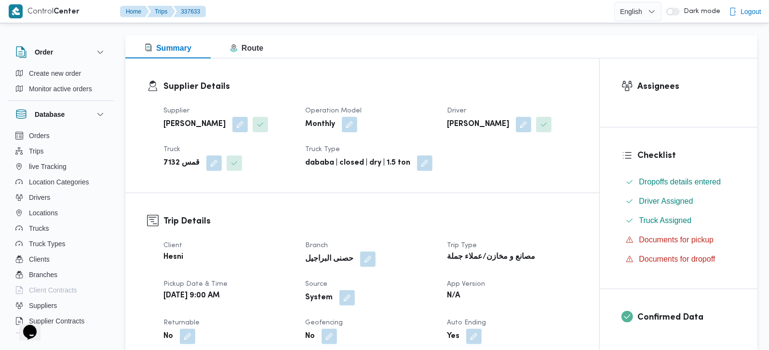
scroll to position [284, 0]
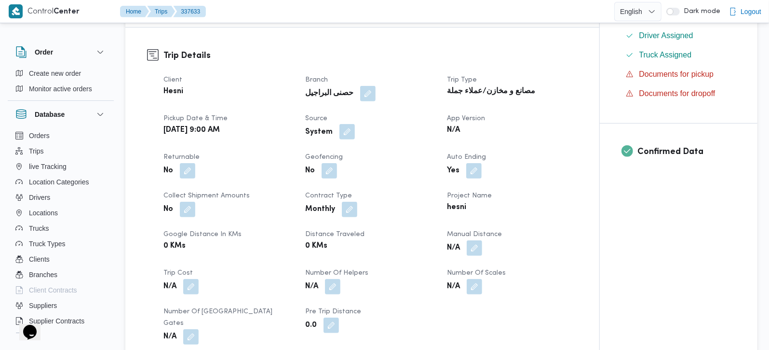
click at [350, 129] on button "button" at bounding box center [346, 131] width 15 height 15
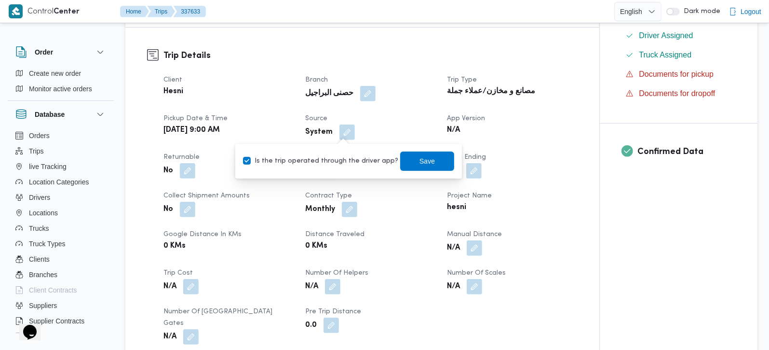
click at [343, 159] on label "Is the trip operated through the driver app?" at bounding box center [320, 161] width 155 height 12
checkbox input "false"
click at [407, 159] on span "Save" at bounding box center [427, 160] width 54 height 19
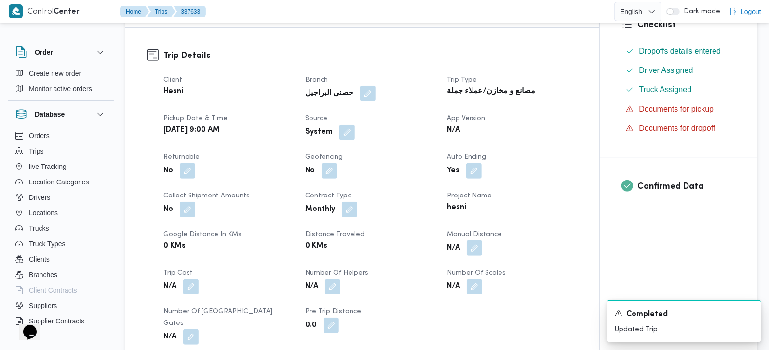
scroll to position [0, 0]
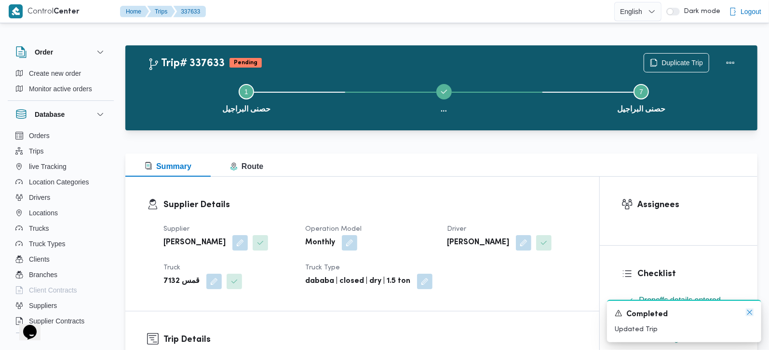
click at [746, 315] on icon "Dismiss toast" at bounding box center [750, 312] width 8 height 8
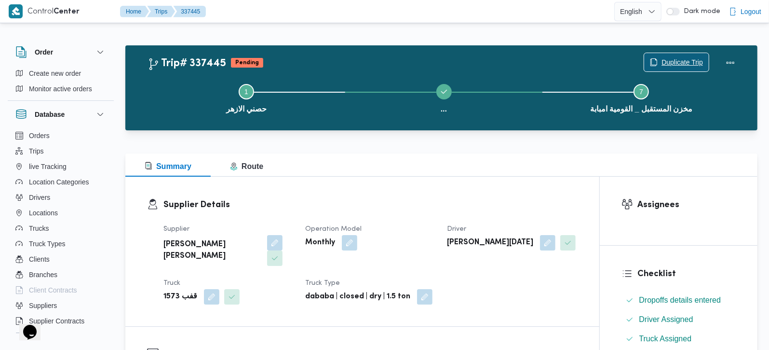
click at [665, 66] on span "Duplicate Trip" at bounding box center [682, 62] width 41 height 12
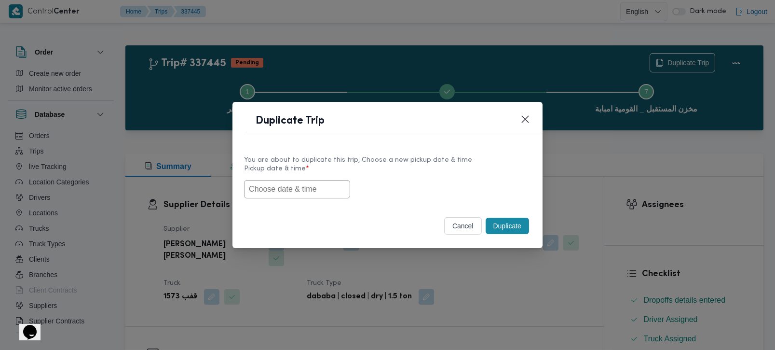
click at [284, 188] on input "text" at bounding box center [297, 189] width 106 height 18
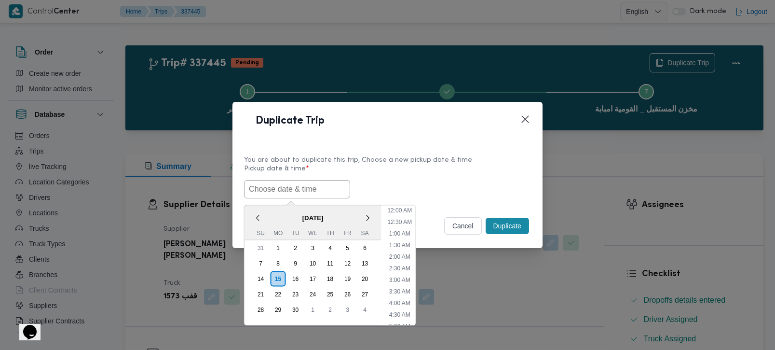
paste input "[DATE] 9:00AM"
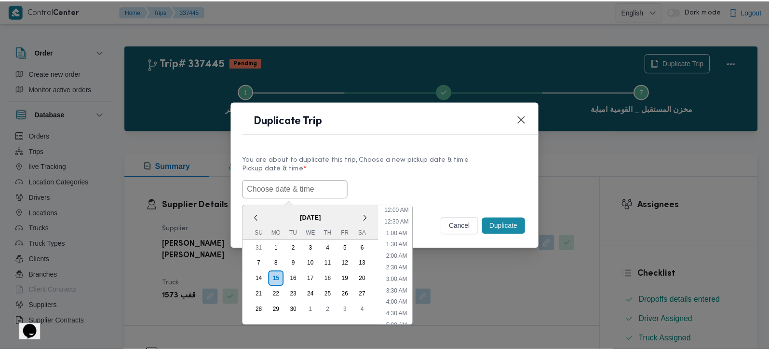
scroll to position [282, 0]
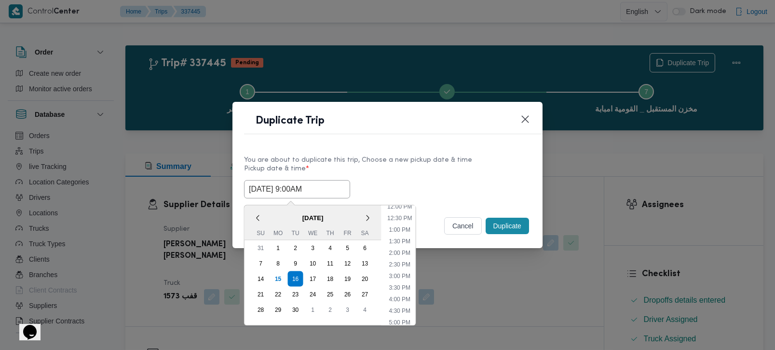
type input "[DATE] 9:00AM"
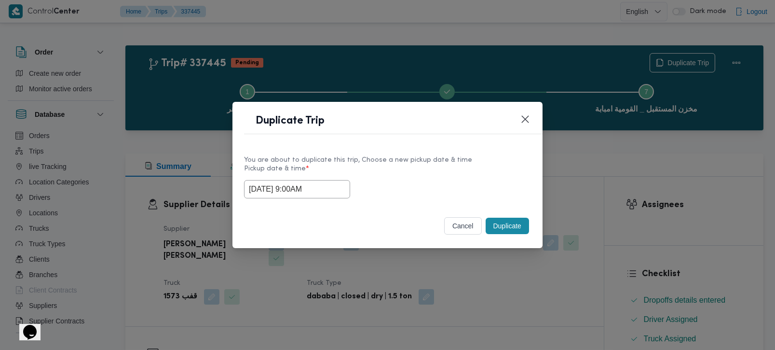
click at [401, 173] on label "Pickup date & time *" at bounding box center [387, 172] width 287 height 15
click at [508, 228] on button "Duplicate" at bounding box center [507, 225] width 43 height 16
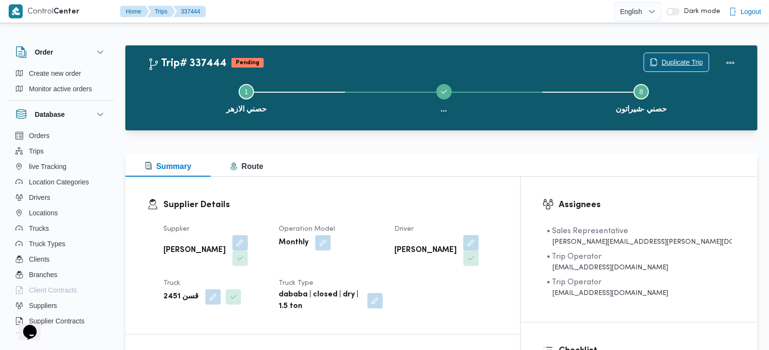
click at [674, 57] on span "Duplicate Trip" at bounding box center [682, 62] width 41 height 12
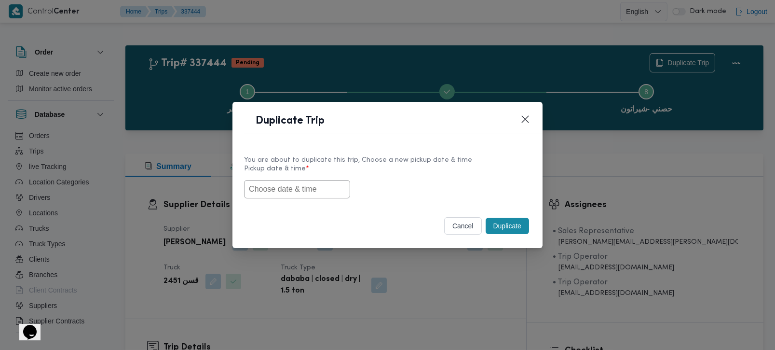
click at [331, 188] on input "text" at bounding box center [297, 189] width 106 height 18
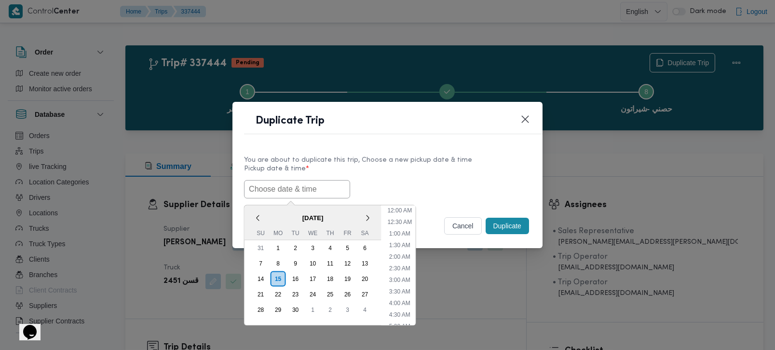
paste input "[DATE] 9:00AM"
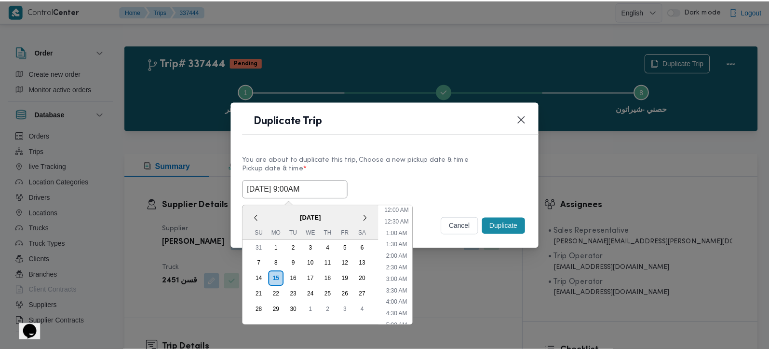
scroll to position [282, 0]
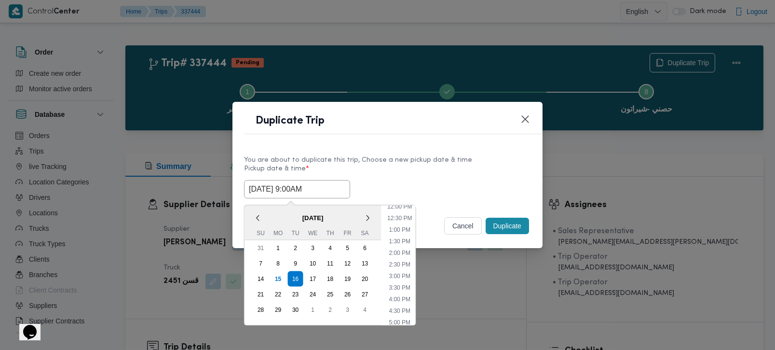
type input "[DATE] 9:00AM"
click at [413, 172] on label "Pickup date & time *" at bounding box center [387, 172] width 287 height 15
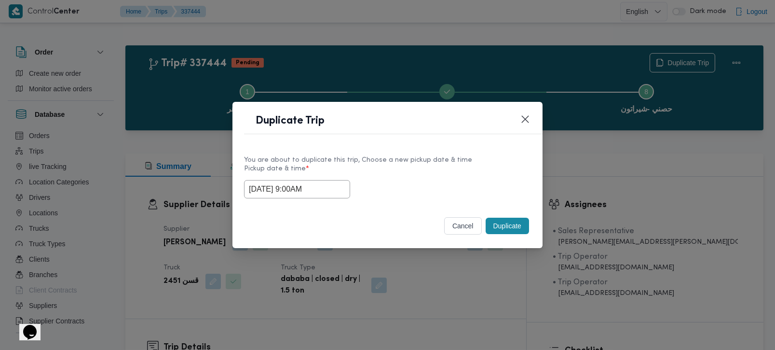
click at [503, 220] on button "Duplicate" at bounding box center [507, 225] width 43 height 16
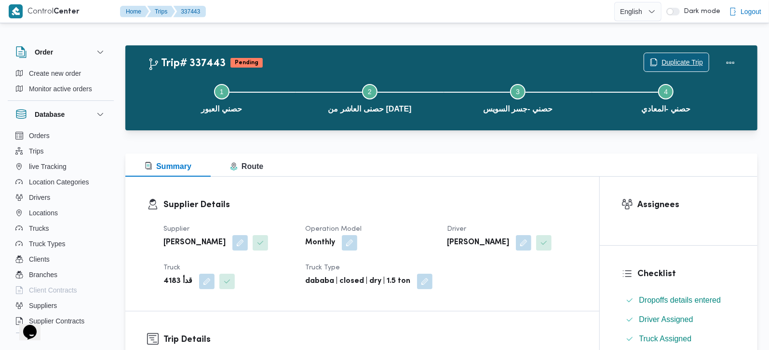
click at [664, 57] on span "Duplicate Trip" at bounding box center [682, 62] width 41 height 12
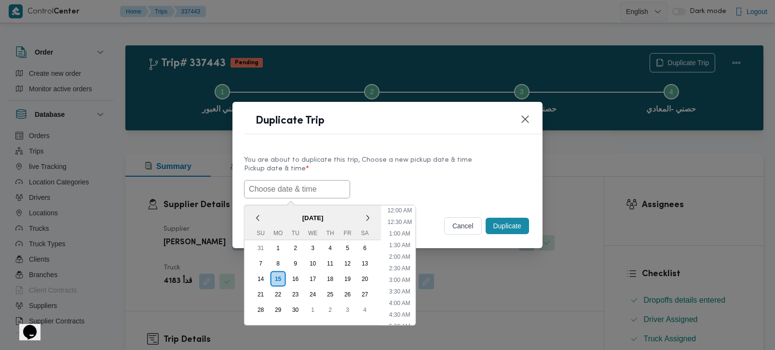
click at [316, 183] on input "text" at bounding box center [297, 189] width 106 height 18
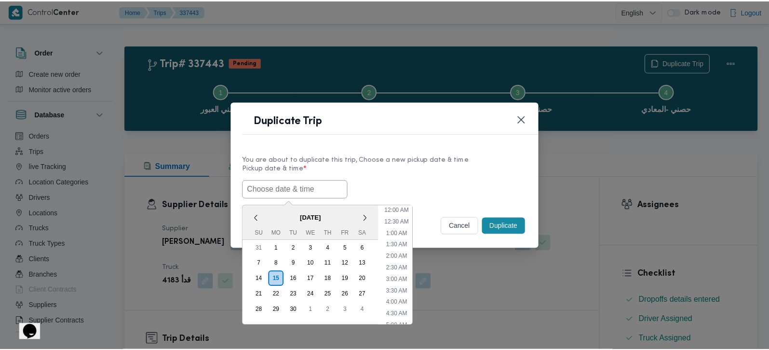
scroll to position [282, 0]
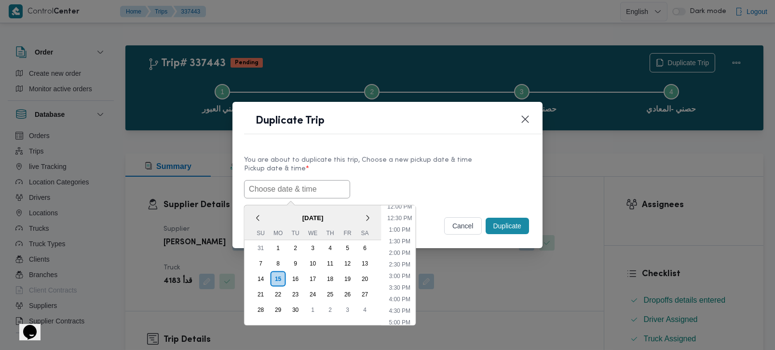
paste input "[DATE] 9:00AM"
type input "[DATE] 9:00AM"
drag, startPoint x: 435, startPoint y: 164, endPoint x: 486, endPoint y: 200, distance: 61.6
click at [435, 165] on label "Pickup date & time *" at bounding box center [387, 172] width 287 height 15
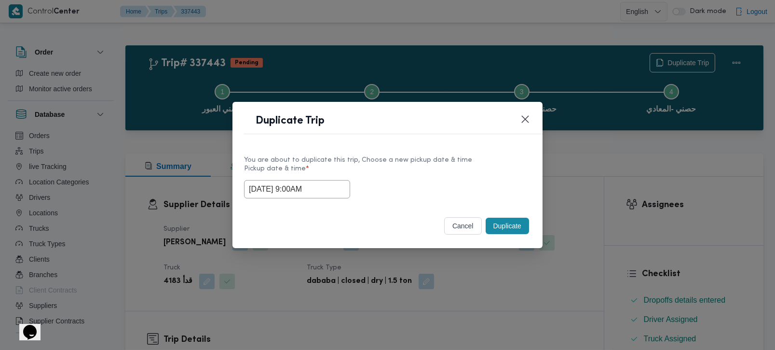
click at [532, 230] on div "cancel Duplicate" at bounding box center [387, 227] width 310 height 41
click at [516, 226] on button "Duplicate" at bounding box center [507, 225] width 43 height 16
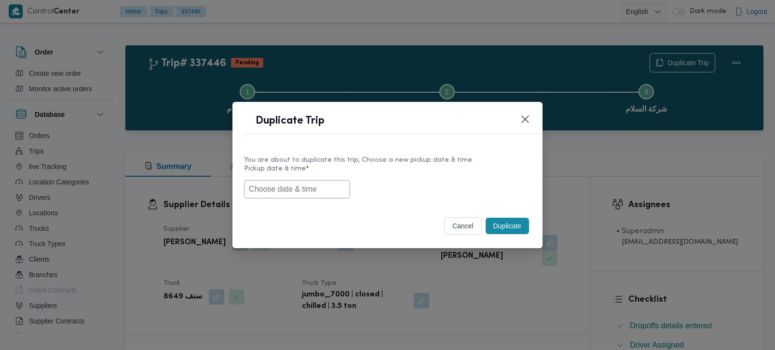
click at [287, 190] on input "text" at bounding box center [297, 189] width 106 height 18
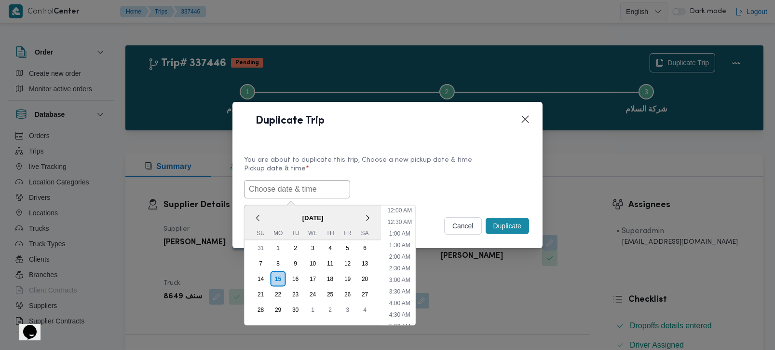
paste input "[DATE] 9:00AM"
type input "[DATE] 9:00AM"
click at [395, 168] on label "Pickup date & time *" at bounding box center [387, 172] width 287 height 15
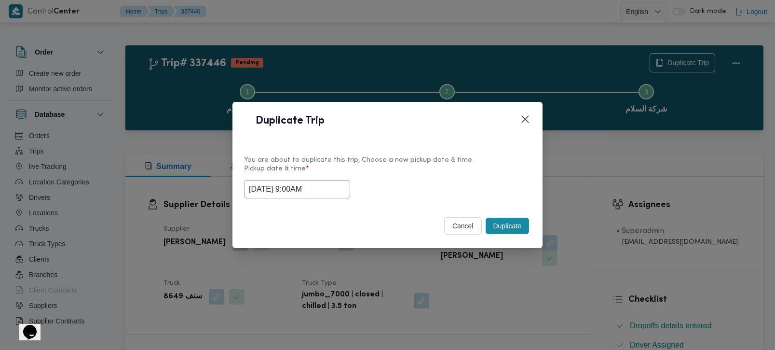
click at [502, 223] on button "Duplicate" at bounding box center [507, 225] width 43 height 16
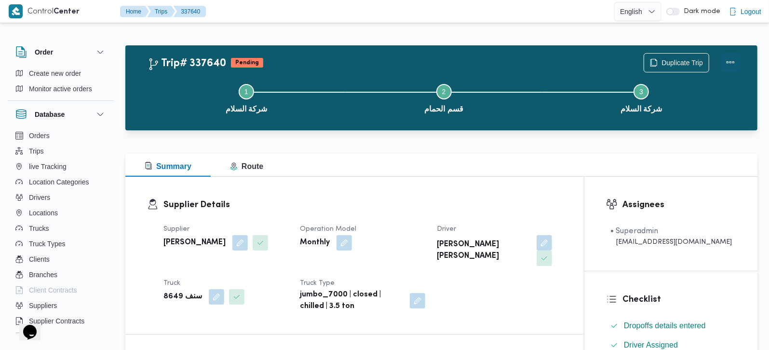
click at [732, 61] on button "Actions" at bounding box center [730, 62] width 19 height 19
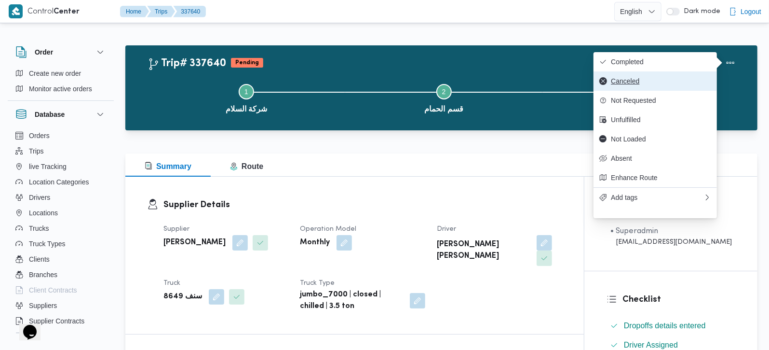
click at [625, 88] on button "Canceled" at bounding box center [655, 80] width 123 height 19
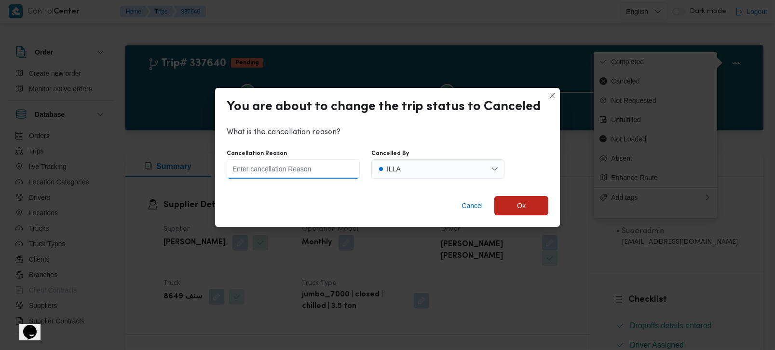
click at [303, 168] on input "Cancellation Reason" at bounding box center [293, 168] width 133 height 19
type input "lastday 15-9"
click at [530, 206] on span "Ok" at bounding box center [521, 204] width 54 height 19
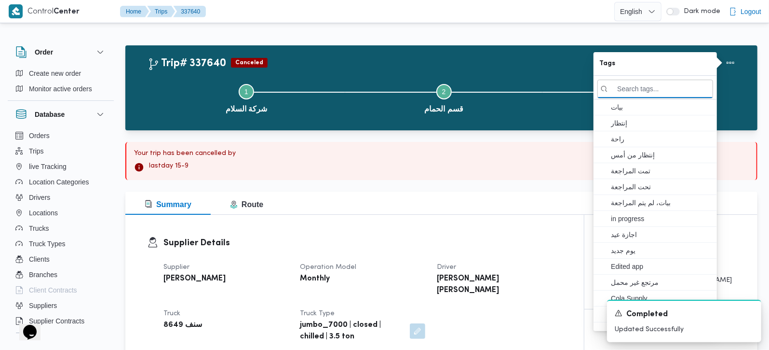
click at [394, 134] on div at bounding box center [441, 136] width 632 height 12
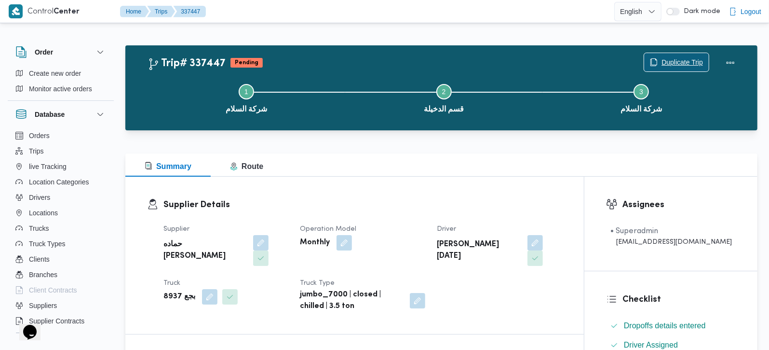
click at [679, 63] on span "Duplicate Trip" at bounding box center [682, 62] width 41 height 12
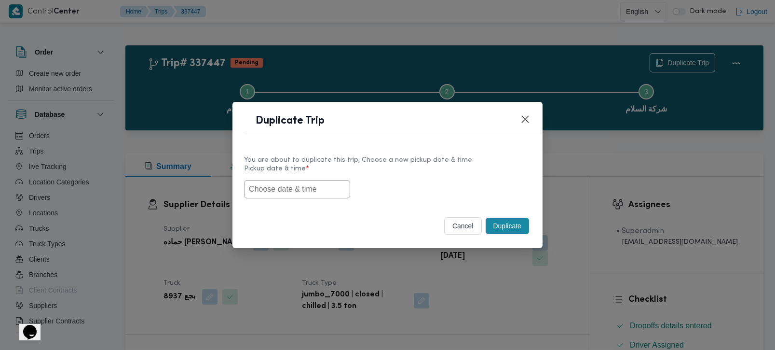
click at [301, 191] on input "text" at bounding box center [297, 189] width 106 height 18
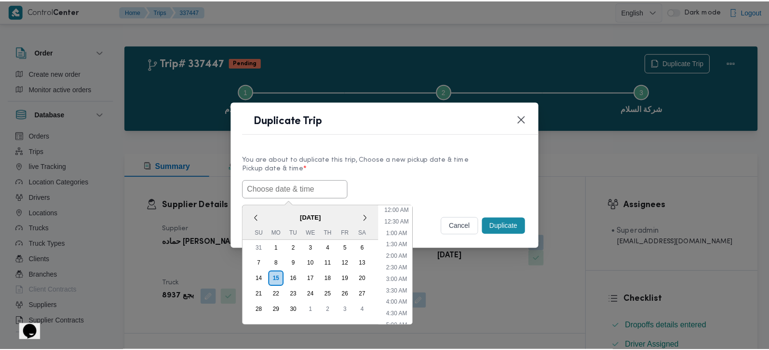
scroll to position [282, 0]
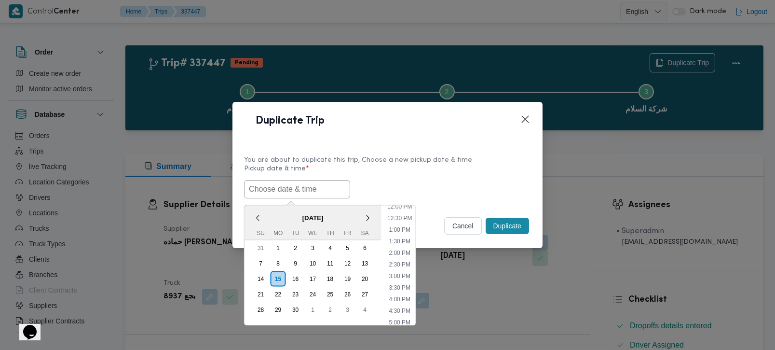
paste input "[DATE] 9:00AM"
type input "[DATE] 9:00AM"
click at [445, 180] on div "16/09/2025 9:00AM < September 2025 > Su Mo Tu We Th Fr Sa 31 1 2 3 4 5 6 7 8 9 …" at bounding box center [387, 189] width 287 height 18
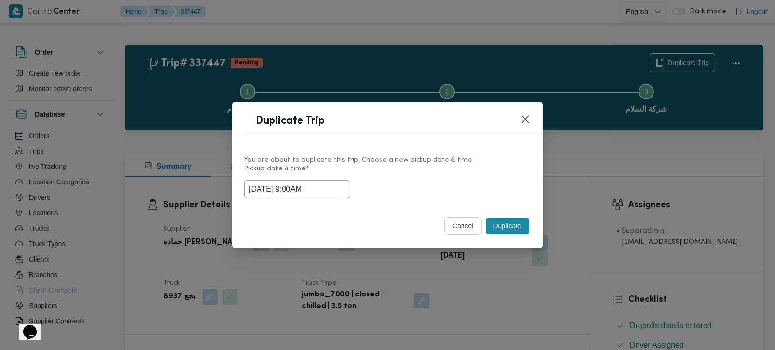
click at [493, 224] on button "Duplicate" at bounding box center [507, 225] width 43 height 16
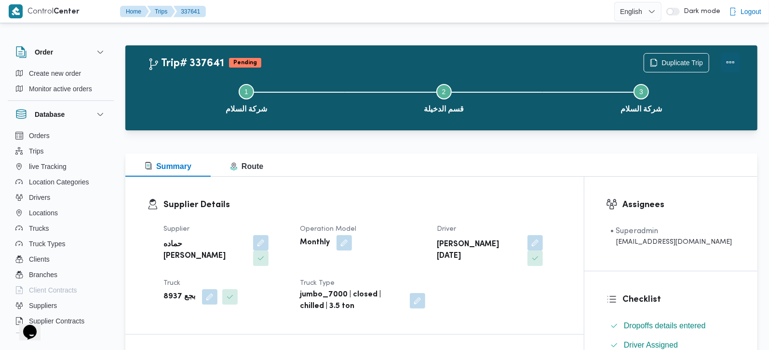
click at [733, 62] on button "Actions" at bounding box center [730, 62] width 19 height 19
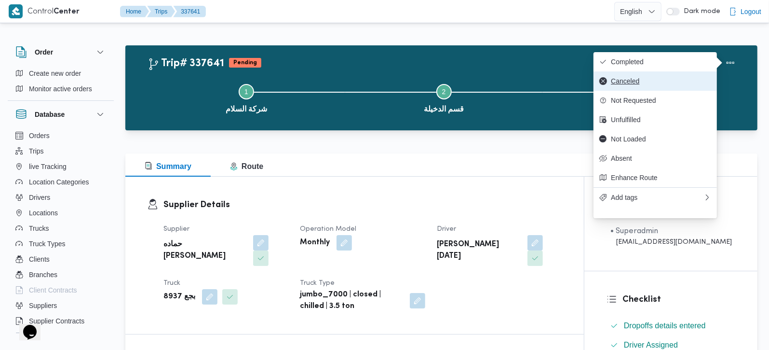
click at [635, 85] on span "Canceled" at bounding box center [661, 81] width 100 height 8
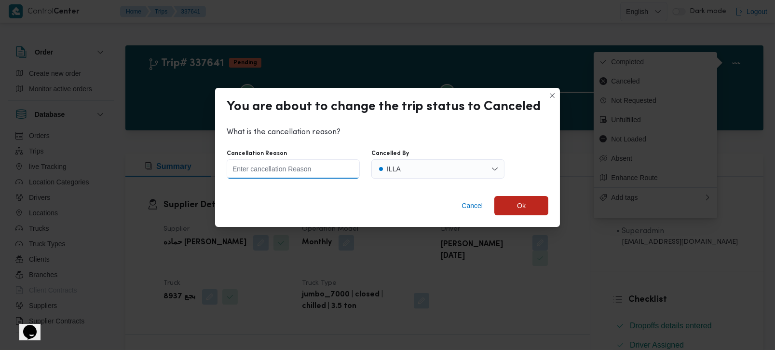
click at [306, 177] on input "Cancellation Reason" at bounding box center [293, 168] width 133 height 19
paste input "lastday 15-9"
type input "lastday 15-9"
click at [397, 137] on p "What is the cancellation reason?" at bounding box center [388, 132] width 322 height 12
click at [527, 200] on span "Ok" at bounding box center [521, 204] width 54 height 19
